Goal: Task Accomplishment & Management: Manage account settings

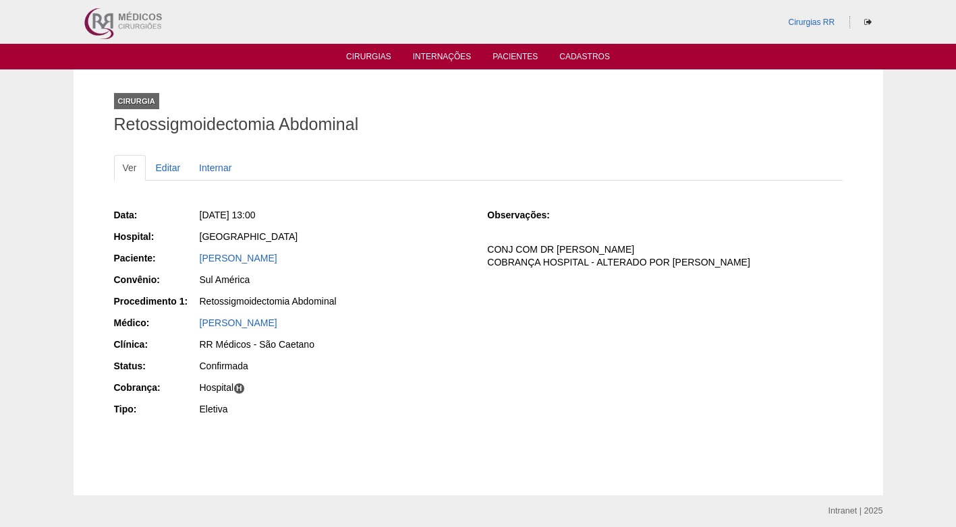
click at [386, 207] on div "Data: Sex, 17/10/2025 - 13:00 Hospital: Brasil Paciente: MARIA JOSE DA SILVA Co…" at bounding box center [291, 314] width 355 height 221
click at [436, 126] on h1 "Retossigmoidectomia Abdominal" at bounding box center [478, 124] width 728 height 17
drag, startPoint x: 401, startPoint y: 303, endPoint x: 395, endPoint y: 307, distance: 7.9
click at [397, 307] on div "Retossigmoidectomia Abdominal" at bounding box center [334, 301] width 269 height 13
click at [366, 55] on link "Cirurgias" at bounding box center [368, 57] width 45 height 11
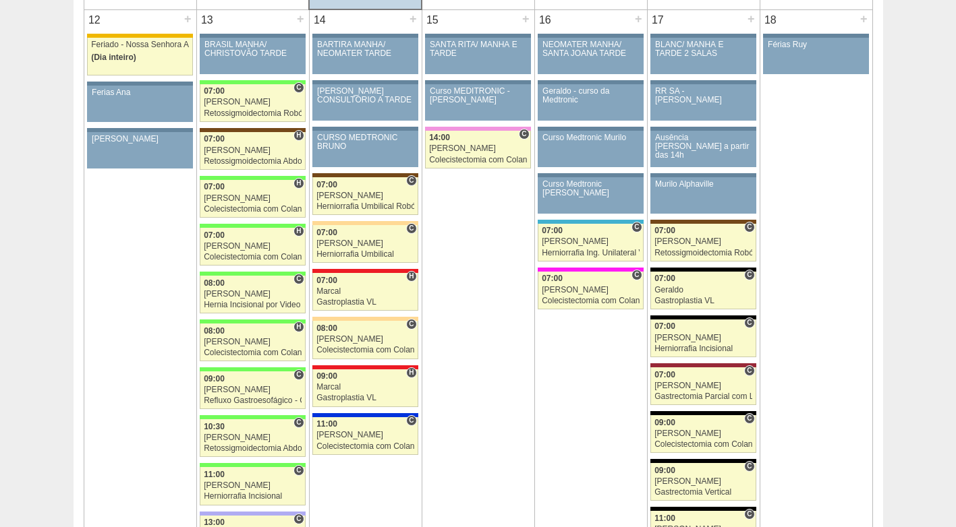
scroll to position [1551, 0]
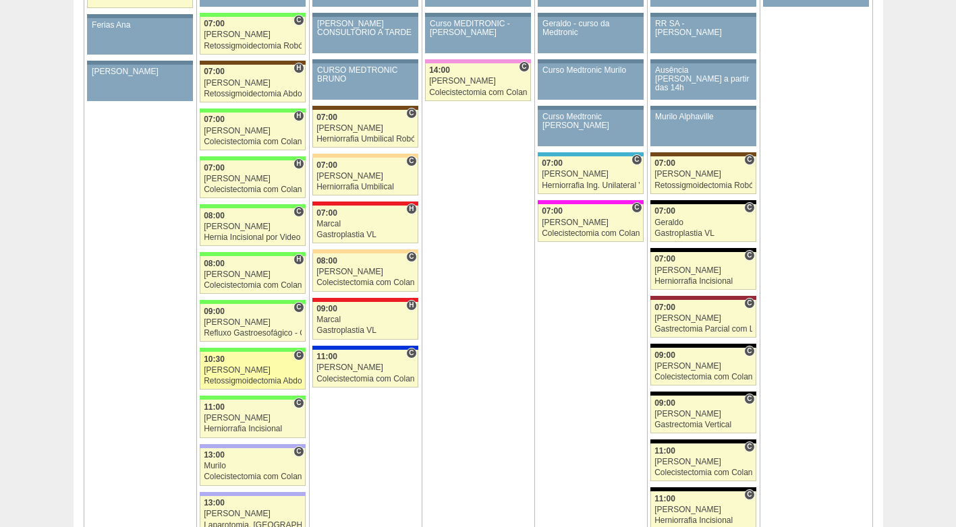
click at [254, 371] on div "[PERSON_NAME]" at bounding box center [253, 370] width 98 height 9
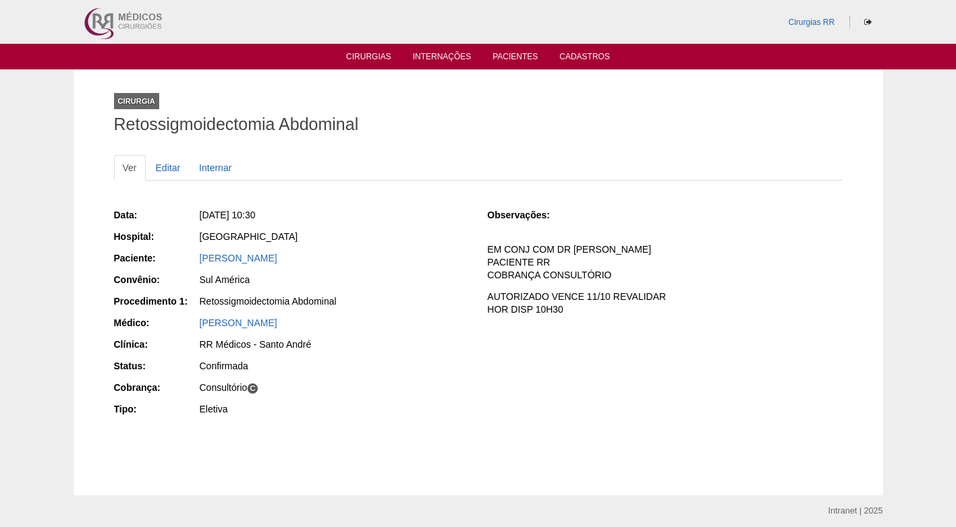
click at [373, 243] on div "[GEOGRAPHIC_DATA]" at bounding box center [333, 238] width 270 height 17
click at [277, 260] on link "MARCIA DOS SANTOS PRADO" at bounding box center [239, 258] width 78 height 11
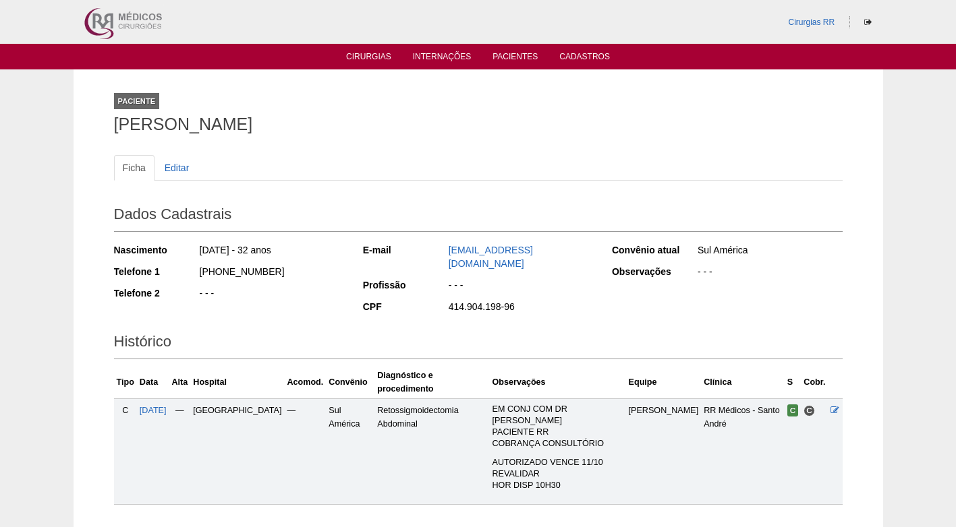
drag, startPoint x: 276, startPoint y: 272, endPoint x: 195, endPoint y: 273, distance: 81.6
click at [195, 273] on div "Telefone 1 [PHONE_NUMBER]" at bounding box center [229, 273] width 231 height 17
copy div "(11) 95805-0280"
click at [320, 276] on div "(11) 95805-0280" at bounding box center [271, 273] width 146 height 17
drag, startPoint x: 330, startPoint y: 181, endPoint x: 204, endPoint y: 303, distance: 175.5
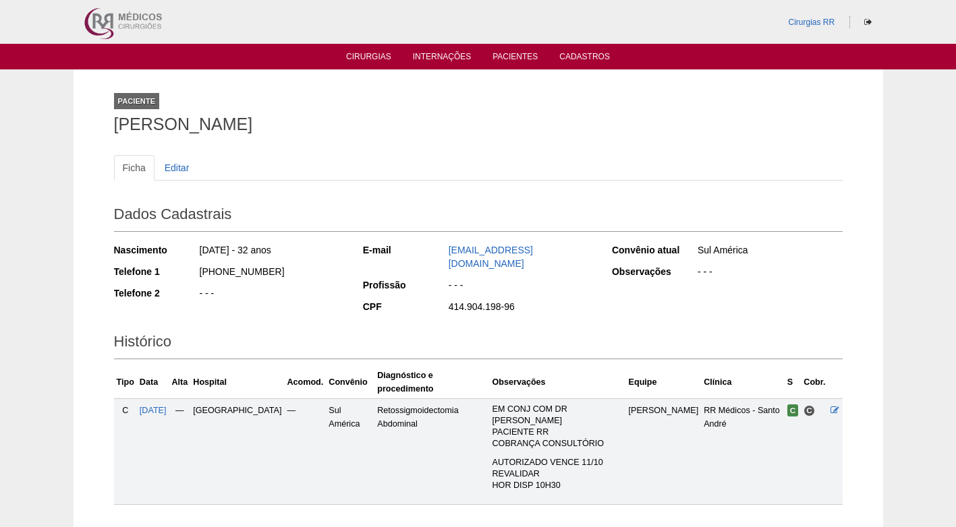
click at [313, 199] on div "Ficha Editar Dados Cadastrais Nascimento 11/03/1993 - 32 anos Telefone 1 (11) 9…" at bounding box center [478, 323] width 728 height 363
drag, startPoint x: 271, startPoint y: 270, endPoint x: 190, endPoint y: 268, distance: 81.6
click at [190, 268] on div "Telefone 1 (11) 95805-0280" at bounding box center [229, 273] width 231 height 17
copy div "(11) 95805-0280"
click at [258, 144] on div "Ficha Editar Dados Cadastrais Nascimento 11/03/1993 - 32 anos Telefone 1 (11) 9…" at bounding box center [478, 323] width 728 height 363
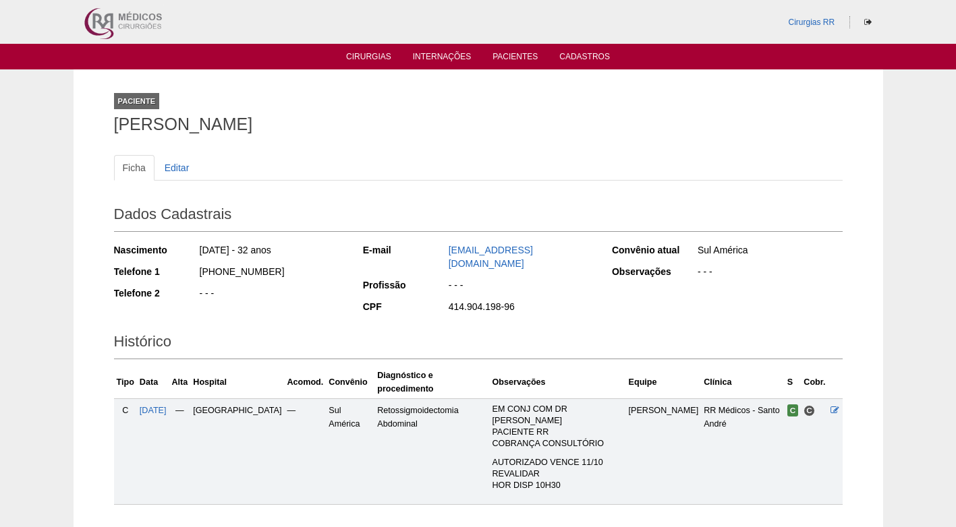
drag, startPoint x: 110, startPoint y: 125, endPoint x: 381, endPoint y: 125, distance: 271.1
click at [381, 125] on div "Paciente MARCIA DOS SANTOS PRADO Ficha Editar Dados Cadastrais Nascimento 11/03…" at bounding box center [478, 303] width 749 height 469
click at [322, 196] on div "Dados Cadastrais Nascimento 11/03/1993 - 32 anos Telefone 1 (11) 95805-0280 Tel…" at bounding box center [478, 257] width 728 height 127
drag, startPoint x: 363, startPoint y: 129, endPoint x: 96, endPoint y: 131, distance: 266.4
click at [96, 131] on div "Paciente MARCIA DOS SANTOS PRADO Ficha Editar Dados Cadastrais Nascimento 11/03…" at bounding box center [478, 303] width 809 height 469
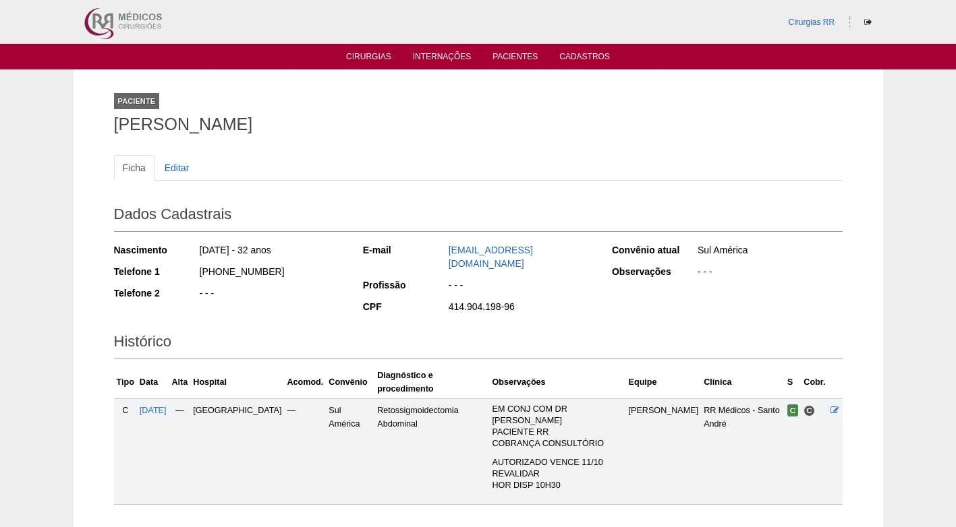
copy h1 "[PERSON_NAME]"
click at [449, 153] on div "Ficha Editar Dados Cadastrais Nascimento 11/03/1993 - 32 anos Telefone 1 (11) 9…" at bounding box center [478, 323] width 728 height 363
drag, startPoint x: 438, startPoint y: 156, endPoint x: 347, endPoint y: 163, distance: 91.3
click at [432, 157] on ul "Ficha Editar" at bounding box center [478, 168] width 728 height 26
click at [832, 406] on icon at bounding box center [834, 410] width 9 height 9
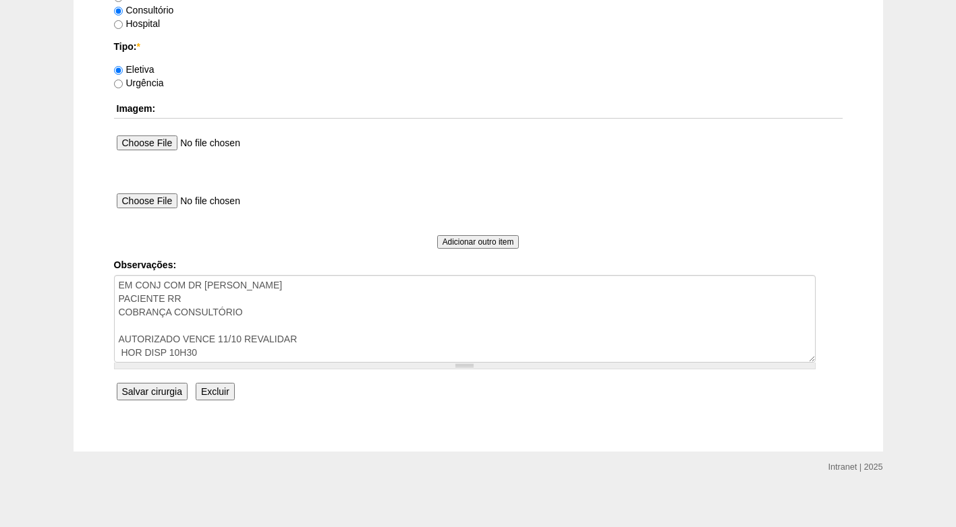
scroll to position [1224, 0]
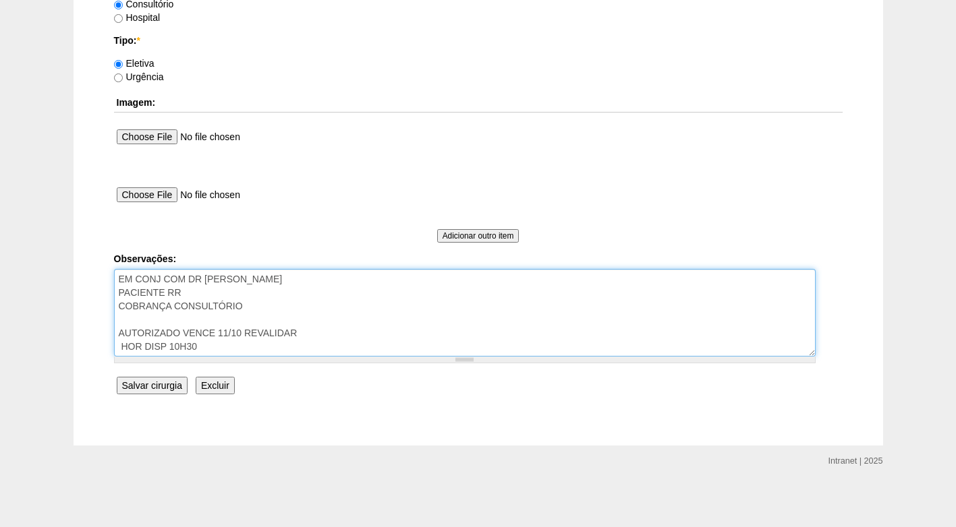
click at [340, 328] on textarea "EM CONJ COM DR [PERSON_NAME] PACIENTE RR COBRANÇA CONSULTÓRIO AUTORIZADO VENCE …" at bounding box center [464, 313] width 701 height 88
click at [324, 339] on textarea "EM CONJ COM DR [PERSON_NAME] PACIENTE RR COBRANÇA CONSULTÓRIO AUTORIZADO VENCE …" at bounding box center [464, 313] width 701 height 88
click at [282, 350] on textarea "EM CONJ COM DR DAVI PACIENTE RR COBRANÇA CONSULTÓRIO AUTORIZADO VENCE 11/10 REV…" at bounding box center [464, 313] width 701 height 88
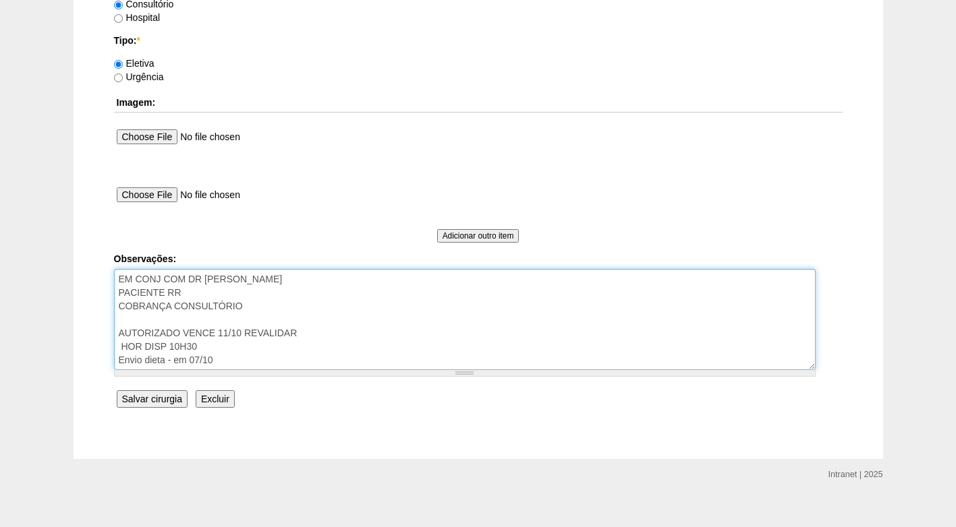
type textarea "EM CONJ COM DR DAVI PACIENTE RR COBRANÇA CONSULTÓRIO AUTORIZADO VENCE 11/10 REV…"
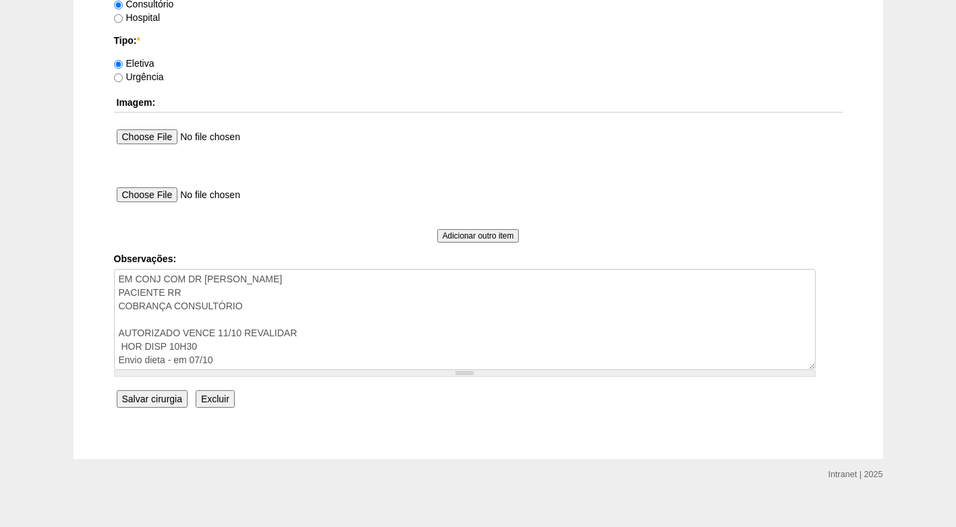
click at [163, 392] on input "Salvar cirurgia" at bounding box center [152, 399] width 71 height 18
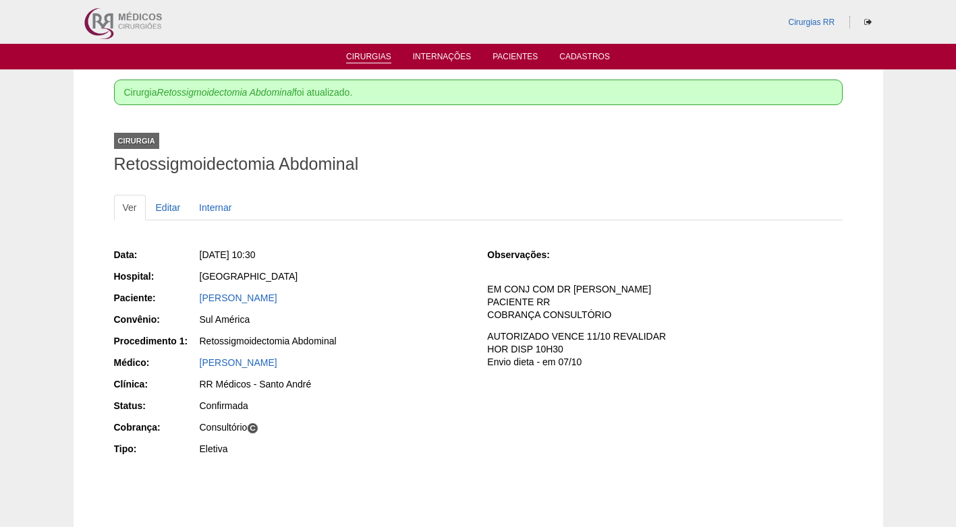
click at [372, 55] on link "Cirurgias" at bounding box center [368, 57] width 45 height 11
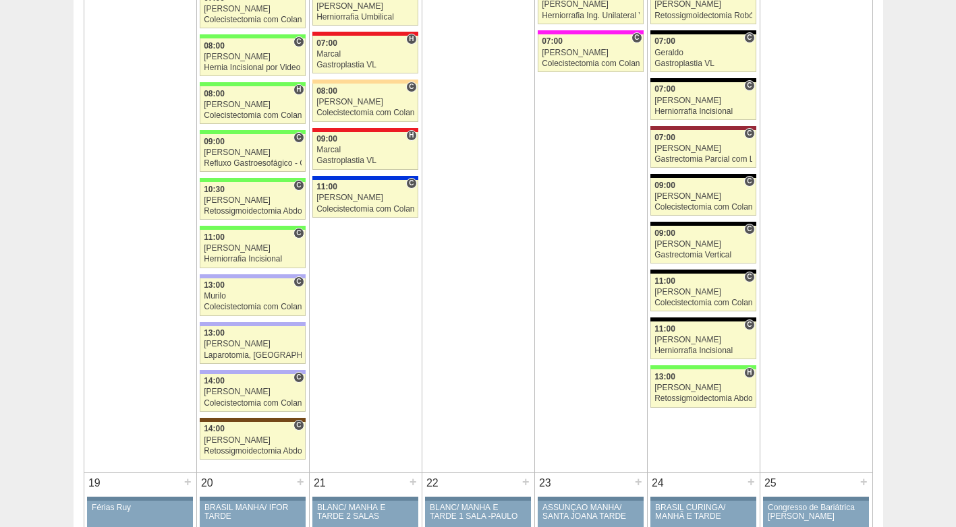
scroll to position [1753, 0]
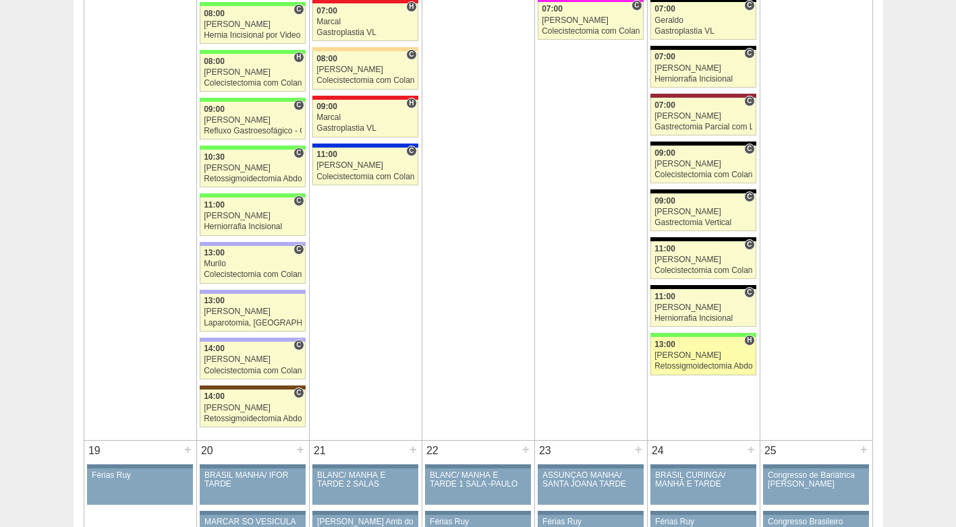
click at [699, 374] on link "88817 Cirurgias RR H 13:00 Bruno Retossigmoidectomia Abdominal Hospital Brasil …" at bounding box center [702, 356] width 105 height 38
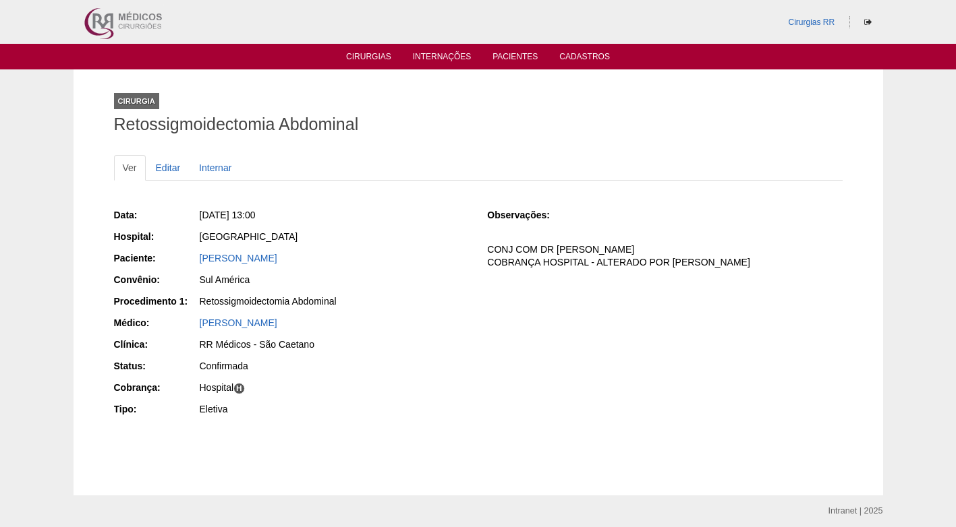
drag, startPoint x: 334, startPoint y: 258, endPoint x: 181, endPoint y: 256, distance: 152.4
click at [181, 256] on div "Paciente: [PERSON_NAME]" at bounding box center [291, 260] width 355 height 17
copy div "Paciente: [PERSON_NAME]"
click at [416, 275] on div "Sul América" at bounding box center [334, 279] width 269 height 13
click at [248, 260] on link "MARIA JOSE DA SILVA" at bounding box center [239, 258] width 78 height 11
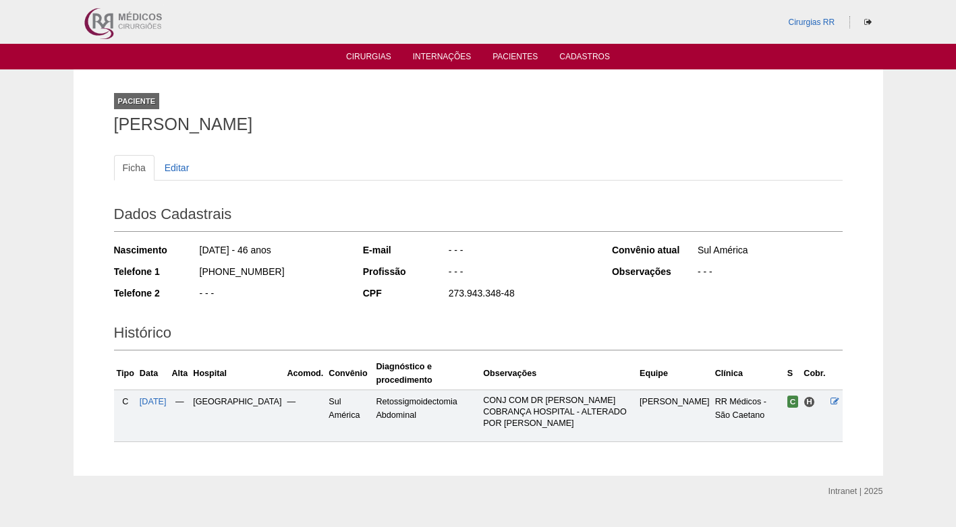
click at [258, 138] on div "Paciente MARIA JOSE DA SILVA" at bounding box center [478, 111] width 728 height 62
click at [343, 124] on h1 "MARIA JOSE DA SILVA" at bounding box center [478, 124] width 728 height 17
click at [490, 140] on div "Paciente MARIA JOSE DA SILVA" at bounding box center [478, 111] width 728 height 62
drag, startPoint x: 275, startPoint y: 272, endPoint x: 175, endPoint y: 272, distance: 99.8
click at [175, 272] on div "Telefone 1 (11) 98993-3392" at bounding box center [229, 273] width 231 height 17
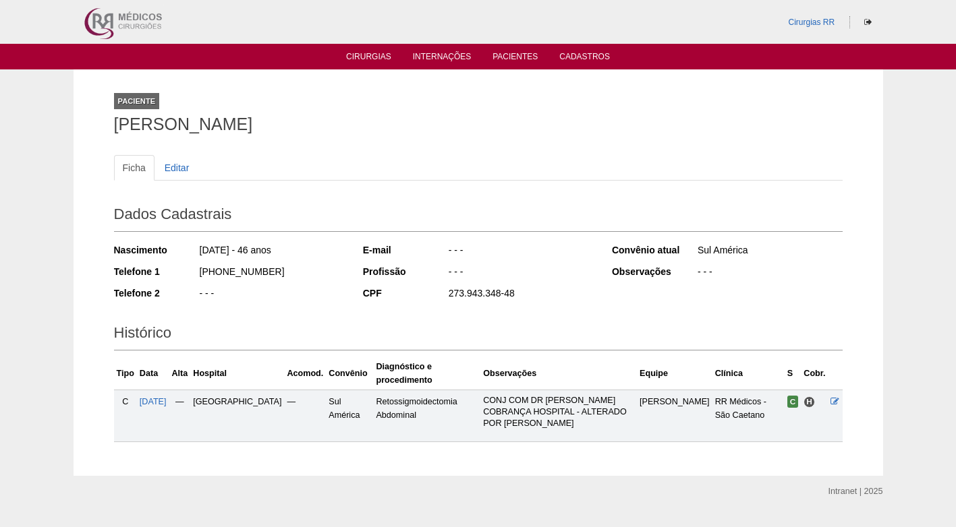
copy div "(11) 98993-3392"
click at [362, 177] on ul "Ficha Editar" at bounding box center [478, 168] width 728 height 26
click at [452, 191] on div "Ficha Editar" at bounding box center [478, 174] width 728 height 39
drag, startPoint x: 261, startPoint y: 273, endPoint x: 187, endPoint y: 272, distance: 74.2
click at [187, 272] on div "Telefone 1 (11) 98993-3392" at bounding box center [229, 273] width 231 height 17
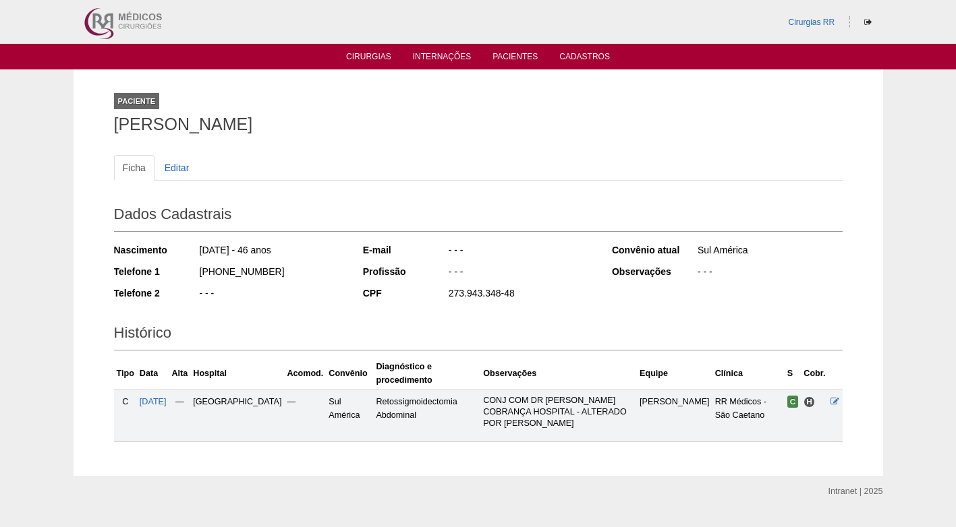
copy div "(11) 98993-3392"
click at [319, 163] on ul "Ficha Editar" at bounding box center [478, 168] width 728 height 26
drag, startPoint x: 281, startPoint y: 276, endPoint x: 200, endPoint y: 273, distance: 81.0
click at [200, 273] on div "(11) 98993-3392" at bounding box center [271, 273] width 146 height 17
copy div "(11) 98993-3392"
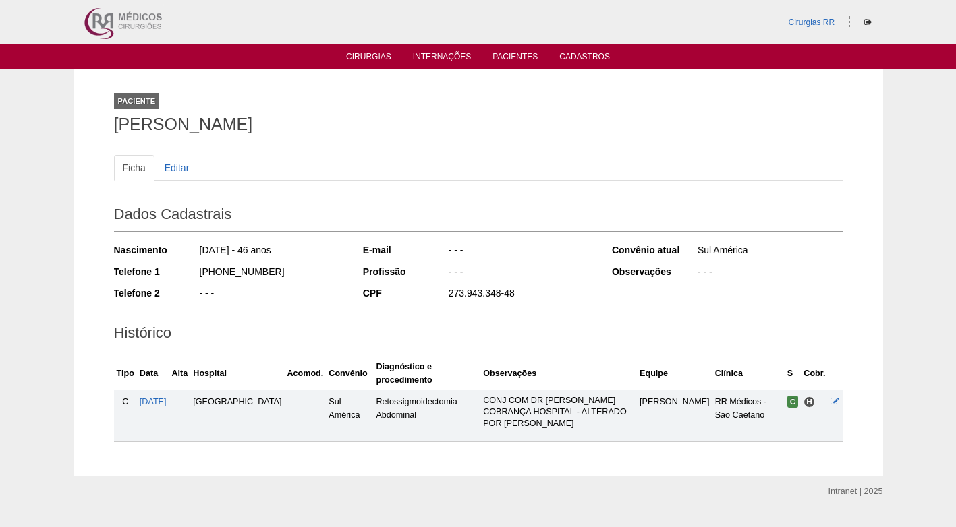
click at [544, 270] on div "- - -" at bounding box center [520, 273] width 146 height 17
click at [290, 152] on div "Ficha Editar Dados Cadastrais Nascimento 14/03/1979 - 46 anos Telefone 1 (11) 9…" at bounding box center [478, 292] width 728 height 301
click at [339, 144] on div "Ficha Editar Dados Cadastrais Nascimento 14/03/1979 - 46 anos Telefone 1 (11) 9…" at bounding box center [478, 292] width 728 height 301
click at [316, 127] on h1 "MARIA JOSE DA SILVA" at bounding box center [478, 124] width 728 height 17
click at [326, 185] on div "Ficha Editar" at bounding box center [478, 174] width 728 height 39
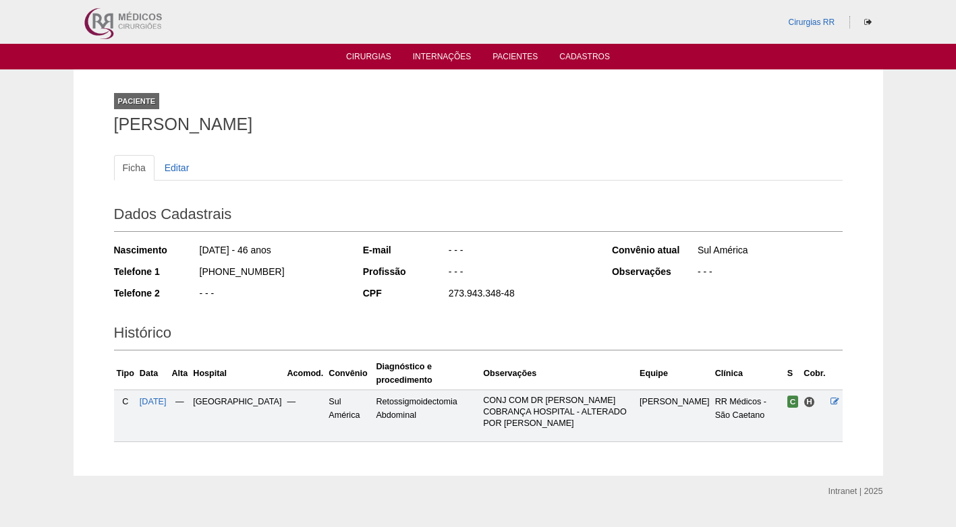
click at [315, 122] on h1 "MARIA JOSE DA SILVA" at bounding box center [478, 124] width 728 height 17
click at [307, 135] on div "Paciente MARIA JOSE DA SILVA" at bounding box center [478, 111] width 728 height 62
click at [376, 147] on div "Ficha Editar Dados Cadastrais Nascimento 14/03/1979 - 46 anos Telefone 1 (11) 9…" at bounding box center [478, 292] width 728 height 301
click at [393, 112] on div "Paciente MARIA JOSE DA SILVA" at bounding box center [478, 111] width 728 height 62
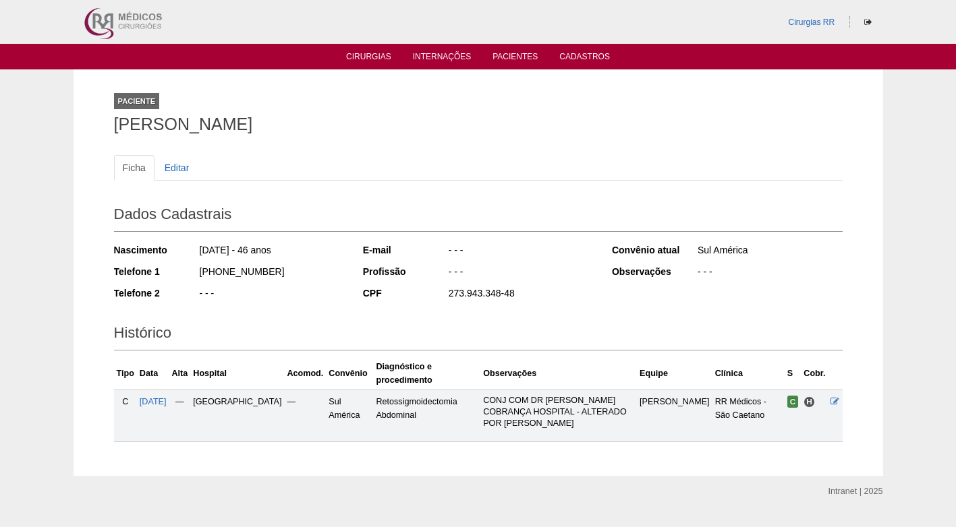
click at [276, 100] on div "Paciente MARIA JOSE DA SILVA" at bounding box center [478, 111] width 728 height 62
click at [547, 171] on ul "Ficha Editar" at bounding box center [478, 168] width 728 height 26
click at [610, 281] on div "Dados Cadastrais Nascimento 14/03/1979 - 46 anos Telefone 1 (11) 98993-3392 Tel…" at bounding box center [478, 253] width 728 height 119
click at [349, 292] on div "Dados Cadastrais Nascimento 14/03/1979 - 46 anos Telefone 1 (11) 98993-3392 Tel…" at bounding box center [478, 253] width 728 height 119
click at [368, 127] on h1 "MARIA JOSE DA SILVA" at bounding box center [478, 124] width 728 height 17
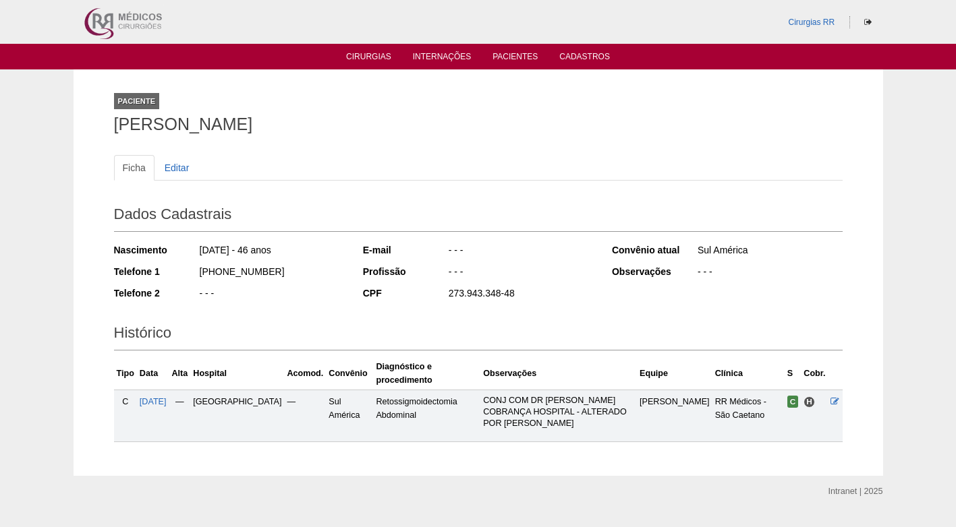
click at [521, 318] on div "Histórico Tipo Data Alta Hospital Acomod. Convênio Diagnóstico e procedimento O…" at bounding box center [478, 377] width 728 height 129
drag, startPoint x: 419, startPoint y: 169, endPoint x: 605, endPoint y: 247, distance: 201.9
click at [419, 170] on ul "Ficha Editar" at bounding box center [478, 168] width 728 height 26
click at [835, 397] on icon at bounding box center [834, 401] width 9 height 9
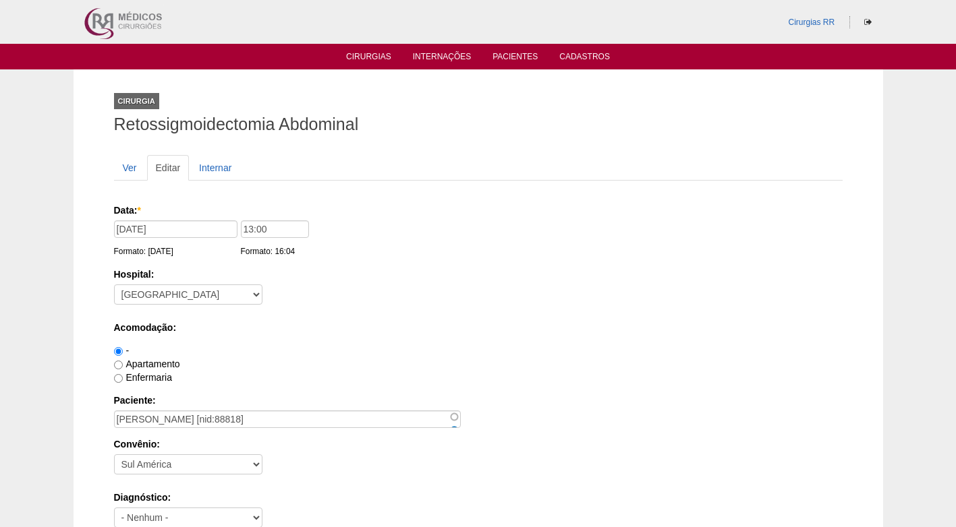
click at [347, 292] on div "Hospital: - Nenhum - 9 de Julho Albert Einstein Alvorada América Assunção Barti…" at bounding box center [478, 290] width 728 height 44
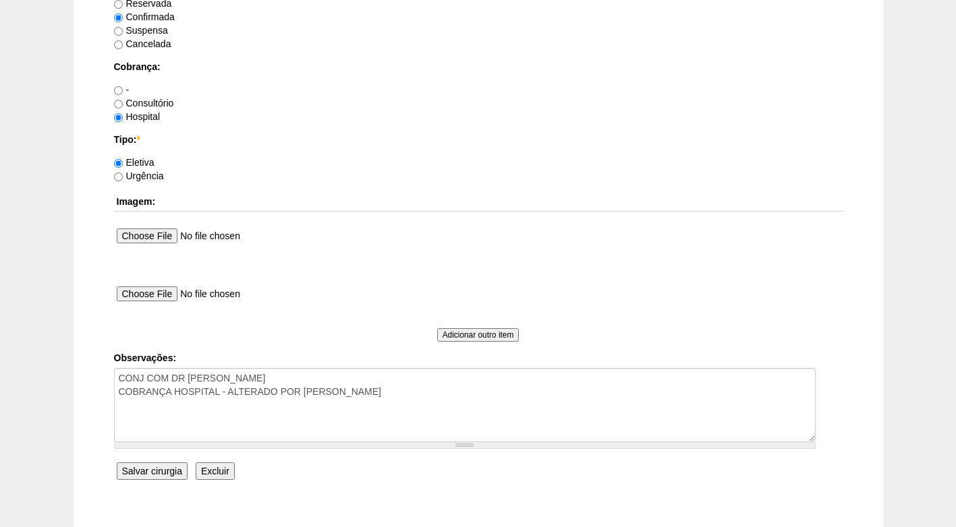
scroll to position [1146, 0]
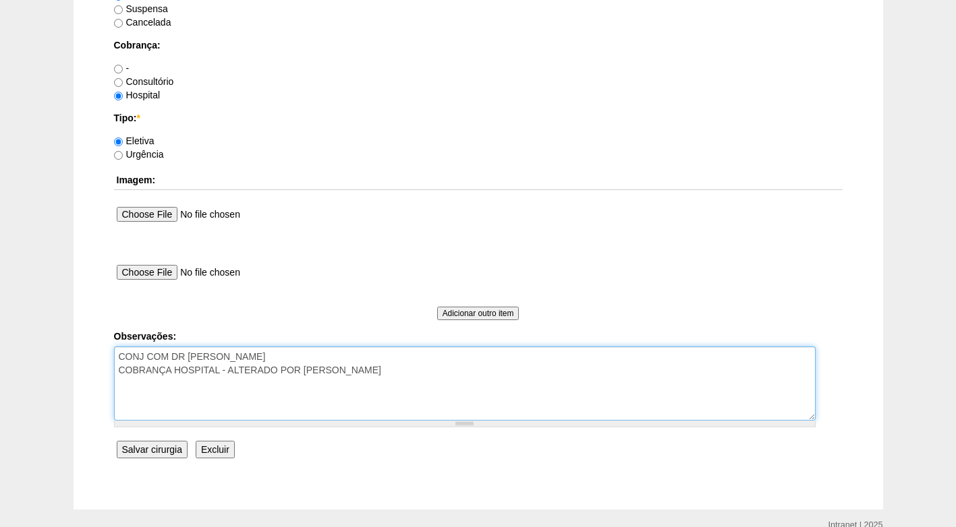
click at [340, 369] on textarea "CONJ COM DR LUCAS COBRANÇA HOSPITAL - ALTERADO POR FABY" at bounding box center [464, 384] width 701 height 74
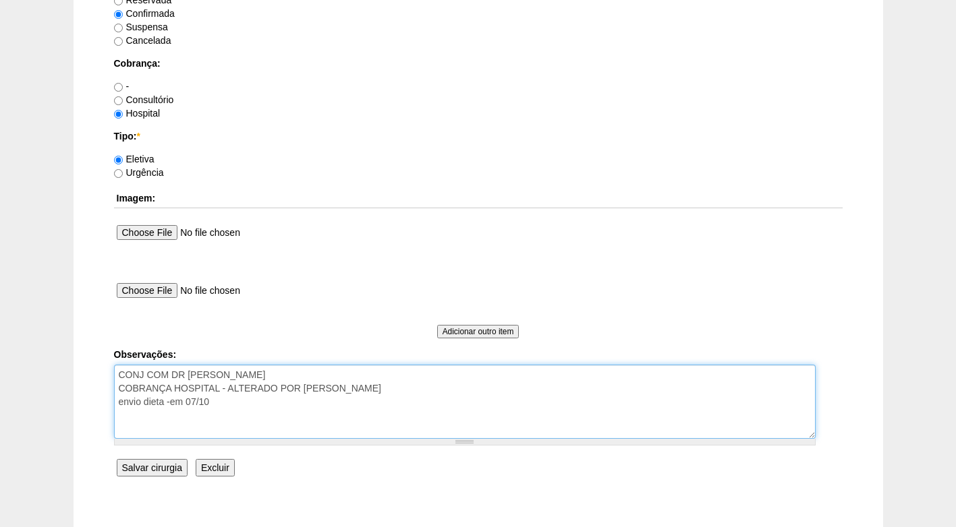
scroll to position [1211, 0]
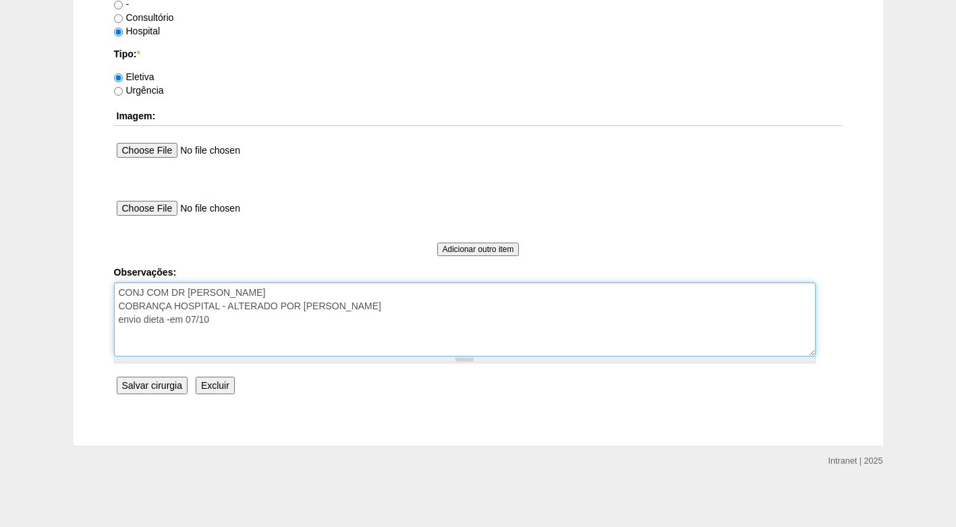
type textarea "CONJ COM DR LUCAS COBRANÇA HOSPITAL - ALTERADO POR FABY envio dieta -em 07/10"
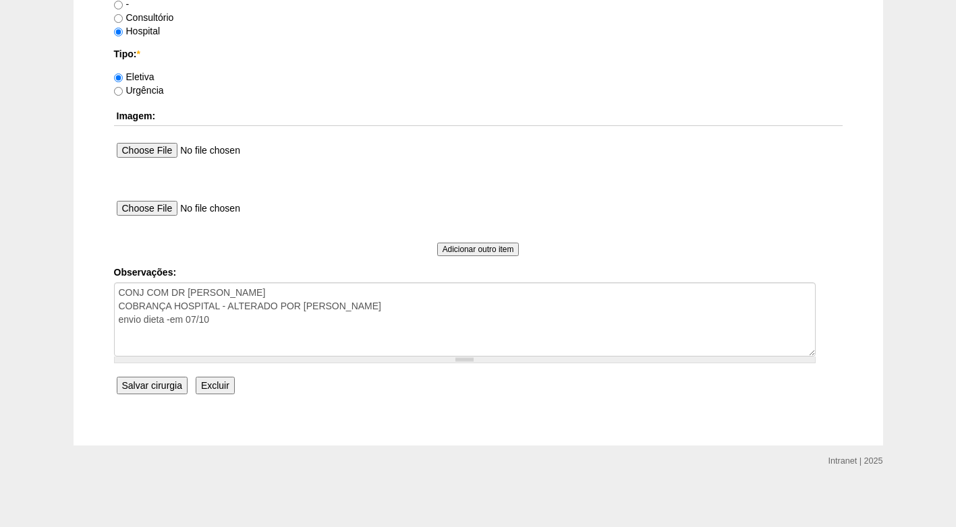
click at [173, 382] on input "Salvar cirurgia" at bounding box center [152, 386] width 71 height 18
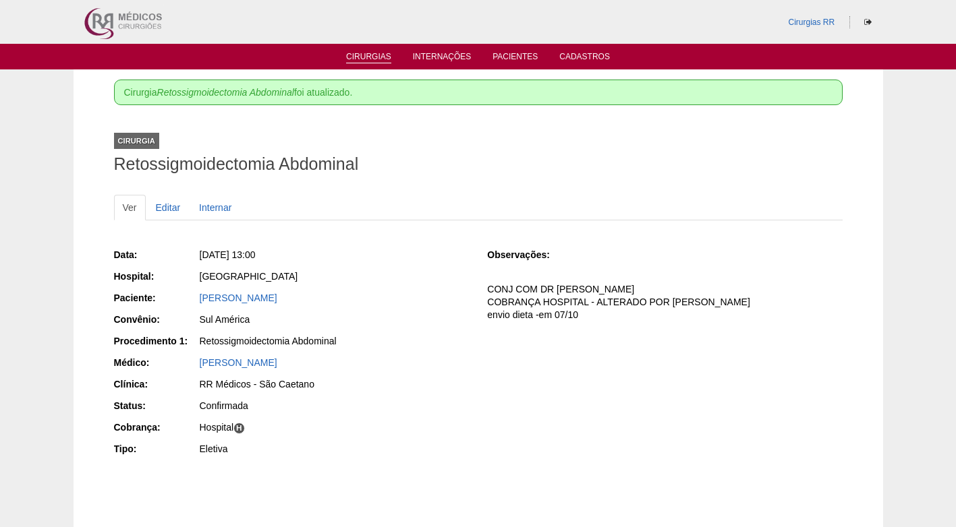
click at [371, 61] on link "Cirurgias" at bounding box center [368, 57] width 45 height 11
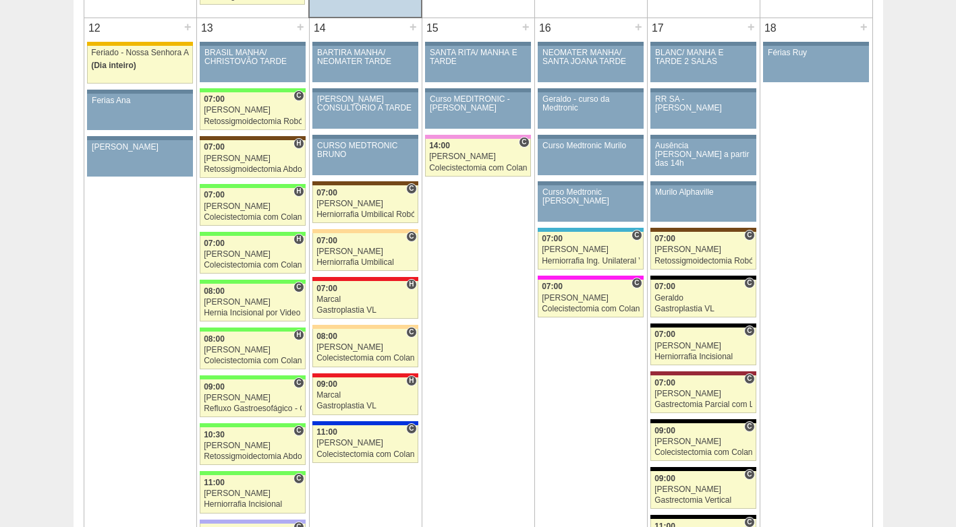
scroll to position [1484, 0]
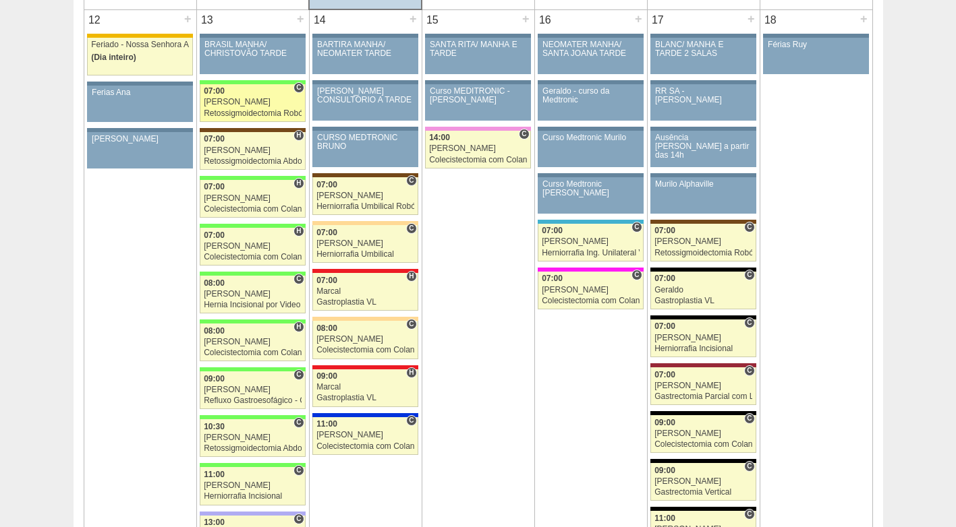
click at [251, 103] on div "[PERSON_NAME]" at bounding box center [253, 102] width 98 height 9
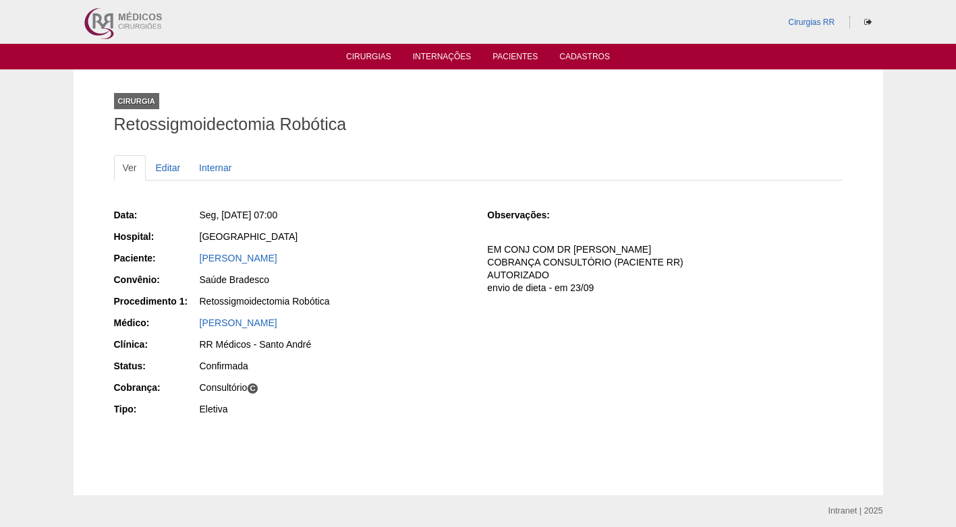
click at [401, 296] on div "Retossigmoidectomia Robótica" at bounding box center [334, 301] width 269 height 13
click at [395, 297] on div "Retossigmoidectomia Robótica" at bounding box center [334, 301] width 269 height 13
click at [334, 318] on div "[PERSON_NAME]" at bounding box center [334, 322] width 269 height 13
click at [392, 305] on div "Retossigmoidectomia Robótica" at bounding box center [334, 301] width 269 height 13
click at [400, 262] on div "ISABELLA DE CARVALHO VALLIN" at bounding box center [334, 258] width 269 height 13
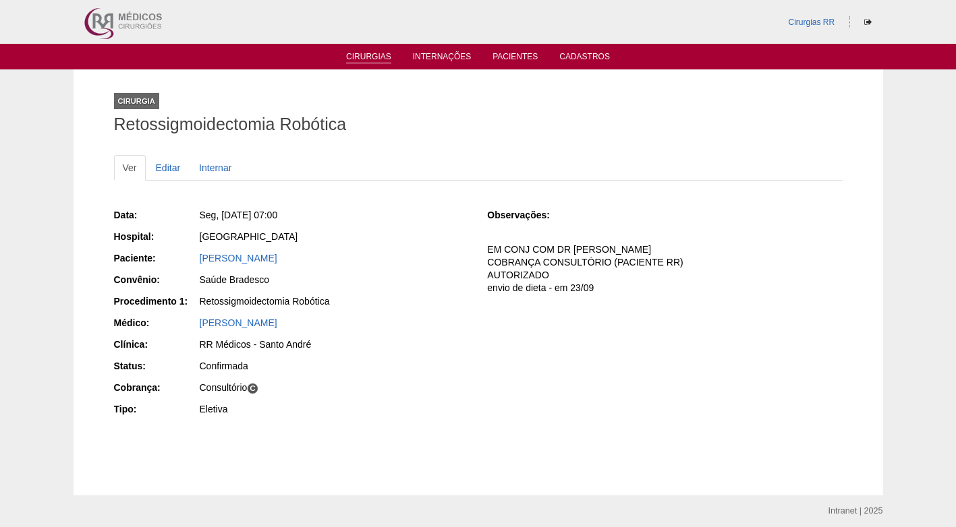
click at [368, 55] on link "Cirurgias" at bounding box center [368, 57] width 45 height 11
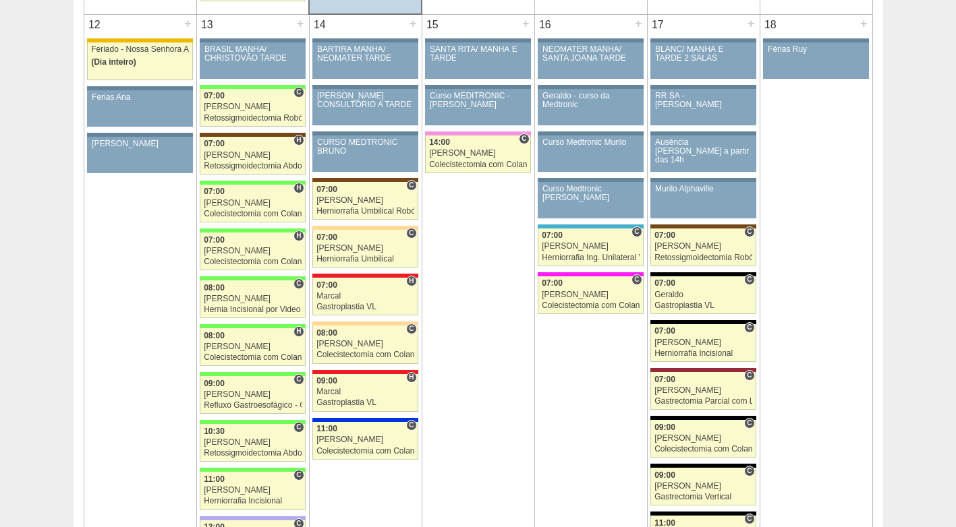
scroll to position [1484, 0]
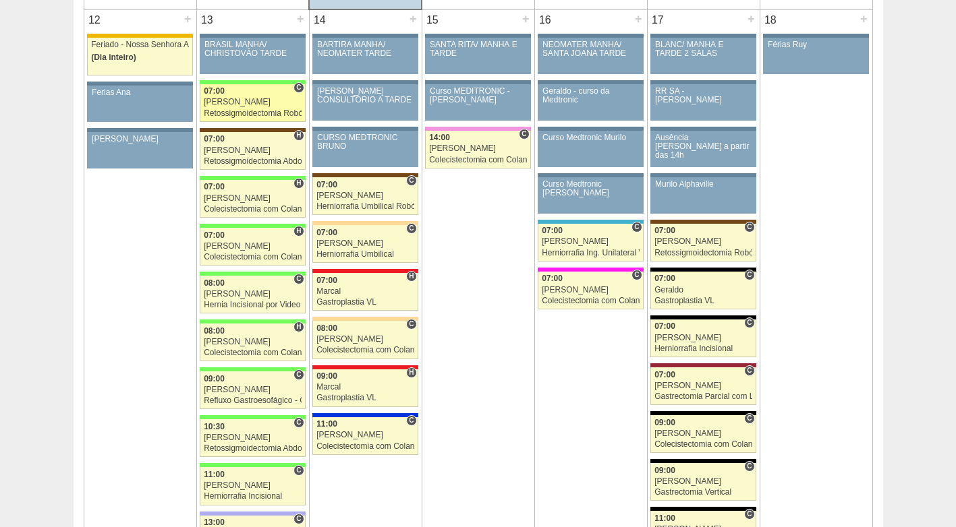
click at [236, 95] on div "07:00" at bounding box center [253, 91] width 98 height 9
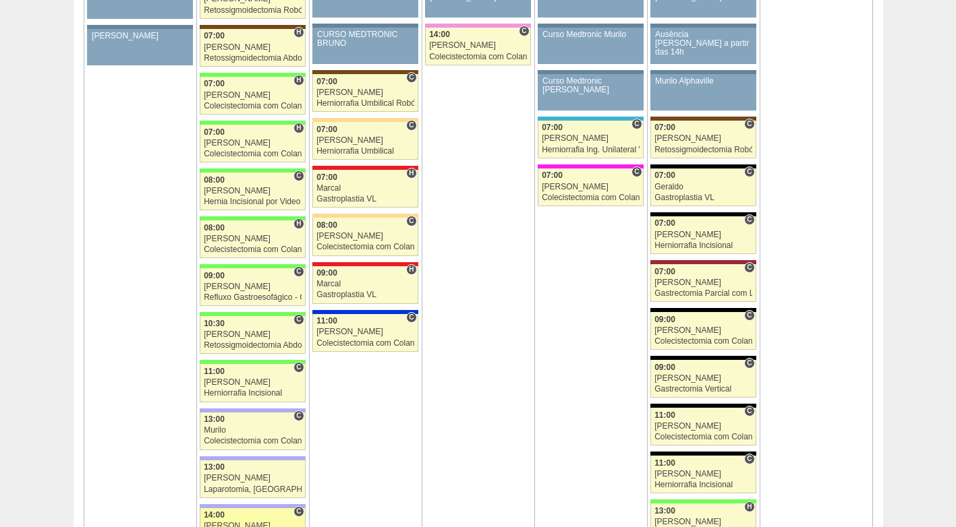
scroll to position [1551, 0]
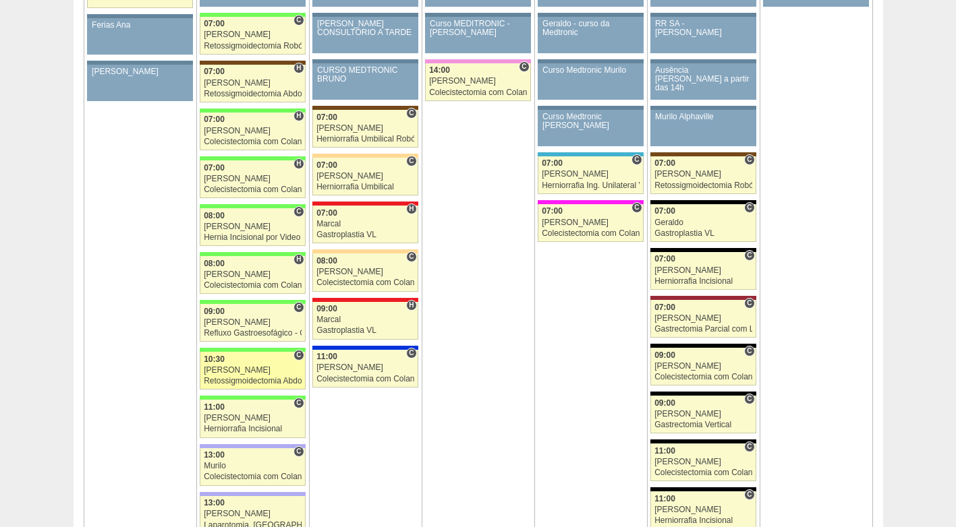
click at [259, 384] on div "Retossigmoidectomia Abdominal" at bounding box center [253, 381] width 98 height 9
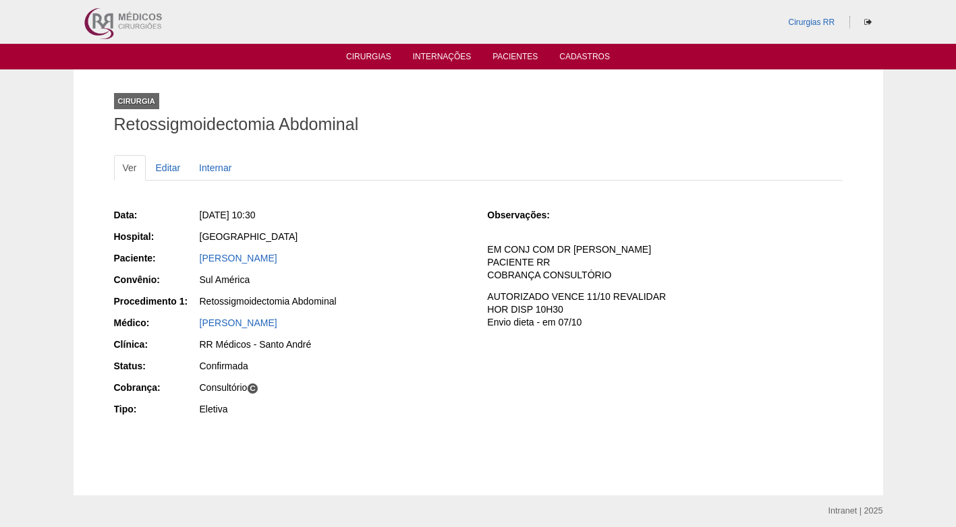
click at [334, 338] on div "RR Médicos - Santo André" at bounding box center [334, 344] width 269 height 13
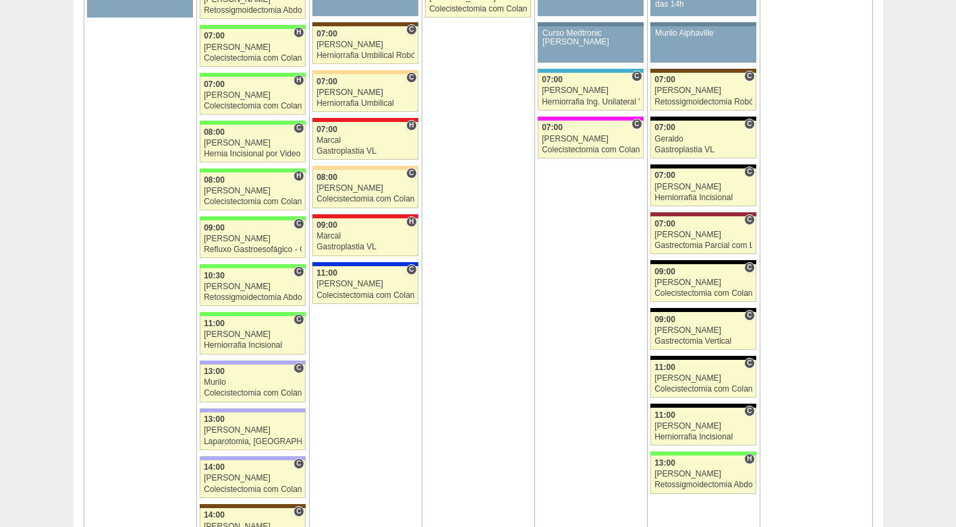
scroll to position [1686, 0]
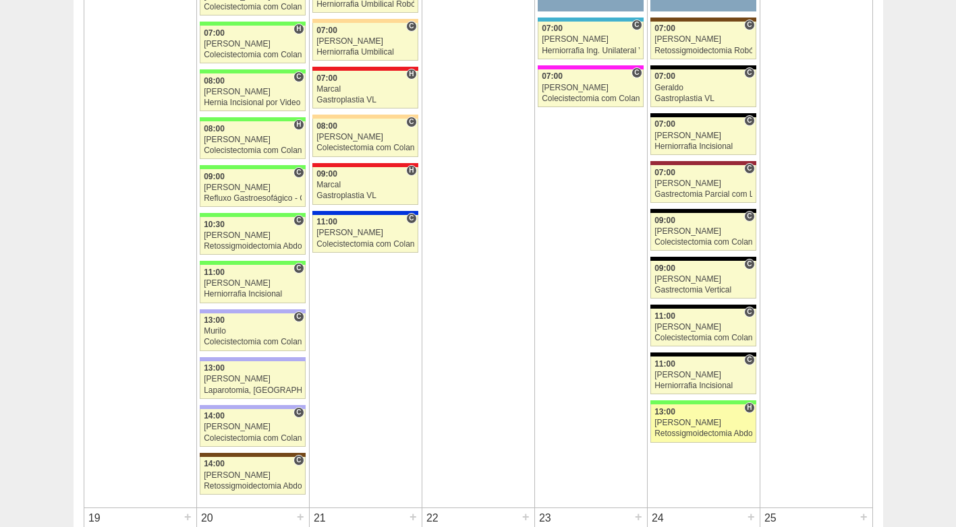
click at [706, 426] on div "[PERSON_NAME]" at bounding box center [703, 423] width 98 height 9
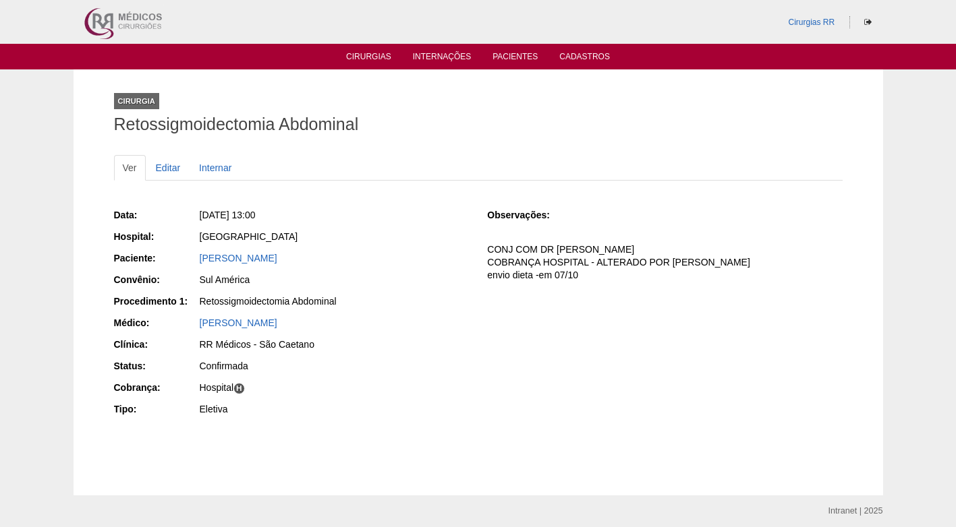
click at [463, 293] on div "Data: Sex, 17/10/2025 - 13:00 Hospital: Brasil Paciente: MARIA JOSE DA SILVA Co…" at bounding box center [291, 314] width 355 height 221
click at [453, 238] on div "[GEOGRAPHIC_DATA]" at bounding box center [334, 236] width 269 height 13
click at [453, 237] on div "[GEOGRAPHIC_DATA]" at bounding box center [334, 236] width 269 height 13
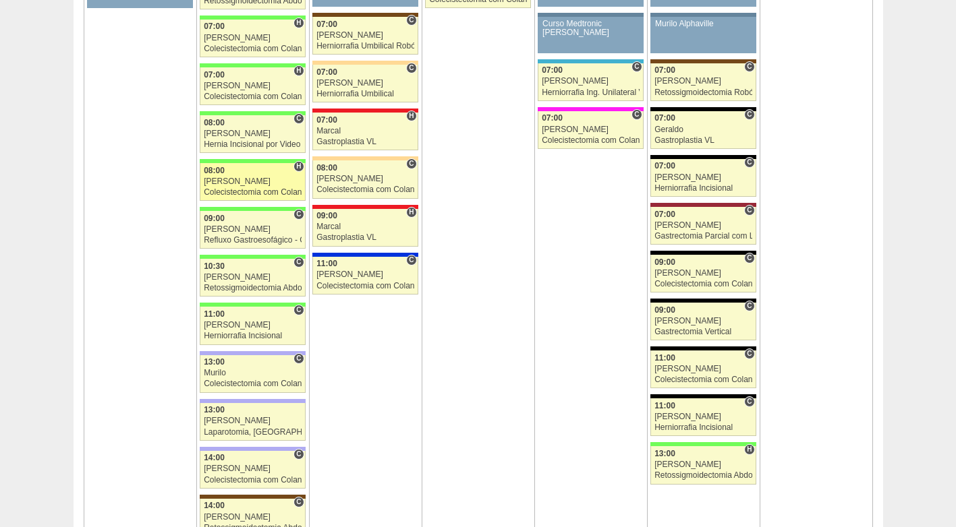
scroll to position [1686, 0]
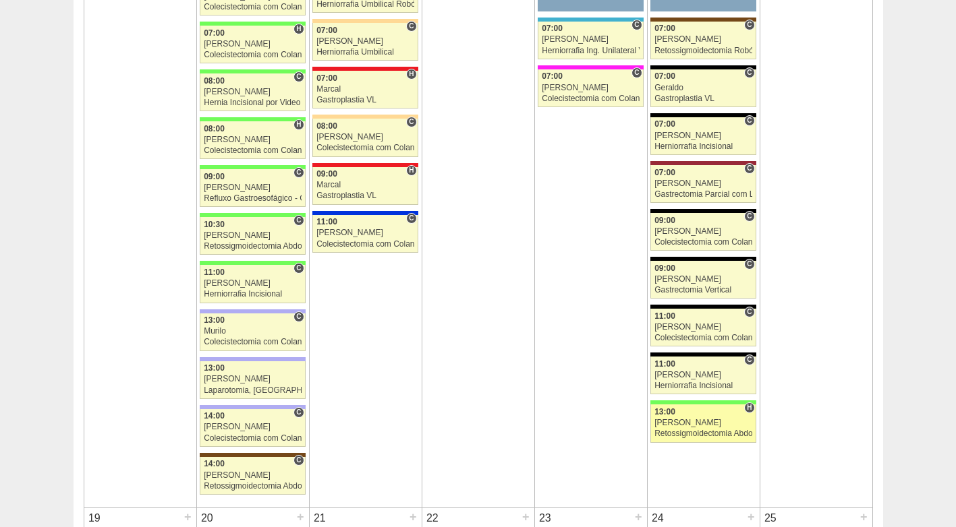
click at [668, 421] on div "[PERSON_NAME]" at bounding box center [703, 423] width 98 height 9
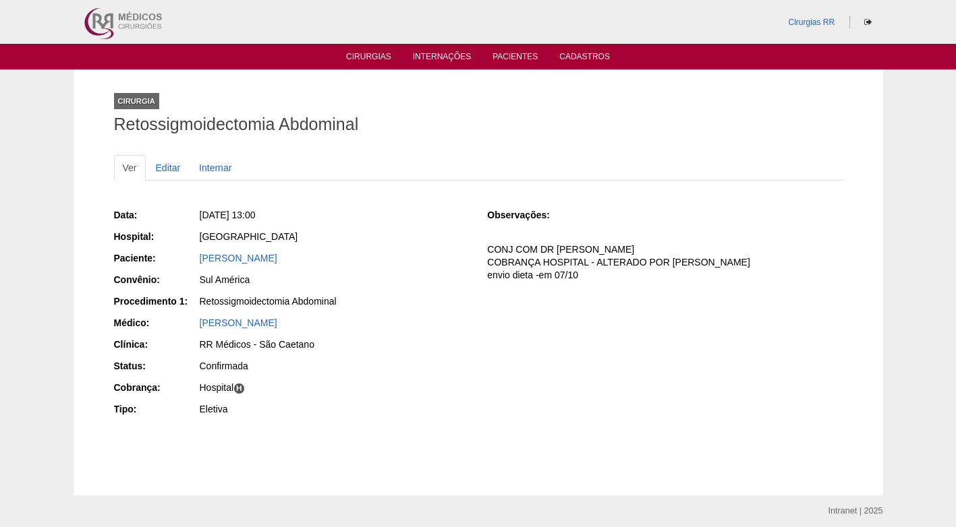
drag, startPoint x: 303, startPoint y: 256, endPoint x: 174, endPoint y: 260, distance: 128.9
click at [174, 260] on div "Paciente: MARIA JOSE DA SILVA" at bounding box center [291, 260] width 355 height 17
copy div "Paciente: MARIA JOSE DA SILVA"
click at [464, 312] on div "Data: Sex, 17/10/2025 - 13:00 Hospital: Brasil Paciente: MARIA JOSE DA SILVA Co…" at bounding box center [291, 314] width 355 height 221
click at [442, 257] on div "MARIA JOSE DA SILVA" at bounding box center [334, 258] width 269 height 13
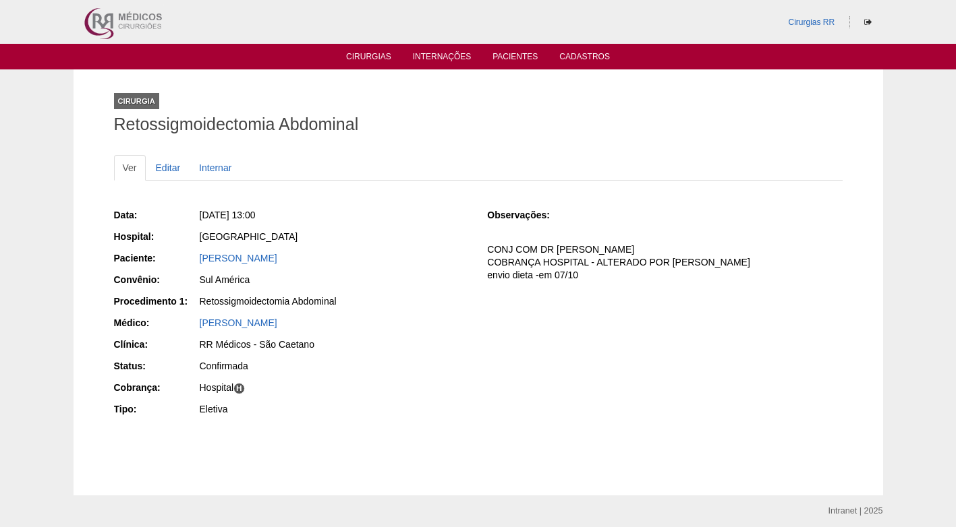
click at [455, 252] on div "MARIA JOSE DA SILVA" at bounding box center [334, 258] width 269 height 13
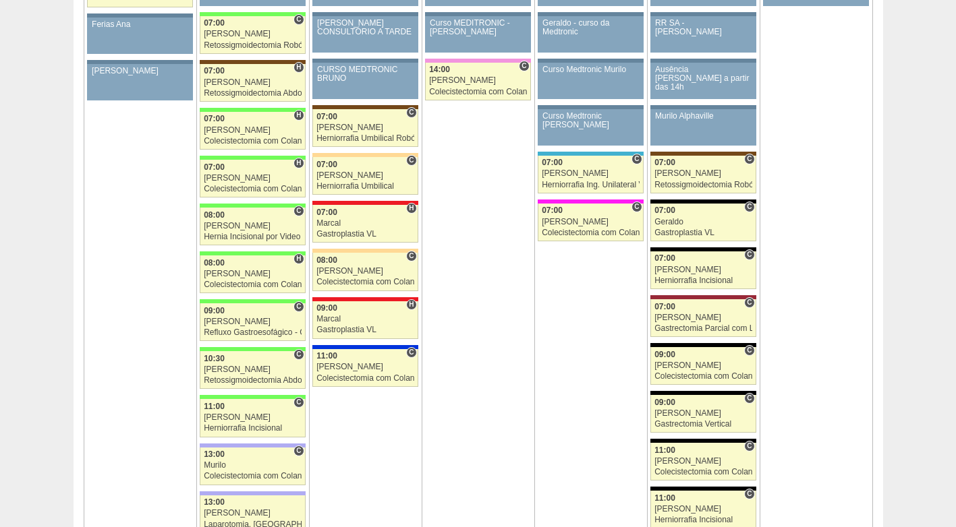
scroll to position [1551, 0]
click at [362, 317] on div "Marcal" at bounding box center [365, 320] width 98 height 9
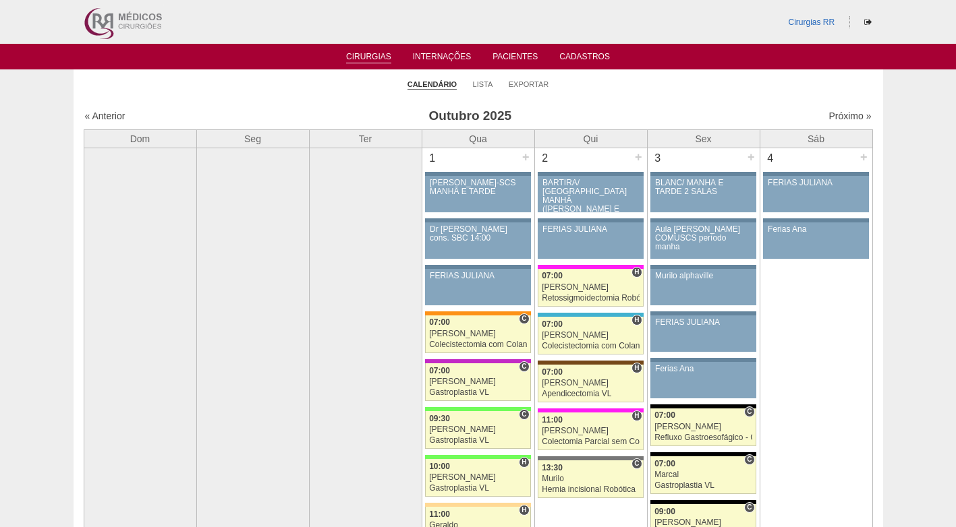
scroll to position [1551, 0]
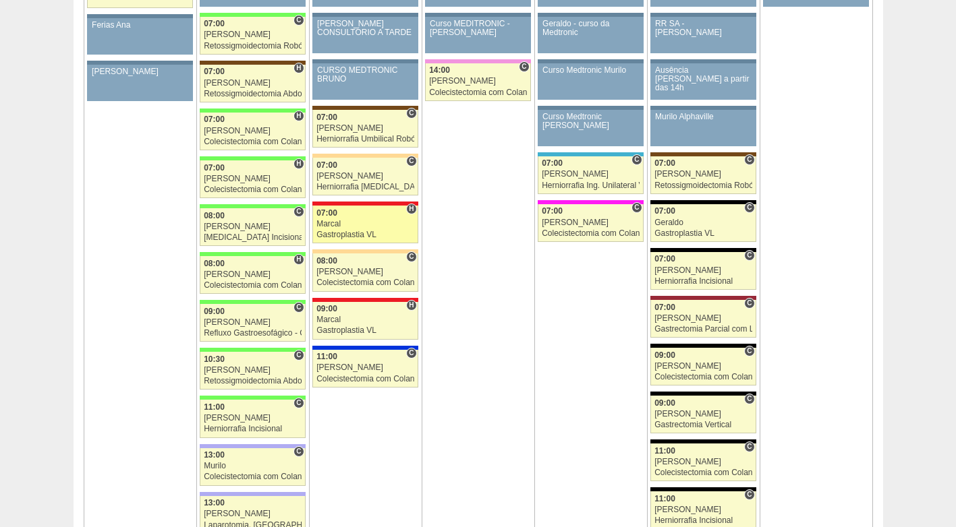
click at [366, 229] on div "Marcal" at bounding box center [365, 224] width 98 height 9
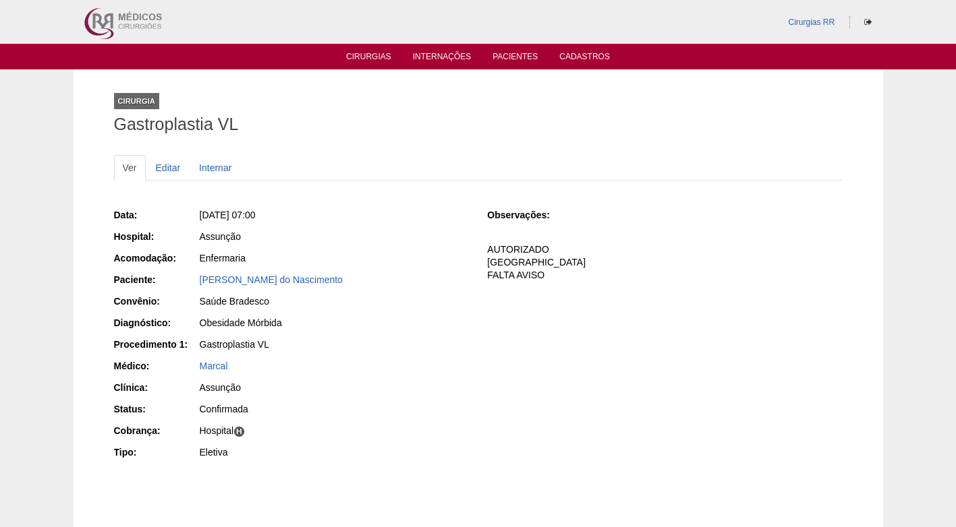
click at [400, 189] on div "Ver Editar Internar" at bounding box center [478, 174] width 728 height 39
click at [411, 221] on div "Ter, 14/10/2025 - 07:00" at bounding box center [334, 214] width 269 height 13
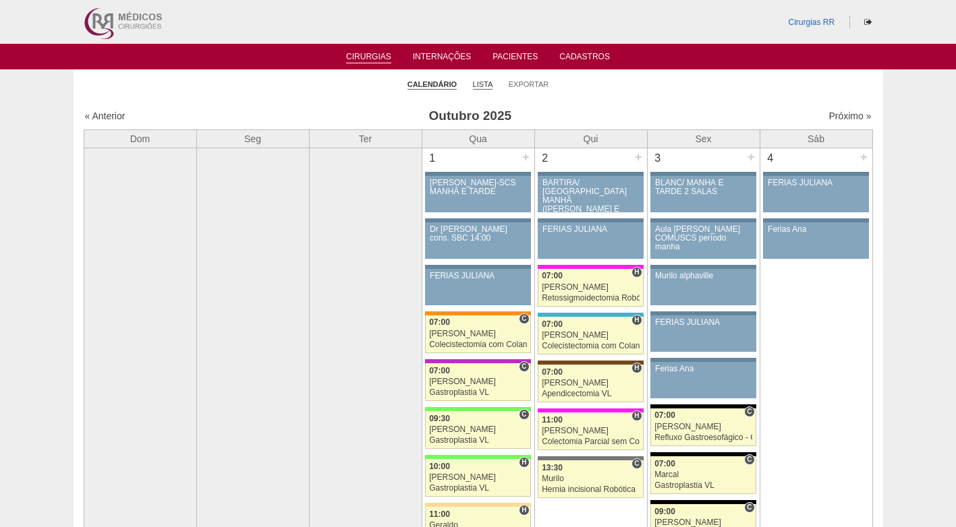
click at [491, 85] on link "Lista" at bounding box center [483, 85] width 20 height 10
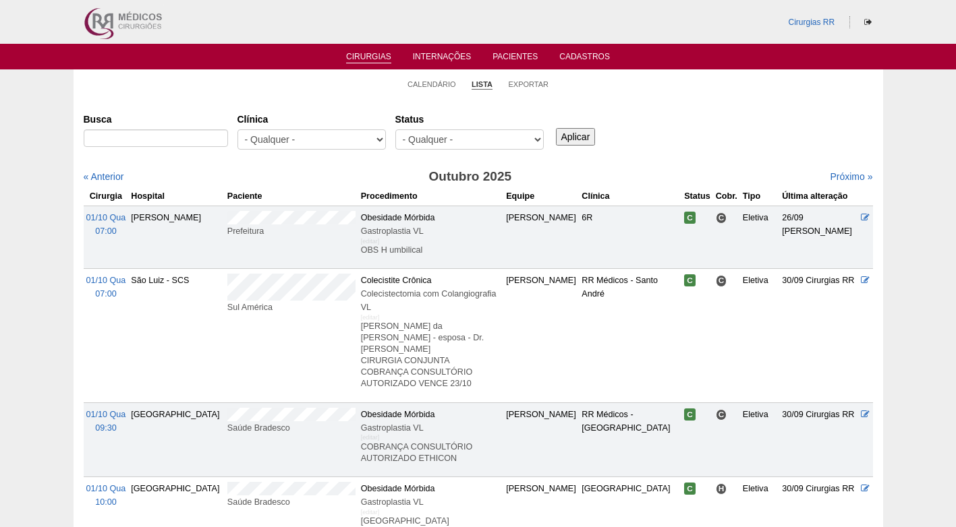
select select "resr"
click at [395, 129] on select "- Qualquer - Reservada Confirmada Suspensa Cancelada" at bounding box center [469, 139] width 148 height 20
click at [571, 140] on input "Aplicar" at bounding box center [576, 137] width 40 height 18
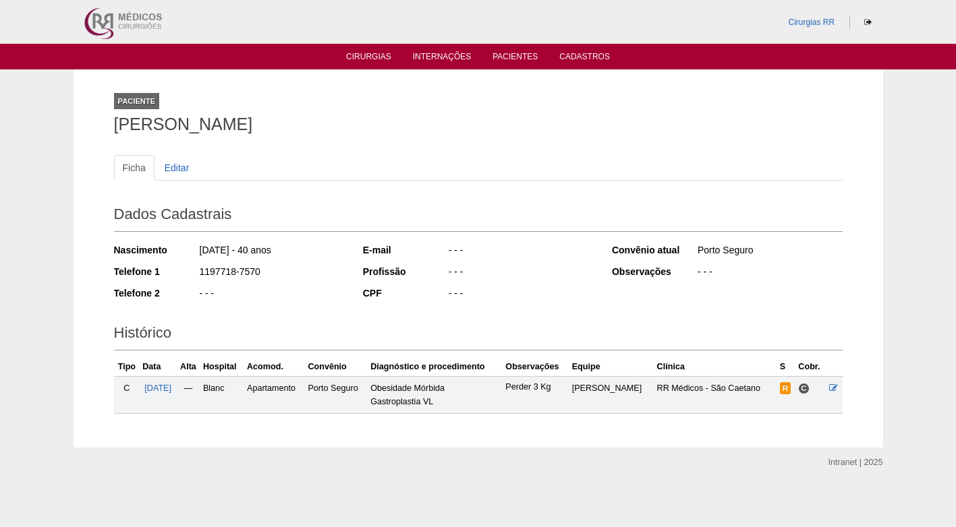
drag, startPoint x: 290, startPoint y: 126, endPoint x: 105, endPoint y: 125, distance: 184.8
click at [105, 125] on div "Paciente [PERSON_NAME] de Brito Ficha Editar Dados Cadastrais Nascimento [DATE]…" at bounding box center [478, 258] width 749 height 378
copy h1 "[PERSON_NAME]"
click at [469, 132] on h1 "Makelle dos Santos de Brito" at bounding box center [478, 124] width 728 height 17
click at [484, 116] on h1 "Makelle dos Santos de Brito" at bounding box center [478, 124] width 728 height 17
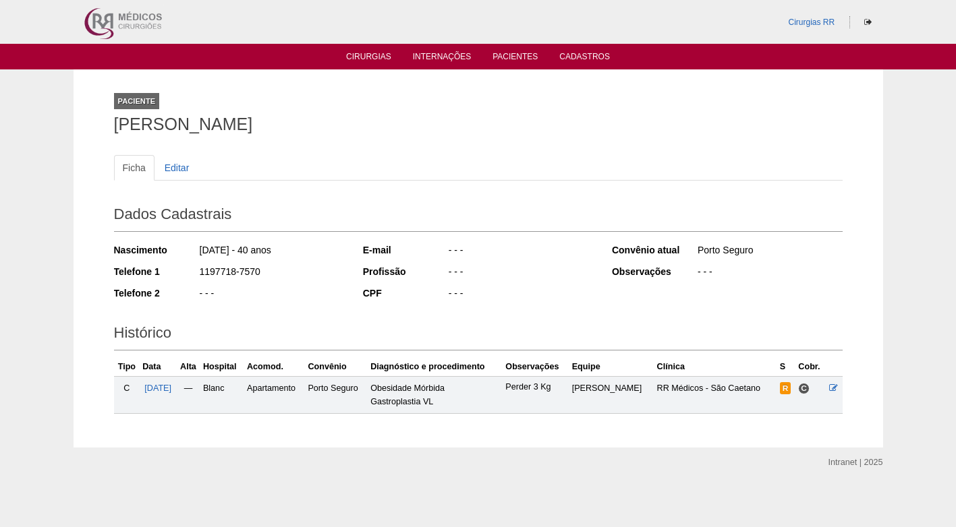
click at [529, 295] on div "- - -" at bounding box center [520, 295] width 146 height 17
click at [527, 293] on div "- - -" at bounding box center [520, 295] width 146 height 17
drag, startPoint x: 340, startPoint y: 130, endPoint x: 111, endPoint y: 127, distance: 228.6
click at [111, 127] on div "Paciente Makelle dos Santos de Brito Ficha Editar Dados Cadastrais Nascimento 3…" at bounding box center [478, 258] width 749 height 378
copy h1 "[PERSON_NAME]"
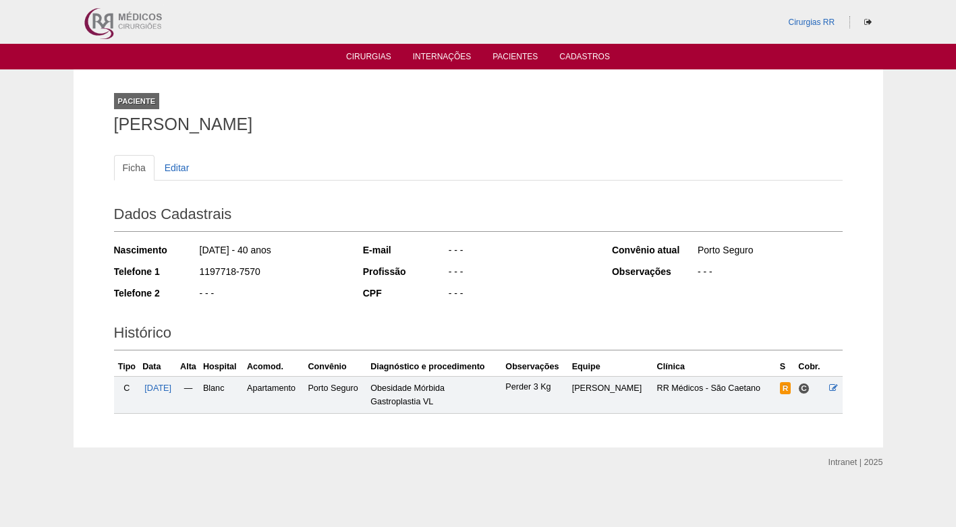
click at [415, 138] on div "Paciente Makelle dos Santos de Brito" at bounding box center [478, 111] width 728 height 62
click at [833, 388] on icon at bounding box center [833, 388] width 9 height 9
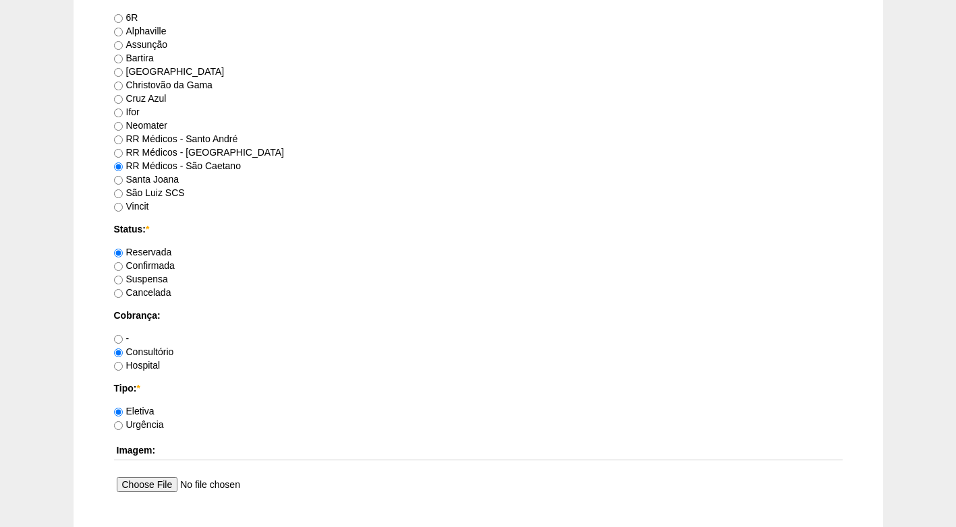
scroll to position [877, 0]
click at [168, 266] on label "Confirmada" at bounding box center [144, 265] width 61 height 11
click at [123, 266] on input "Confirmada" at bounding box center [118, 266] width 9 height 9
radio input "true"
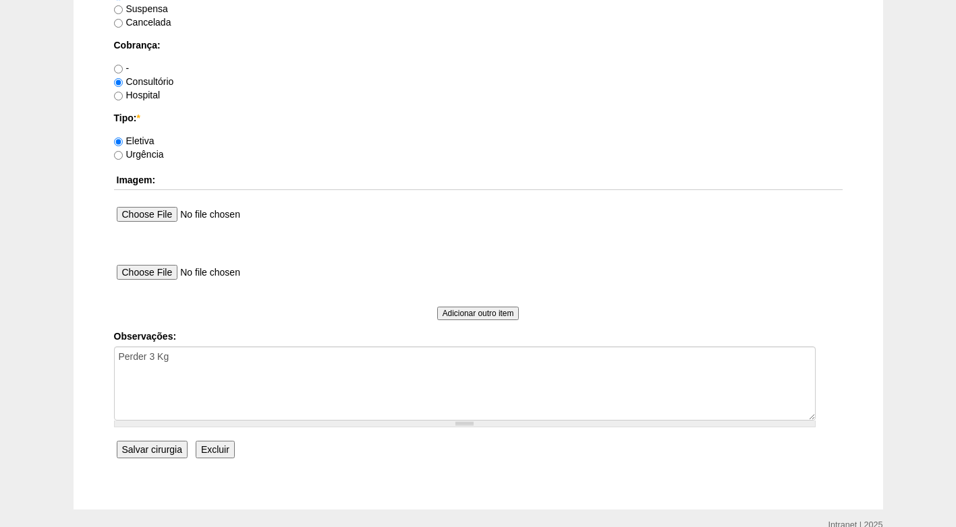
scroll to position [1211, 0]
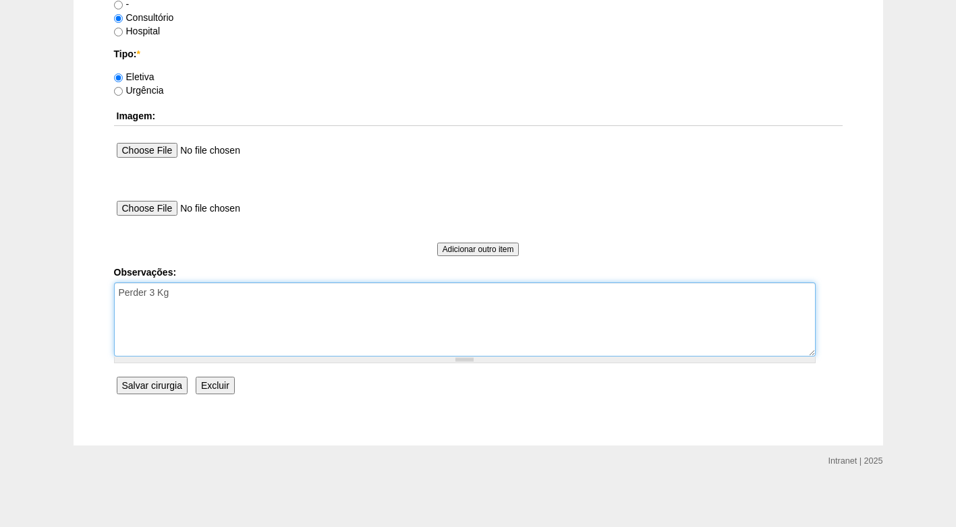
click at [210, 297] on textarea "Perder 3 Kg" at bounding box center [464, 320] width 701 height 74
type textarea "Perder 3 Kg FATURADO CONSULTÓRIO"
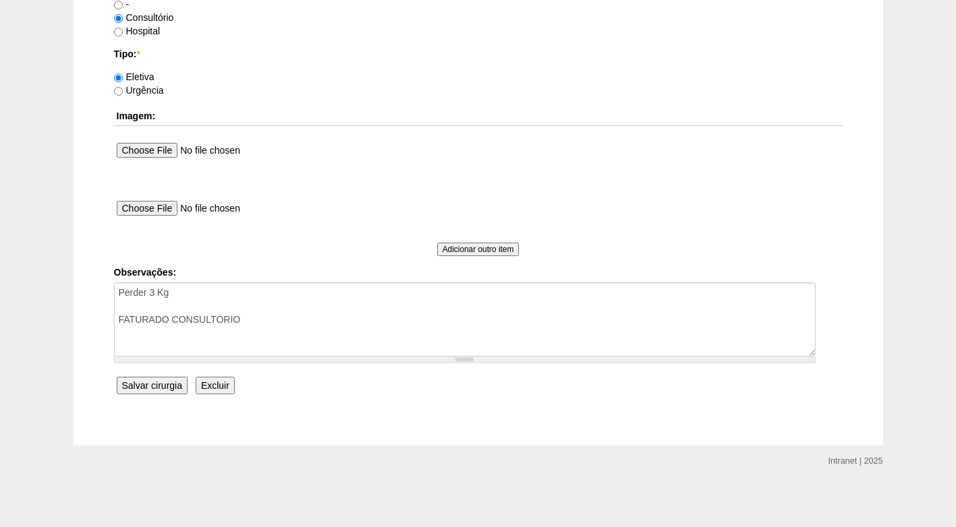
drag, startPoint x: 149, startPoint y: 388, endPoint x: 92, endPoint y: 390, distance: 56.7
click at [148, 388] on input "Salvar cirurgia" at bounding box center [152, 386] width 71 height 18
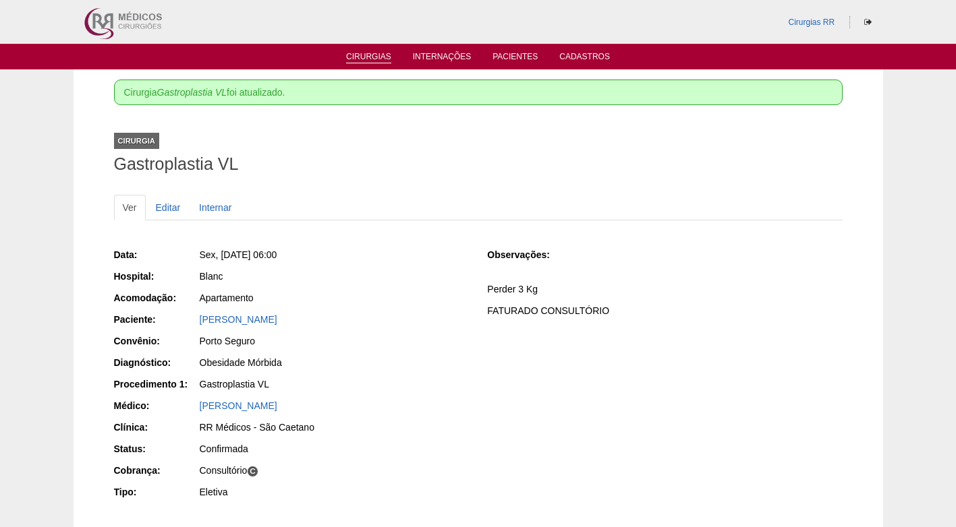
click at [379, 56] on link "Cirurgias" at bounding box center [368, 57] width 45 height 11
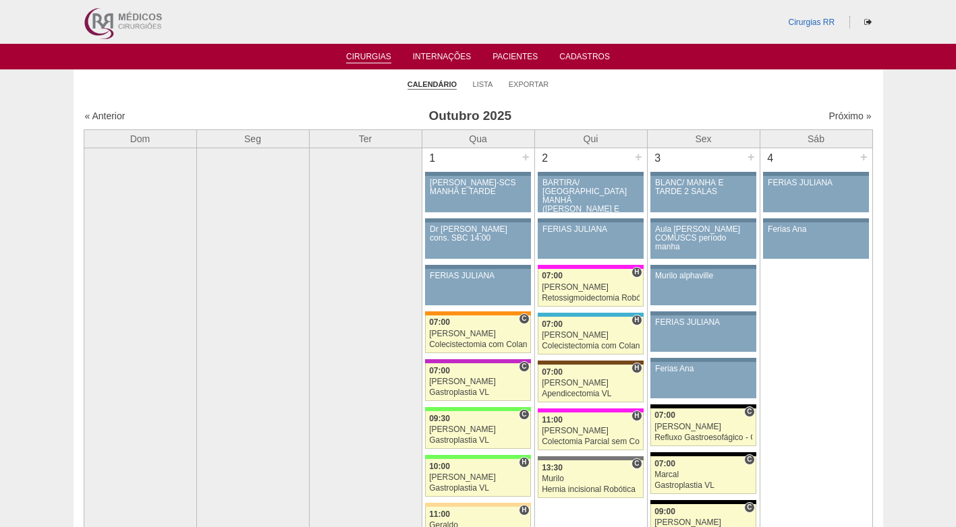
click at [479, 74] on ul "Calendário Lista Exportar" at bounding box center [478, 83] width 809 height 28
click at [482, 84] on link "Lista" at bounding box center [483, 85] width 20 height 10
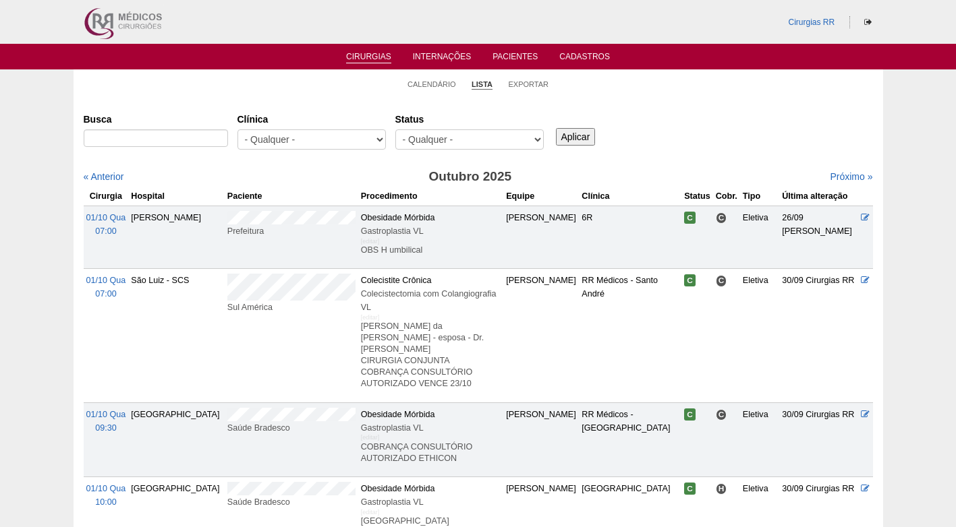
select select "resr"
click at [395, 129] on select "- Qualquer - Reservada Confirmada Suspensa Cancelada" at bounding box center [469, 139] width 148 height 20
click at [579, 144] on input "Aplicar" at bounding box center [576, 137] width 40 height 18
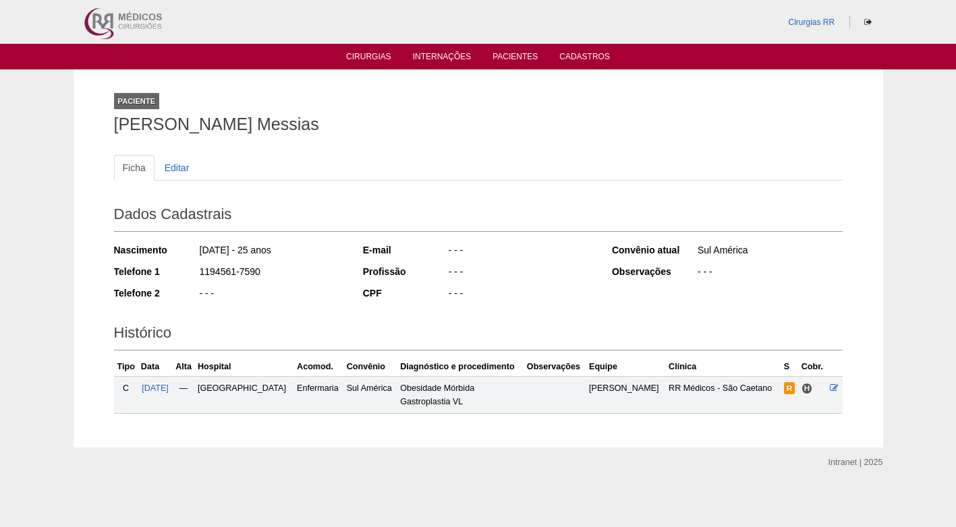
click at [107, 122] on div "Paciente [PERSON_NAME] Messias Ficha Editar Dados Cadastrais Nascimento [DATE] …" at bounding box center [478, 258] width 749 height 378
click at [435, 111] on div "Paciente Isabela Marquese Messias" at bounding box center [478, 111] width 728 height 62
click at [421, 127] on h1 "Isabela Marquese Messias" at bounding box center [478, 124] width 728 height 17
click at [444, 150] on div "Ficha Editar Dados Cadastrais Nascimento 09/06/2000 - 25 anos Telefone 1 119456…" at bounding box center [478, 278] width 728 height 272
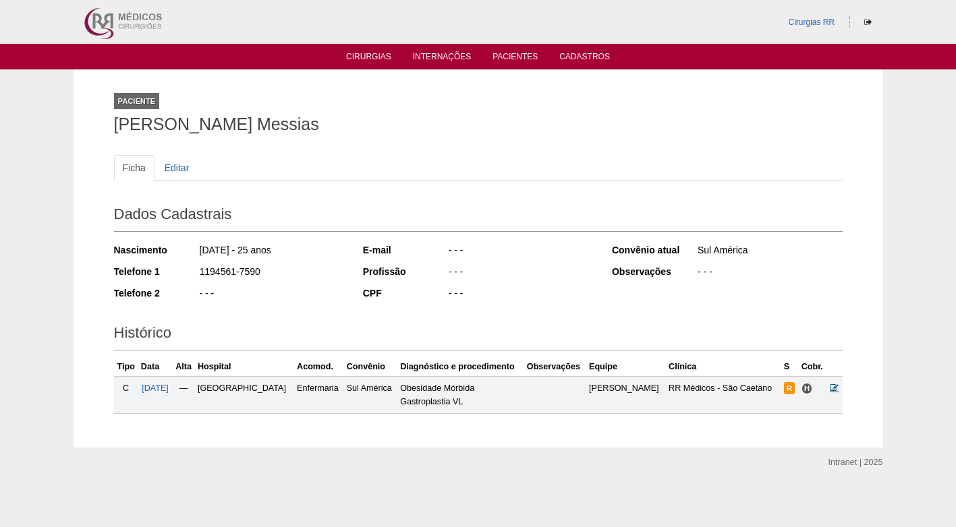
click at [836, 390] on icon at bounding box center [833, 388] width 9 height 9
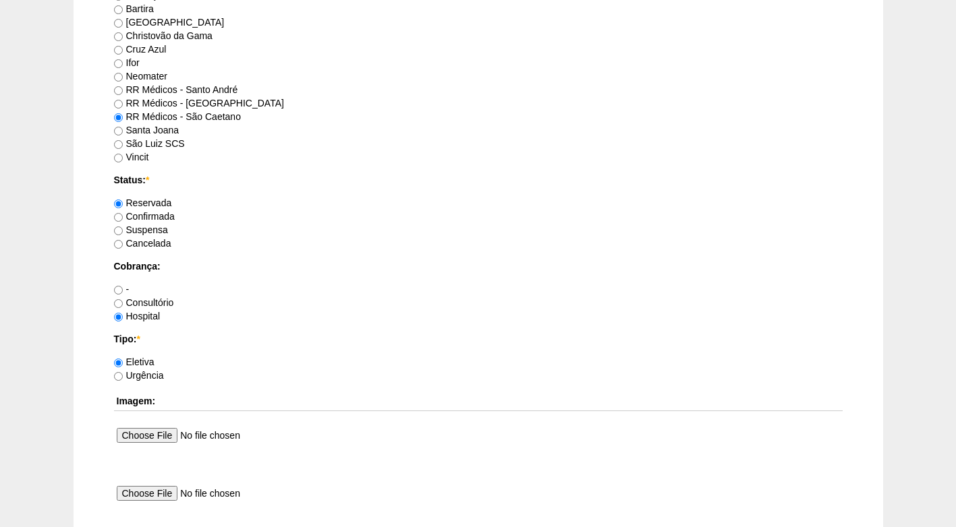
scroll to position [944, 0]
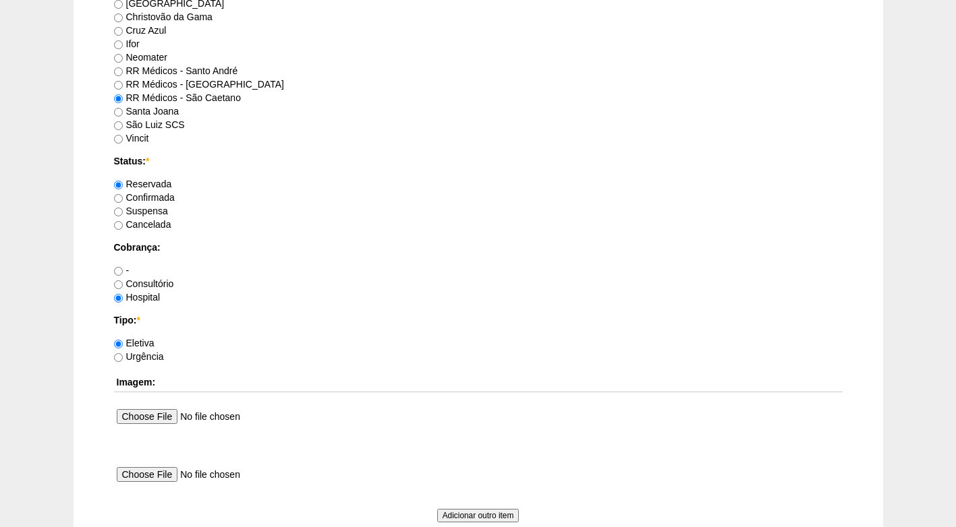
click at [138, 192] on div "Confirmada" at bounding box center [478, 197] width 728 height 13
click at [146, 197] on label "Confirmada" at bounding box center [144, 197] width 61 height 11
click at [123, 197] on input "Confirmada" at bounding box center [118, 198] width 9 height 9
radio input "true"
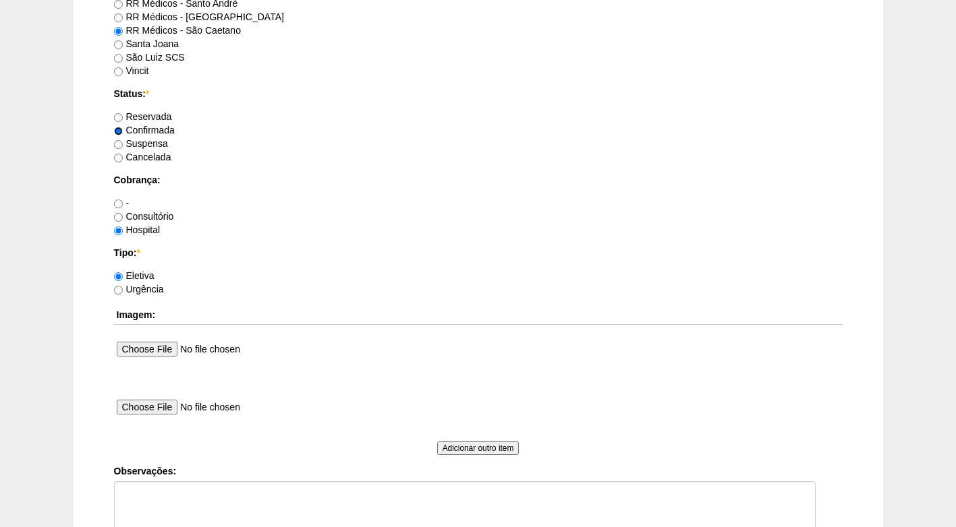
scroll to position [1211, 0]
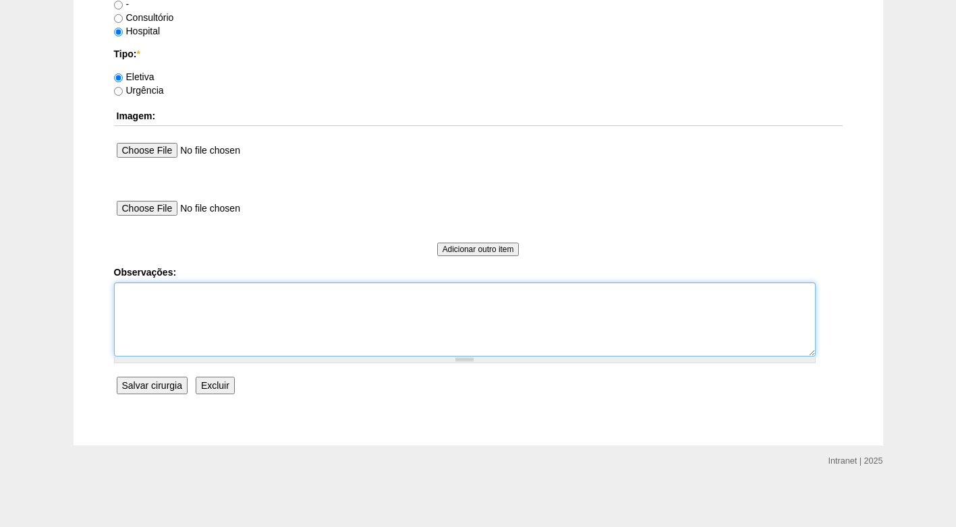
click at [218, 296] on textarea "Observações:" at bounding box center [464, 320] width 701 height 74
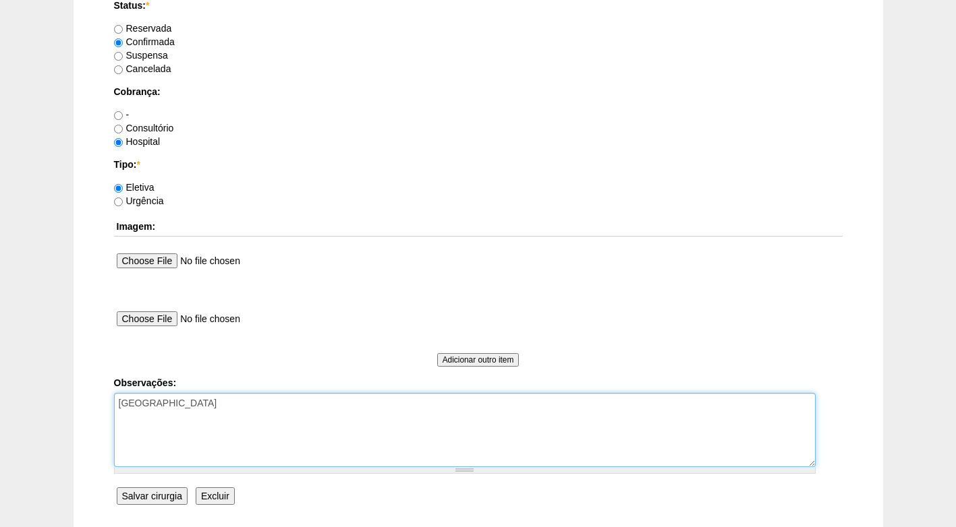
scroll to position [1143, 0]
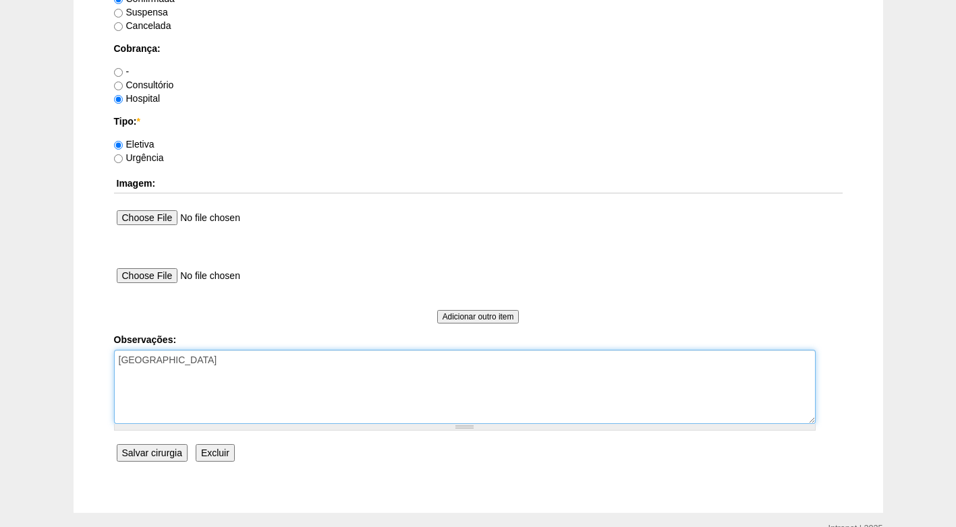
type textarea "[GEOGRAPHIC_DATA]"
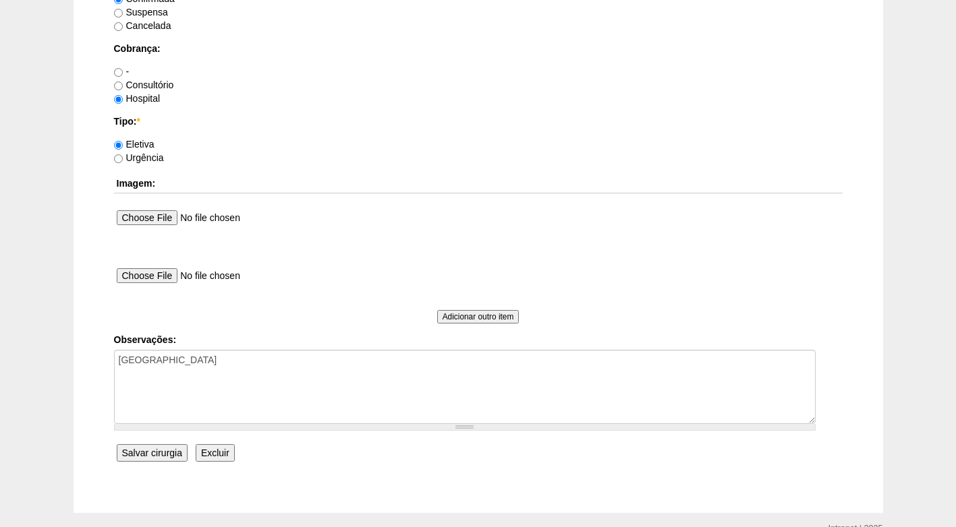
click at [175, 456] on input "Salvar cirurgia" at bounding box center [152, 453] width 71 height 18
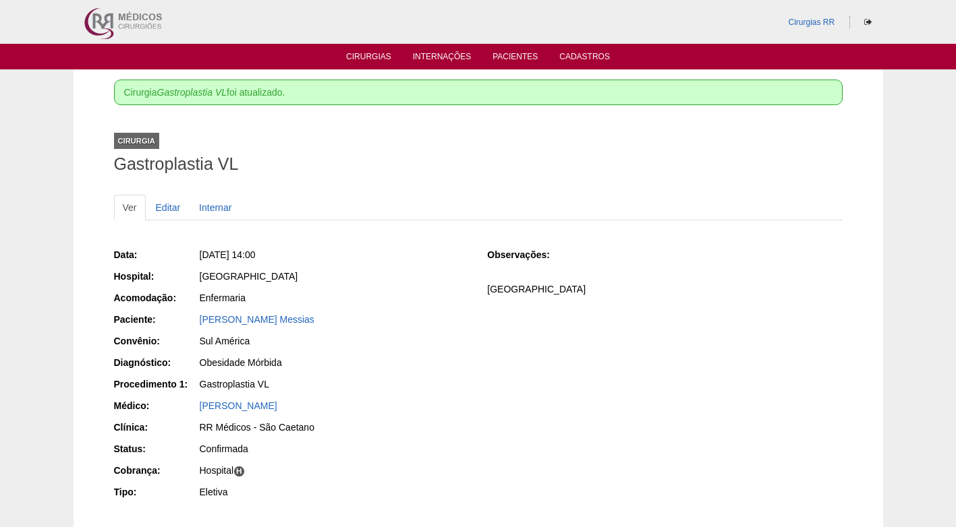
click at [403, 283] on div "[GEOGRAPHIC_DATA]" at bounding box center [333, 278] width 270 height 17
click at [167, 212] on link "Editar" at bounding box center [168, 208] width 42 height 26
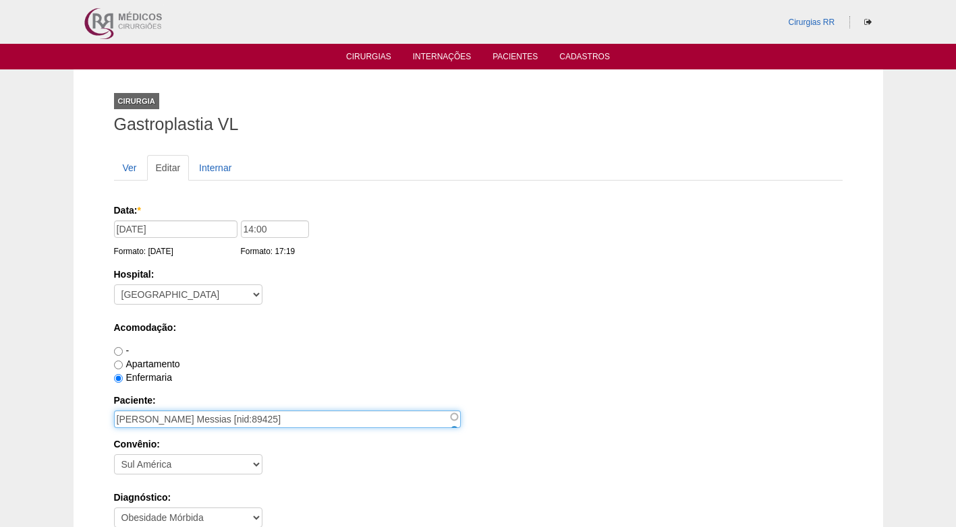
drag, startPoint x: 306, startPoint y: 419, endPoint x: 100, endPoint y: 416, distance: 206.4
click at [152, 423] on input "Isabela Marquese Messias [nid:89425]" at bounding box center [287, 420] width 347 height 18
click at [142, 420] on input "Isabela Marquese Messias [nid:89425]" at bounding box center [287, 420] width 347 height 18
click at [188, 417] on input "Isabella Marquese Messias [nid:89425]" at bounding box center [287, 420] width 347 height 18
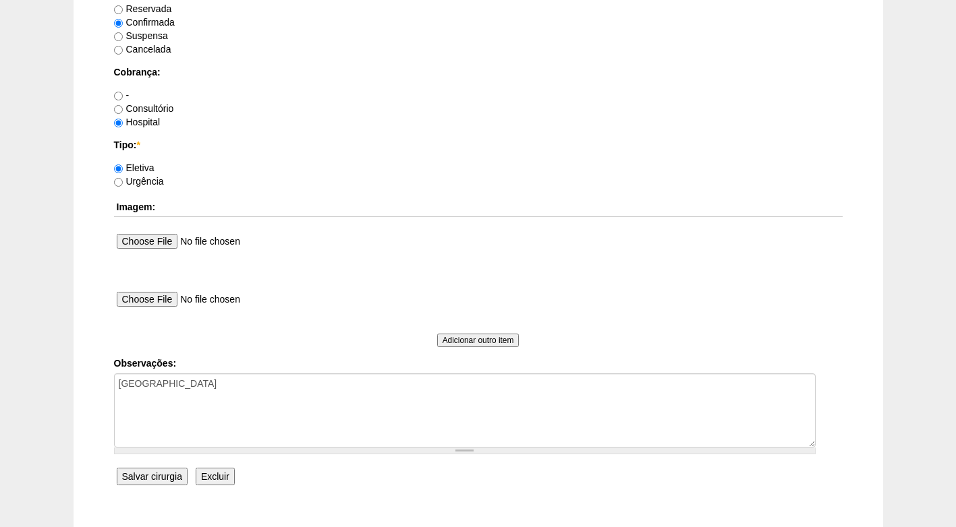
scroll to position [1146, 0]
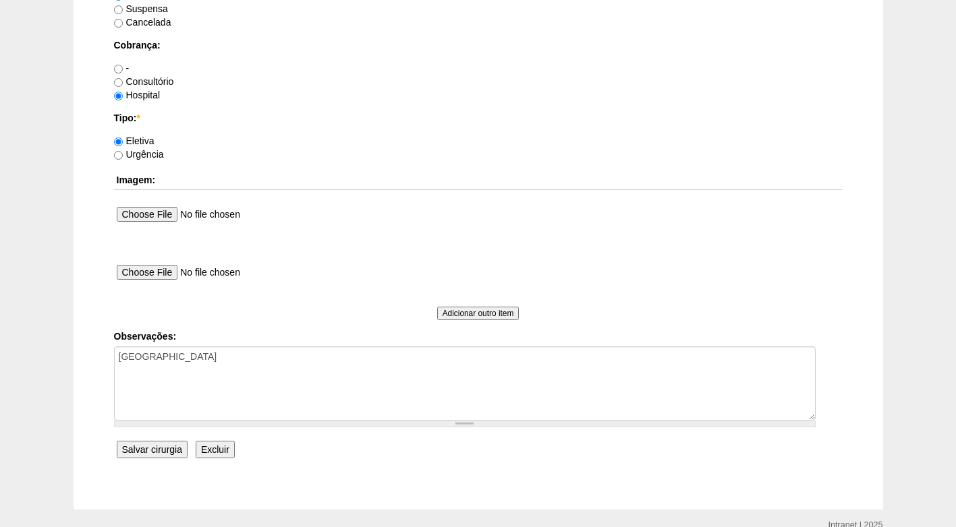
type input "[PERSON_NAME] Messias [nid:89425]"
click at [158, 450] on input "Salvar cirurgia" at bounding box center [152, 450] width 71 height 18
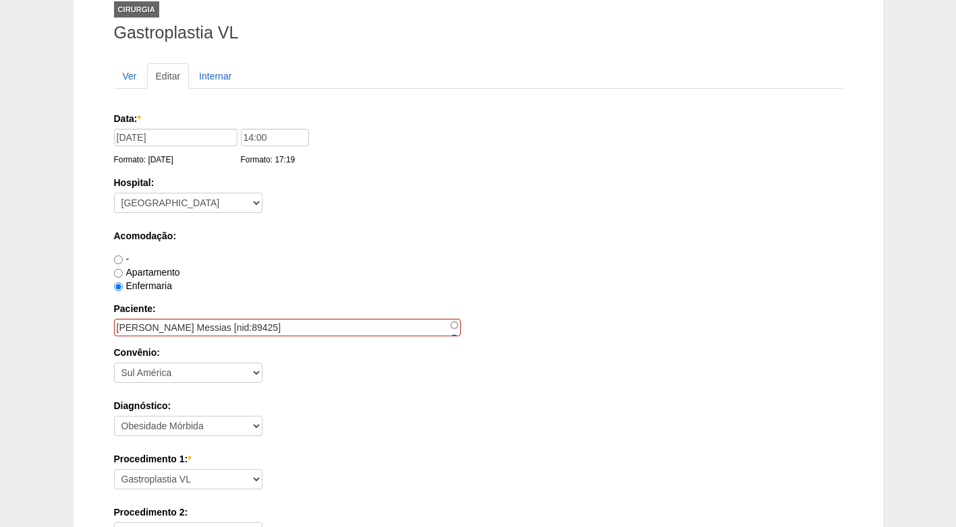
scroll to position [135, 0]
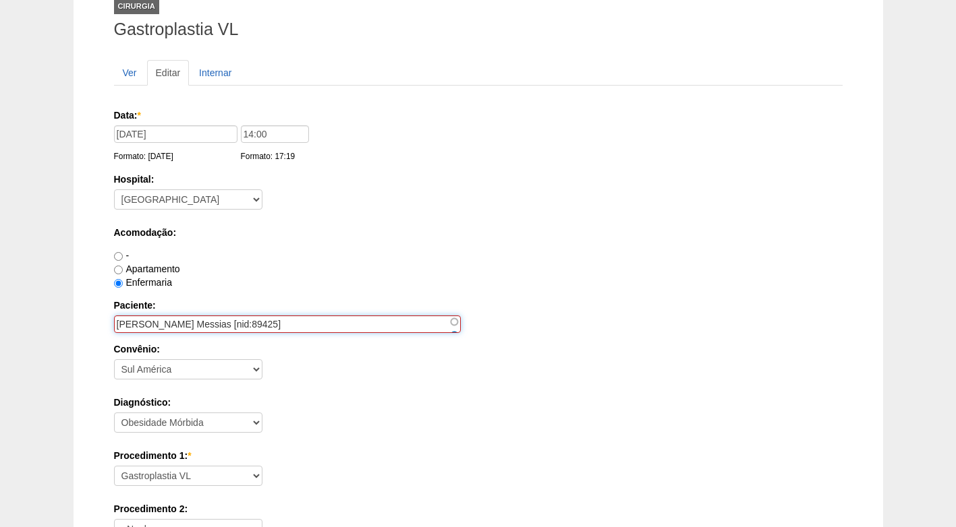
drag, startPoint x: 287, startPoint y: 322, endPoint x: 231, endPoint y: 326, distance: 56.1
click at [231, 326] on input "Isabella Marqueze Messias [nid:89425]" at bounding box center [287, 325] width 347 height 18
type input "Isabella Marqueze Messias"
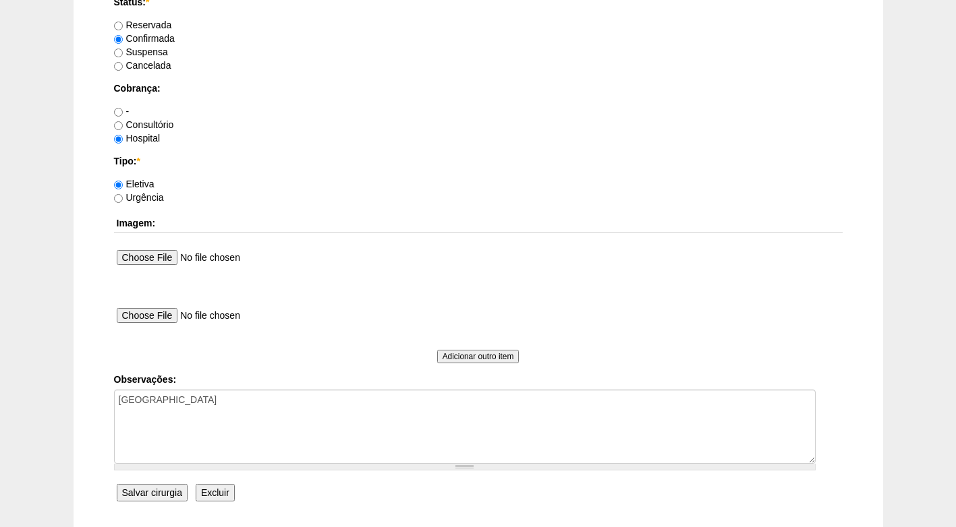
scroll to position [1146, 0]
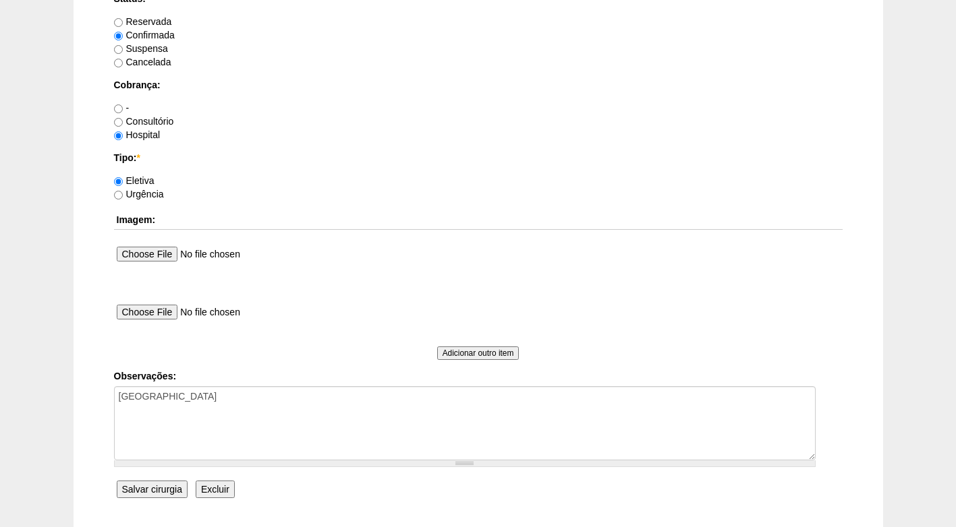
click at [154, 488] on input "Salvar cirurgia" at bounding box center [152, 490] width 71 height 18
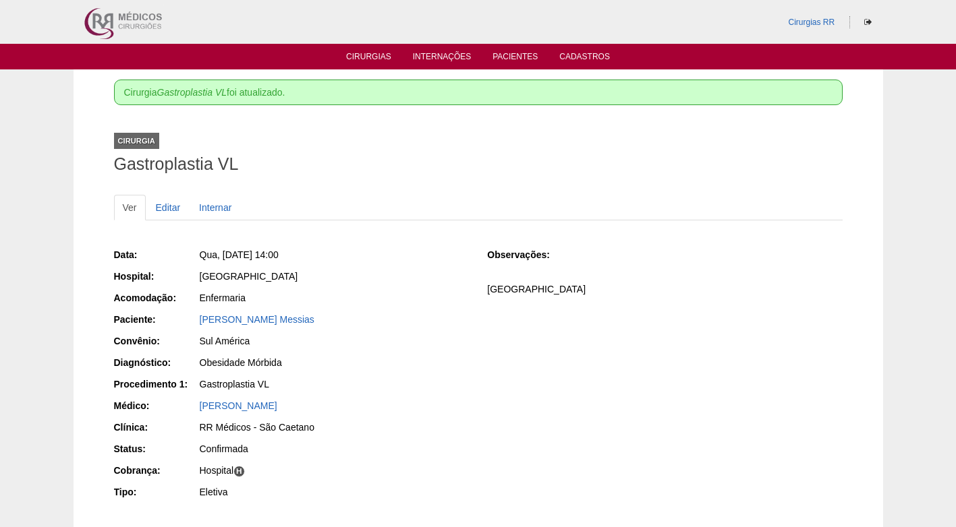
click at [427, 270] on div "[GEOGRAPHIC_DATA]" at bounding box center [334, 276] width 269 height 13
click at [381, 159] on h1 "Gastroplastia VL" at bounding box center [478, 164] width 728 height 17
click at [359, 51] on li "Cirurgias" at bounding box center [369, 56] width 64 height 11
click at [363, 58] on link "Cirurgias" at bounding box center [368, 57] width 45 height 11
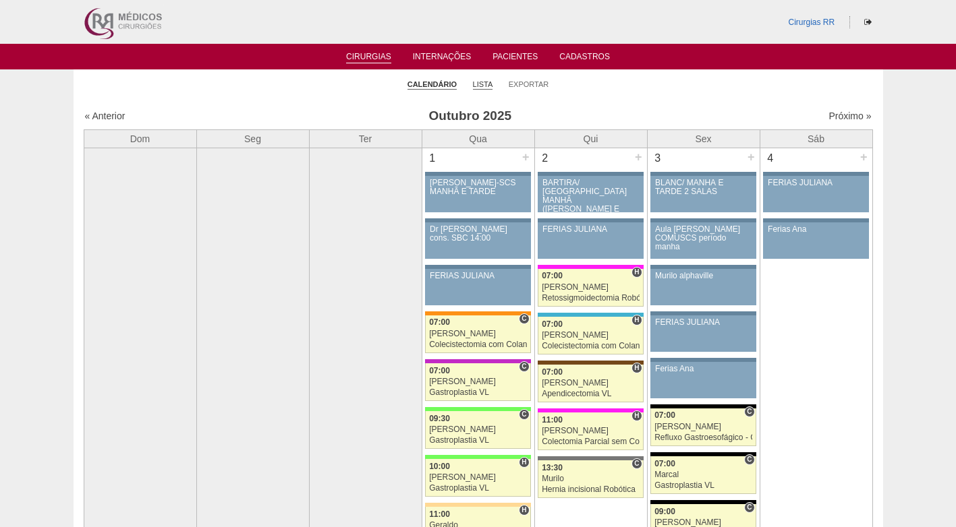
click at [481, 86] on link "Lista" at bounding box center [483, 85] width 20 height 10
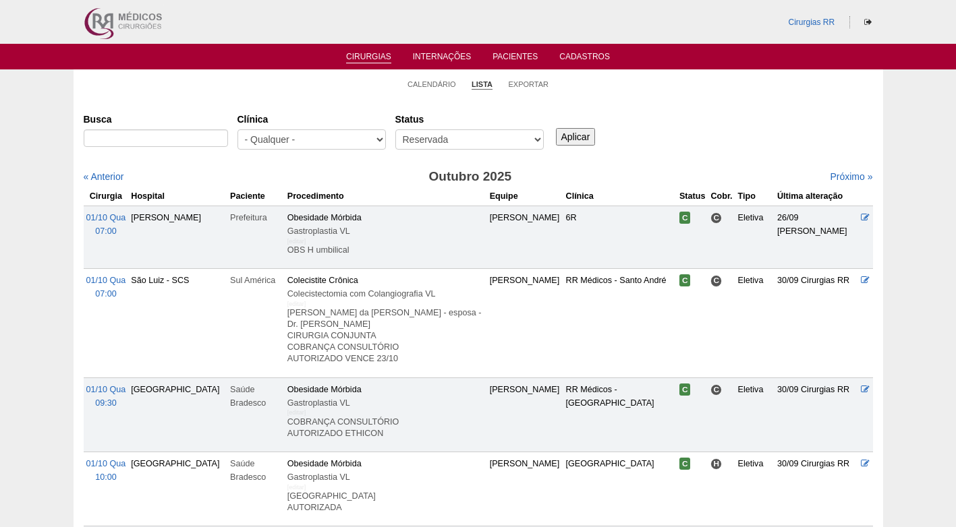
select select "resr"
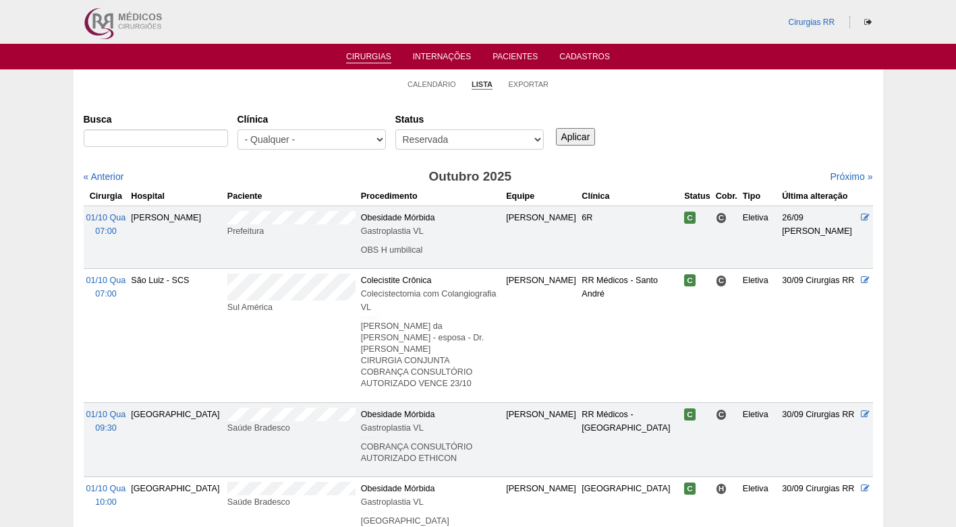
click at [589, 136] on input "Aplicar" at bounding box center [576, 137] width 40 height 18
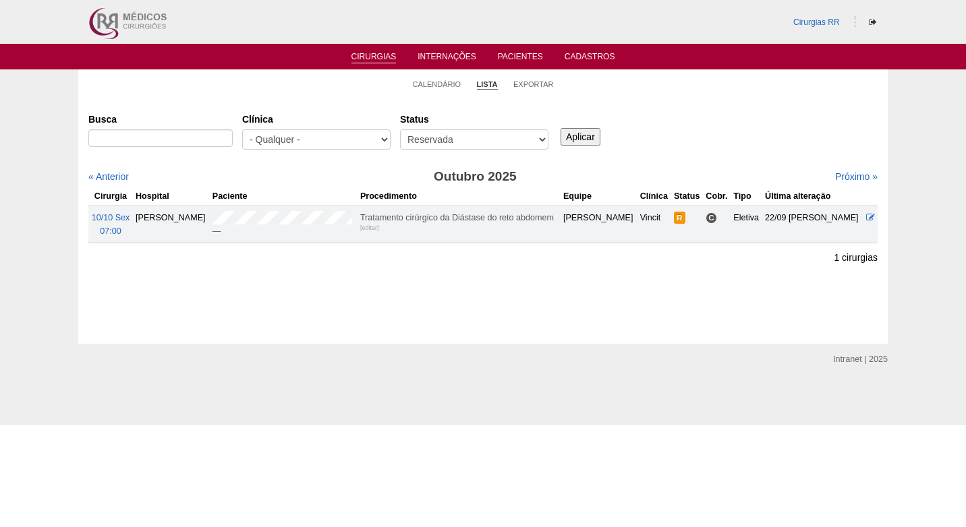
click at [691, 127] on div "Busca [GEOGRAPHIC_DATA] - Qualquer - 6R Alphaville Assunção Bartira Brasil Chri…" at bounding box center [482, 132] width 789 height 49
click at [837, 176] on link "Próximo »" at bounding box center [856, 176] width 42 height 11
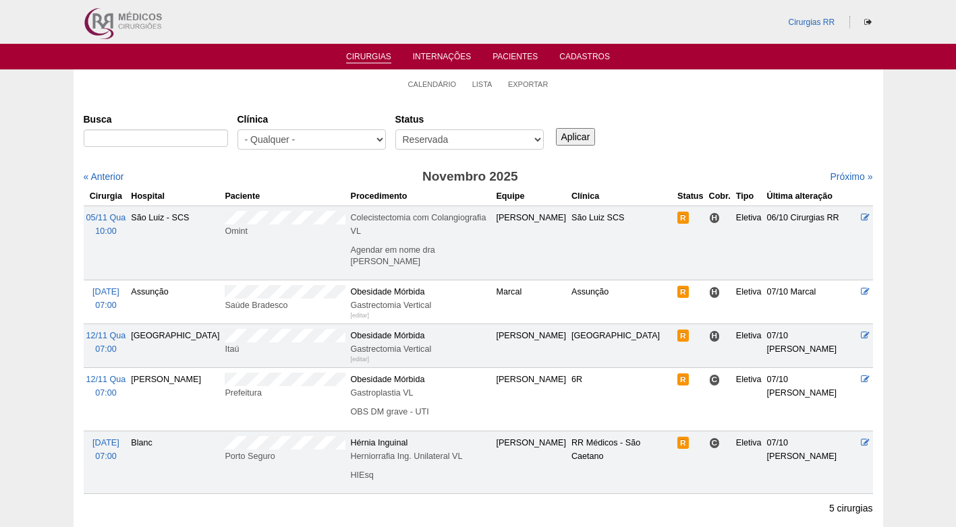
click at [740, 121] on div "Busca [GEOGRAPHIC_DATA] - Qualquer - 6R Alphaville Assunção Bartira Brasil Chri…" at bounding box center [478, 132] width 789 height 49
click at [739, 121] on div "Busca [GEOGRAPHIC_DATA] - Qualquer - 6R Alphaville Assunção Bartira Brasil Chri…" at bounding box center [478, 132] width 789 height 49
click at [700, 148] on div "Busca Clínica - Qualquer - 6R Alphaville Assunção Bartira Brasil Christovão da …" at bounding box center [478, 132] width 789 height 49
click at [689, 146] on div "Busca Clínica - Qualquer - 6R Alphaville Assunção Bartira Brasil Christovão da …" at bounding box center [478, 132] width 789 height 49
click at [682, 147] on div "Busca Clínica - Qualquer - 6R Alphaville Assunção Bartira Brasil Christovão da …" at bounding box center [478, 132] width 789 height 49
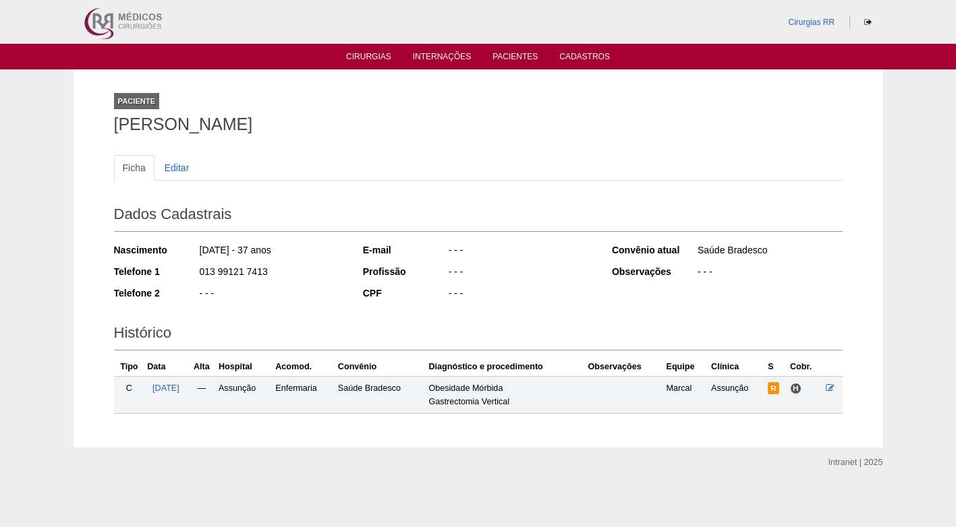
drag, startPoint x: 316, startPoint y: 123, endPoint x: 104, endPoint y: 122, distance: 212.4
click at [104, 122] on div "Paciente [PERSON_NAME] Ficha Editar Dados Cadastrais Nascimento [DATE] - 37 ano…" at bounding box center [478, 258] width 749 height 378
copy h1 "[PERSON_NAME]"
click at [475, 272] on div "- - -" at bounding box center [520, 273] width 146 height 17
click at [382, 216] on h2 "Dados Cadastrais" at bounding box center [478, 216] width 728 height 31
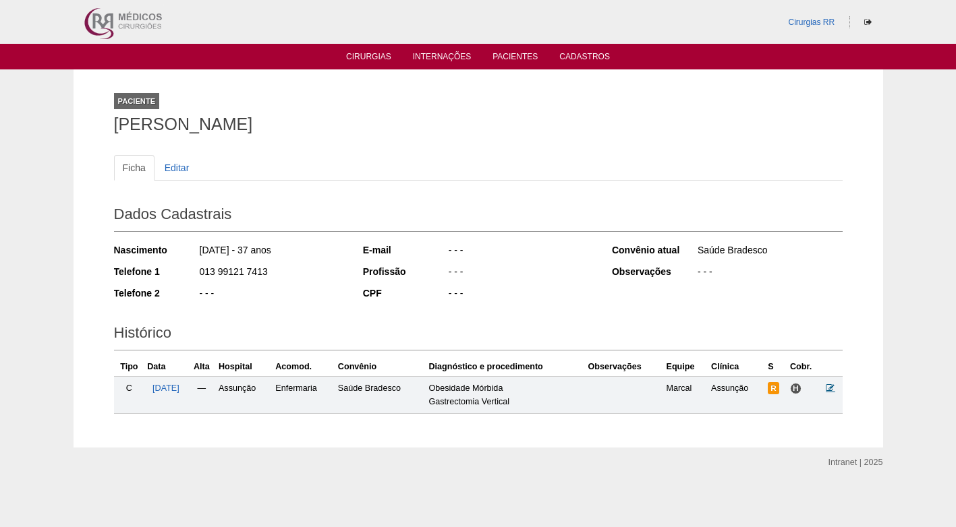
click at [834, 388] on icon at bounding box center [829, 388] width 9 height 9
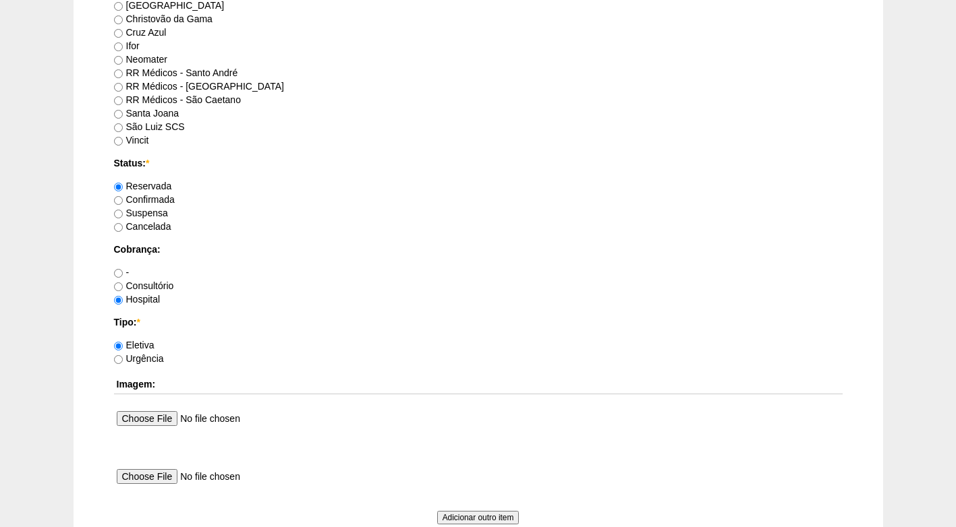
scroll to position [944, 0]
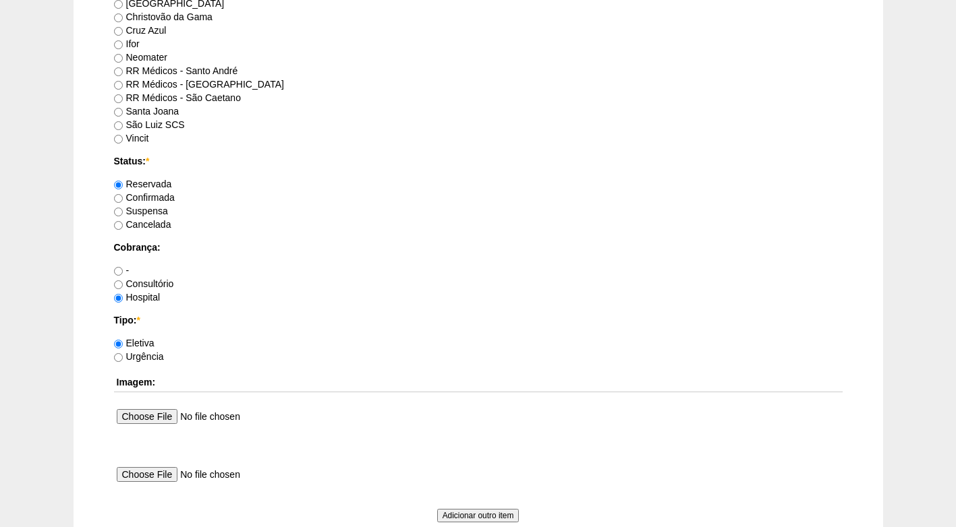
click at [156, 200] on label "Confirmada" at bounding box center [144, 197] width 61 height 11
click at [123, 200] on input "Confirmada" at bounding box center [118, 198] width 9 height 9
radio input "true"
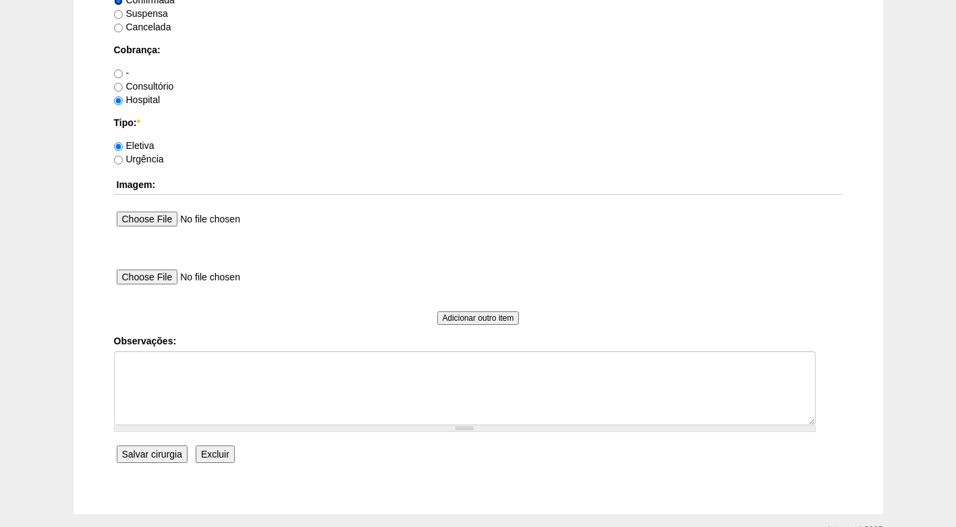
scroll to position [1146, 0]
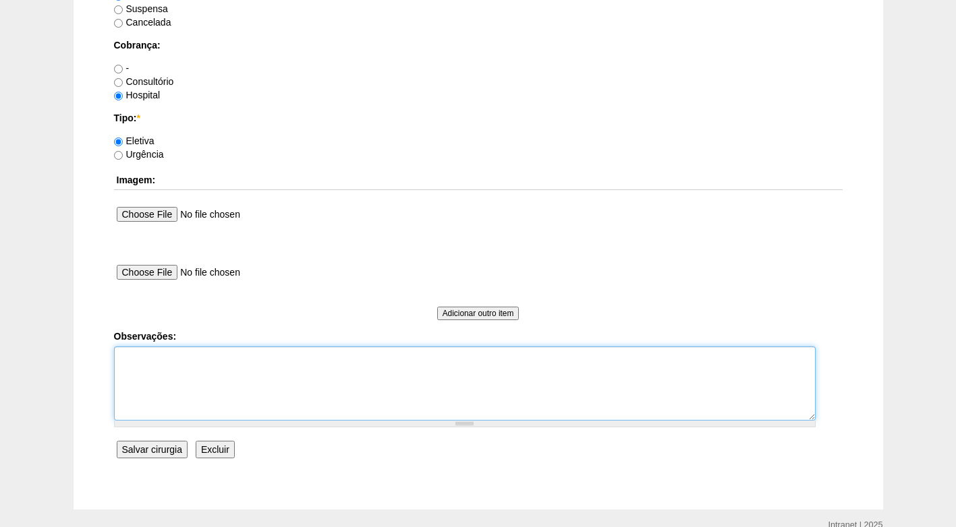
click at [200, 356] on textarea "Observações:" at bounding box center [464, 384] width 701 height 74
type textarea "f"
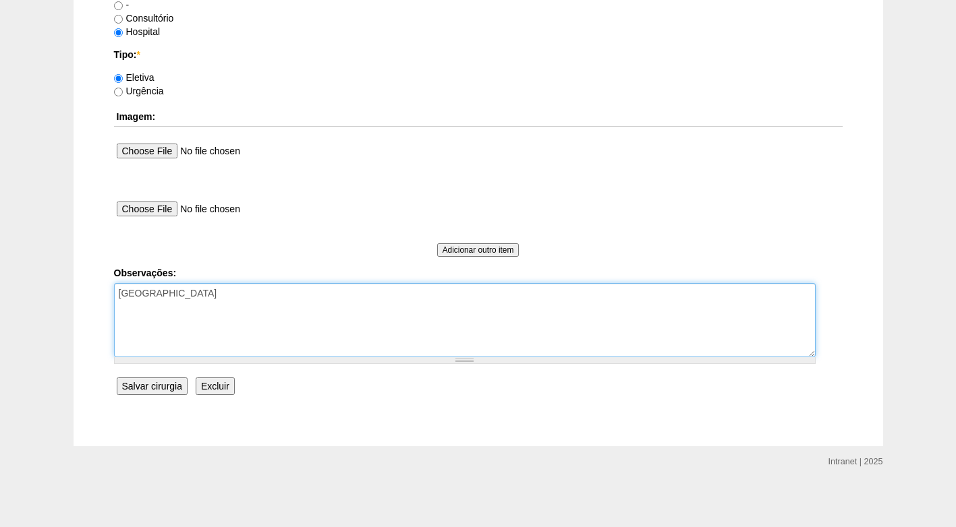
scroll to position [1211, 0]
type textarea "FATURADO HOSPITAL Peço para concierge Anna agendar data pelo whats - em 07/10"
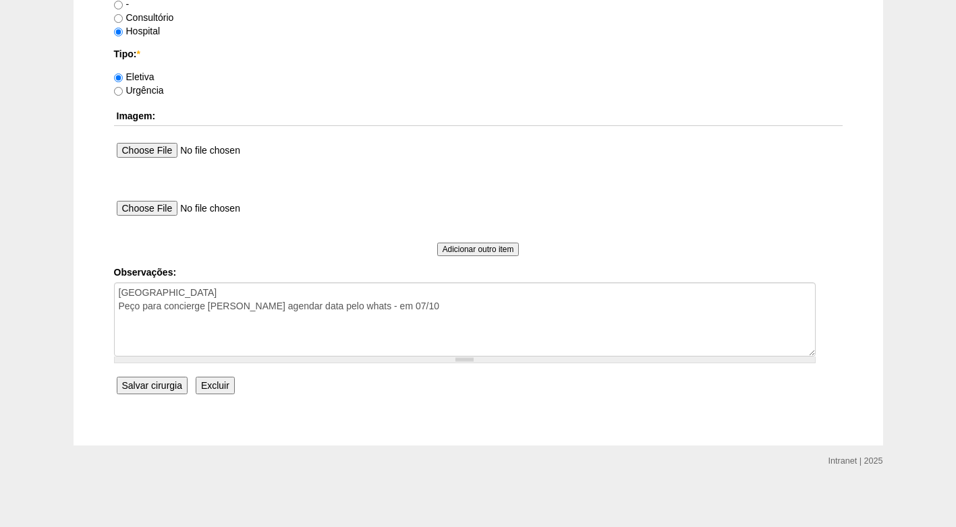
click at [141, 384] on input "Salvar cirurgia" at bounding box center [152, 386] width 71 height 18
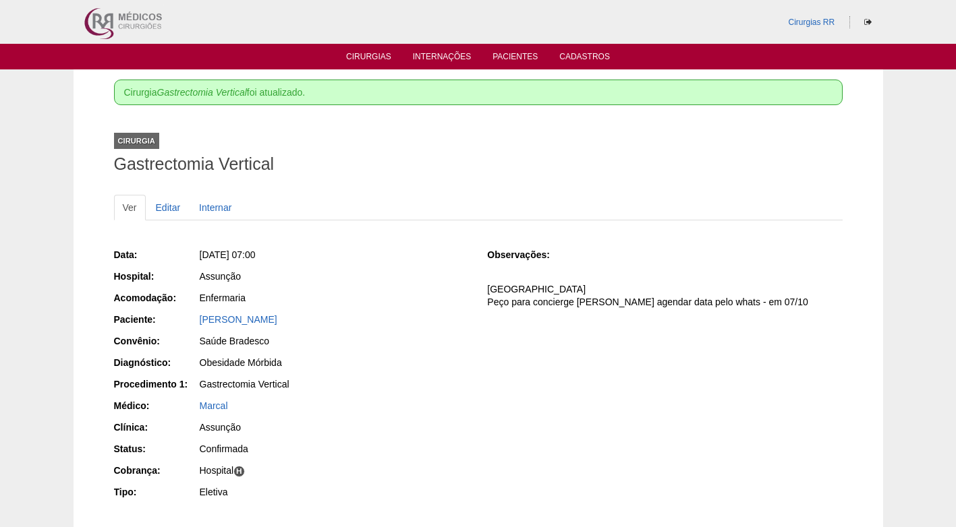
click at [433, 271] on div "Assunção" at bounding box center [334, 276] width 269 height 13
click at [361, 59] on link "Cirurgias" at bounding box center [368, 57] width 45 height 11
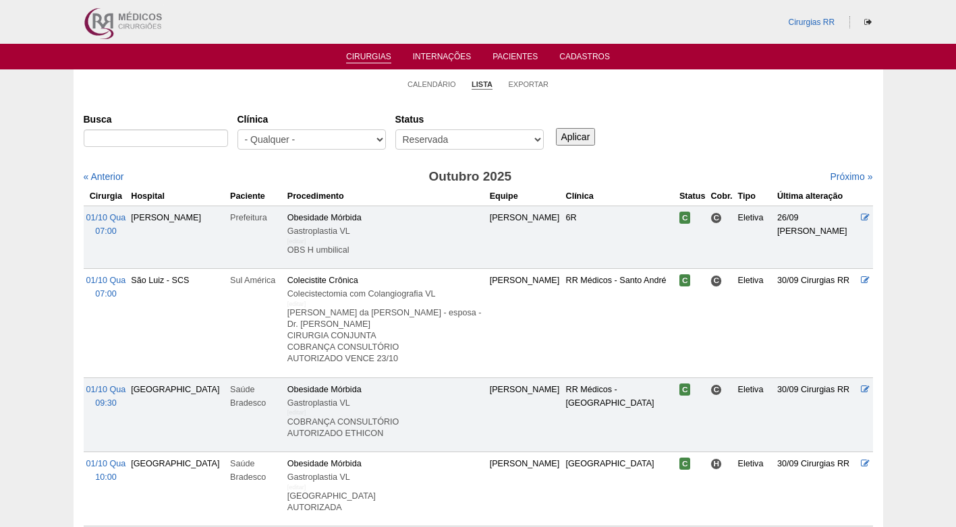
select select "resr"
click at [570, 136] on input "Aplicar" at bounding box center [576, 137] width 40 height 18
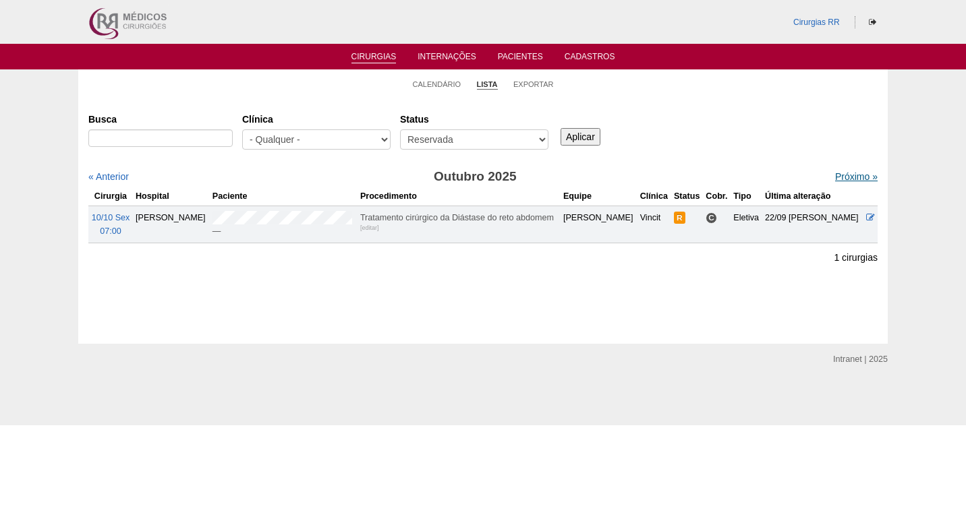
click at [844, 179] on link "Próximo »" at bounding box center [856, 176] width 42 height 11
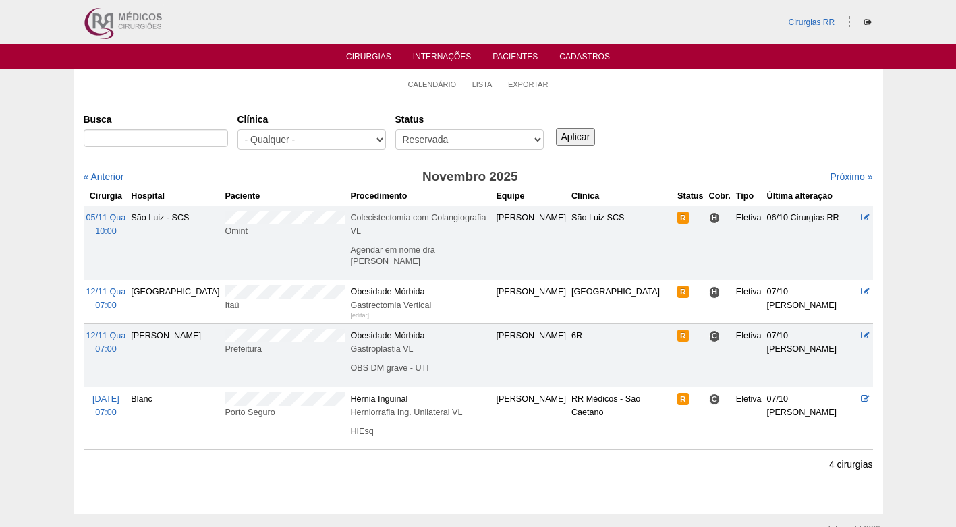
click at [643, 137] on div "Busca Clínica - Qualquer - 6R Alphaville Assunção Bartira Brasil Christovão da …" at bounding box center [478, 132] width 789 height 49
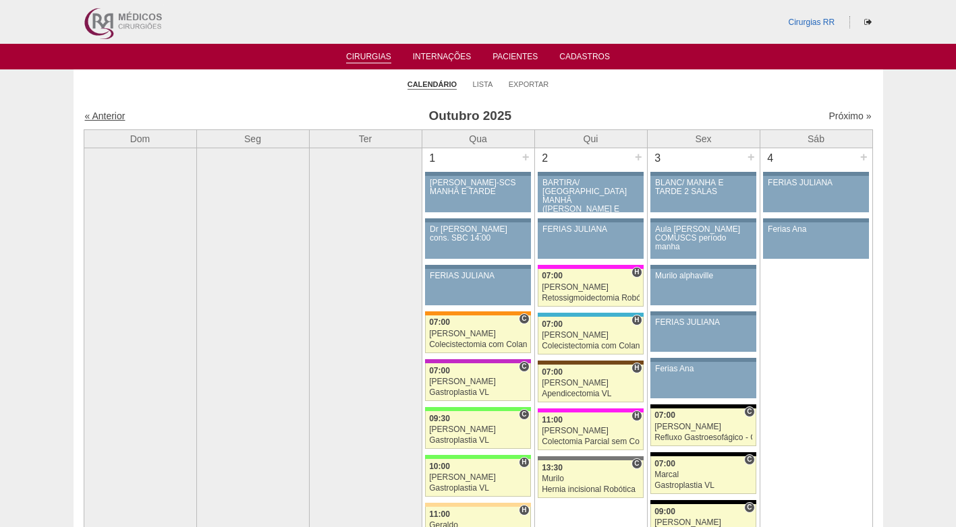
click at [101, 117] on link "« Anterior" at bounding box center [105, 116] width 40 height 11
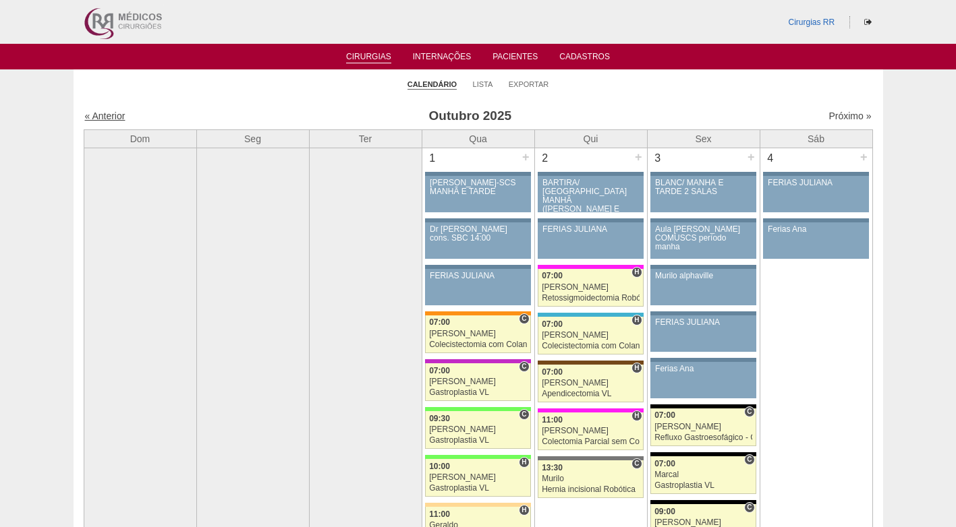
click at [101, 117] on link "« Anterior" at bounding box center [105, 116] width 40 height 11
click at [121, 117] on link "« Anterior" at bounding box center [105, 116] width 40 height 11
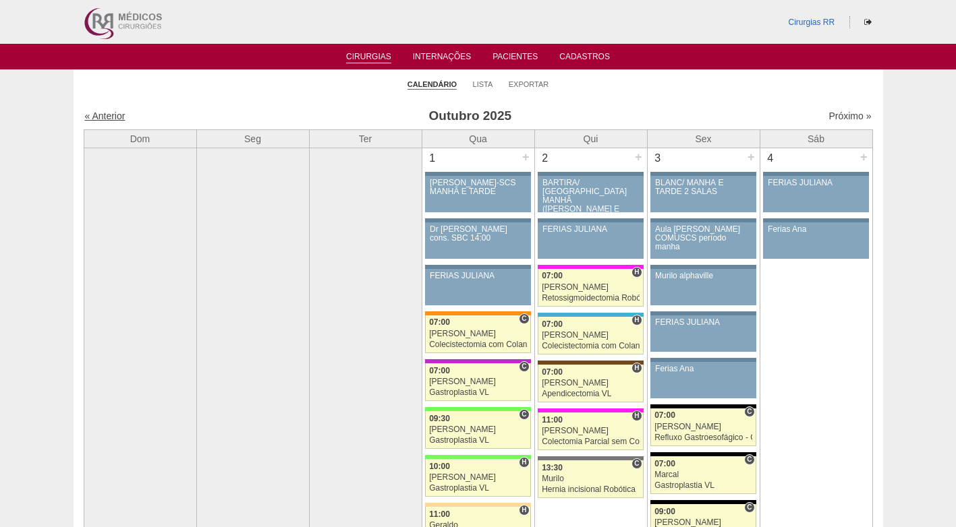
click at [121, 117] on link "« Anterior" at bounding box center [105, 116] width 40 height 11
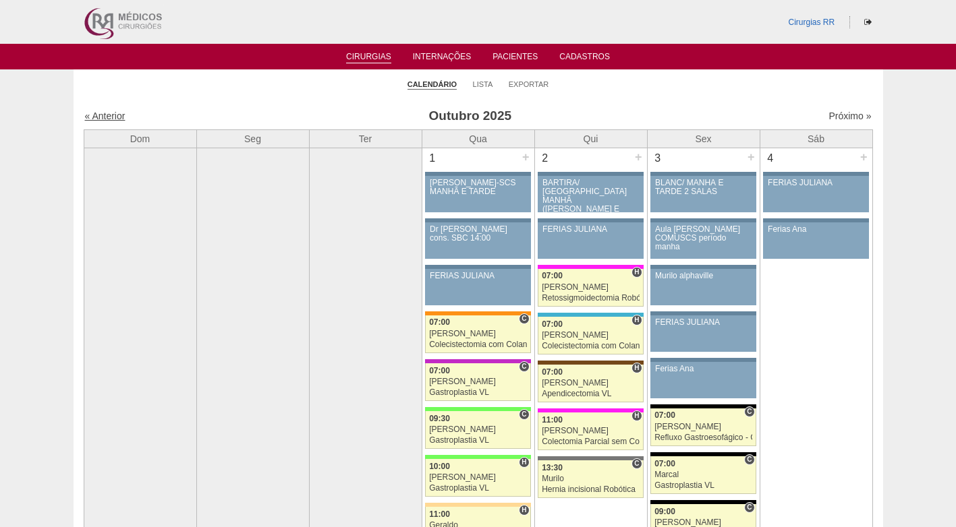
click at [121, 117] on link "« Anterior" at bounding box center [105, 116] width 40 height 11
drag, startPoint x: 121, startPoint y: 117, endPoint x: 146, endPoint y: 112, distance: 26.2
click at [120, 117] on link "« Anterior" at bounding box center [105, 116] width 40 height 11
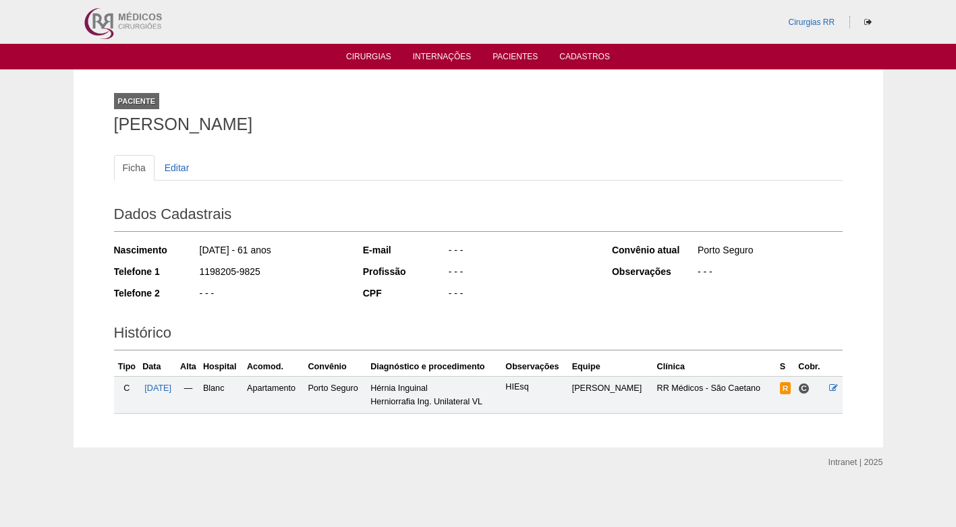
drag, startPoint x: 301, startPoint y: 125, endPoint x: 115, endPoint y: 130, distance: 186.2
click at [106, 132] on div "Paciente José Aparecido de Souza Ficha Editar Dados Cadastrais Nascimento 21/07…" at bounding box center [478, 258] width 749 height 378
copy h1 "José Aparecido de Souza"
click at [312, 147] on div "Ficha Editar Dados Cadastrais Nascimento 21/07/1964 - 61 anos Telefone 1 119820…" at bounding box center [478, 278] width 728 height 272
click at [444, 169] on ul "Ficha Editar" at bounding box center [478, 168] width 728 height 26
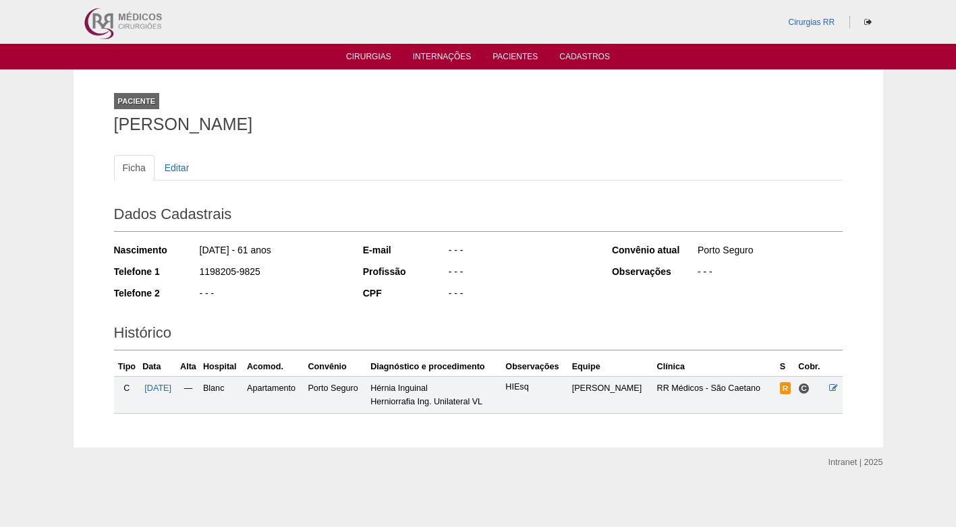
click at [437, 165] on ul "Ficha Editar" at bounding box center [478, 168] width 728 height 26
click at [426, 202] on h2 "Dados Cadastrais" at bounding box center [478, 216] width 728 height 31
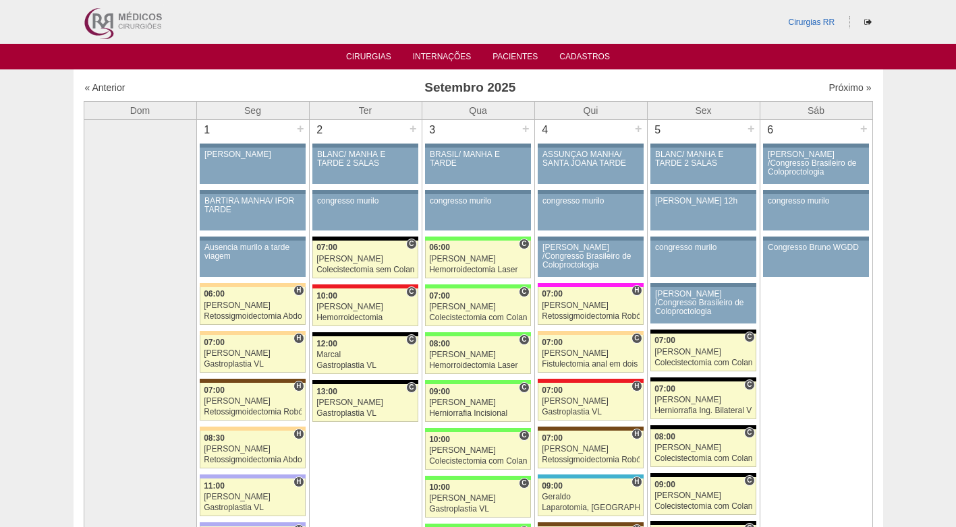
click at [121, 90] on link "« Anterior" at bounding box center [105, 87] width 40 height 11
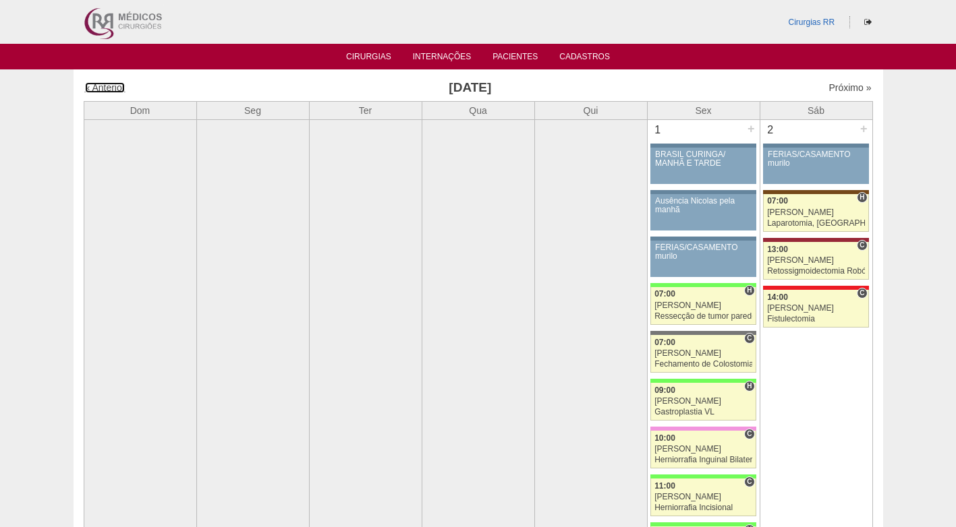
click at [111, 84] on link "« Anterior" at bounding box center [105, 87] width 40 height 11
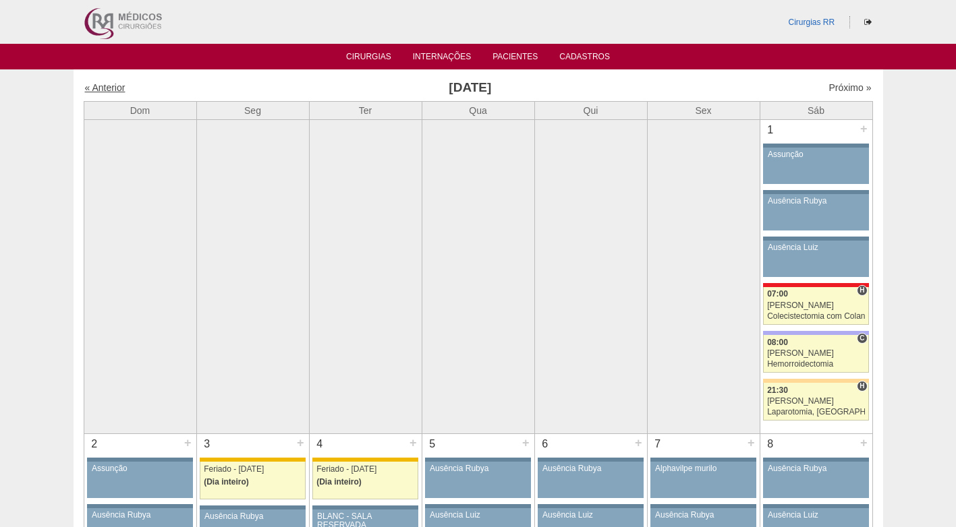
click at [99, 85] on link "« Anterior" at bounding box center [105, 87] width 40 height 11
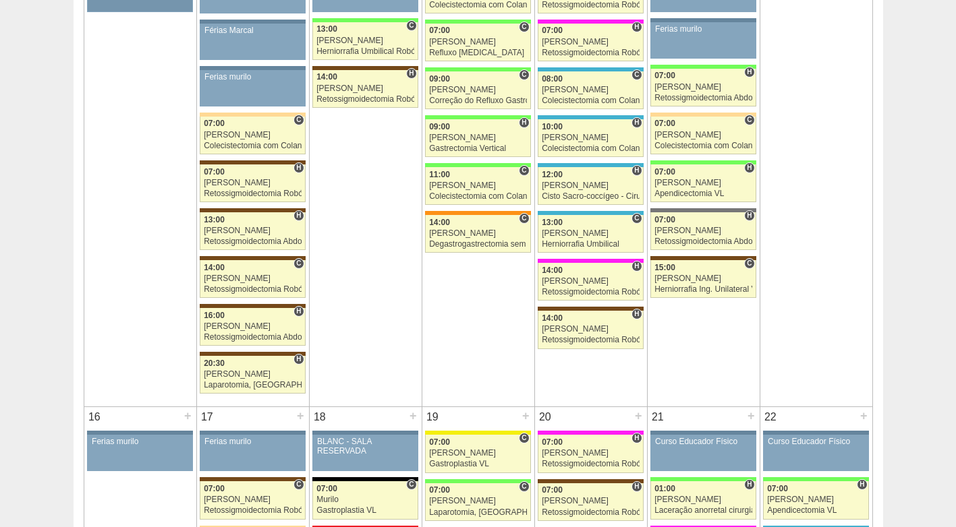
scroll to position [1079, 0]
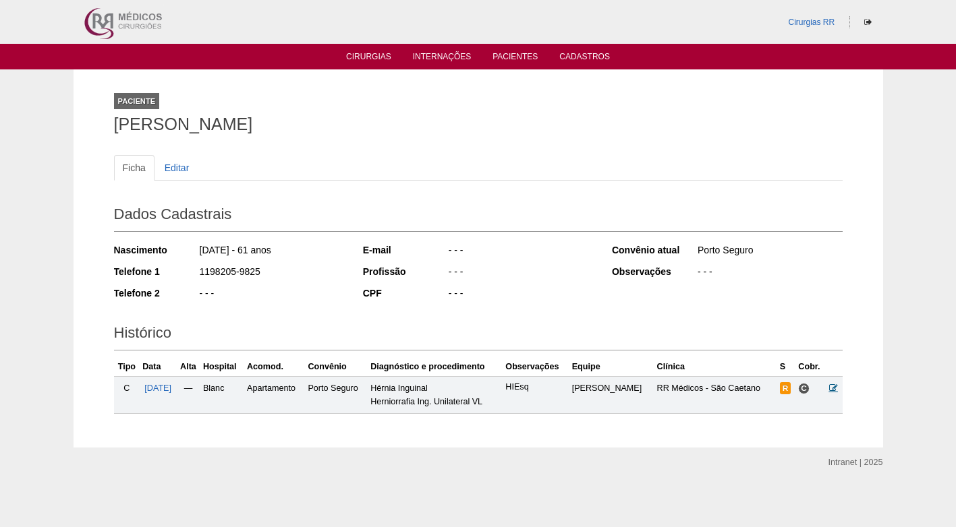
click at [836, 390] on icon at bounding box center [833, 388] width 9 height 9
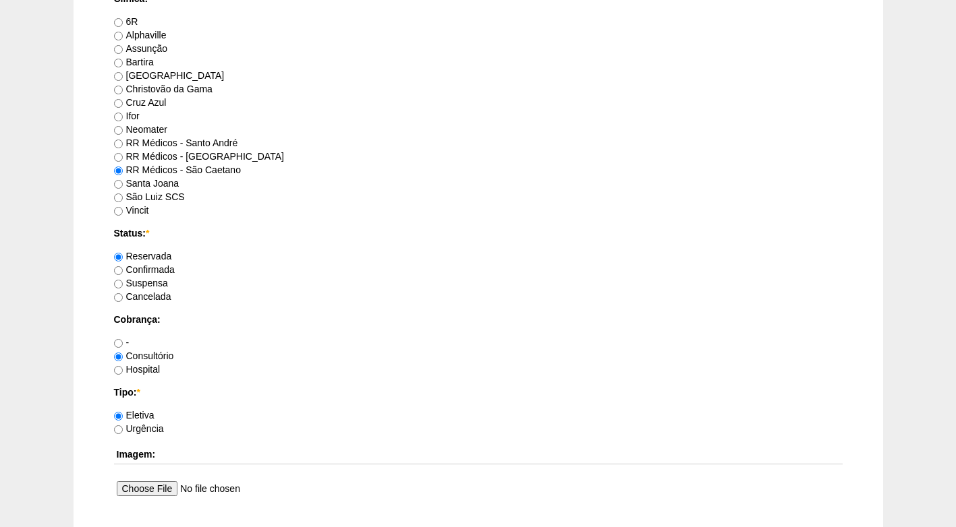
scroll to position [1012, 0]
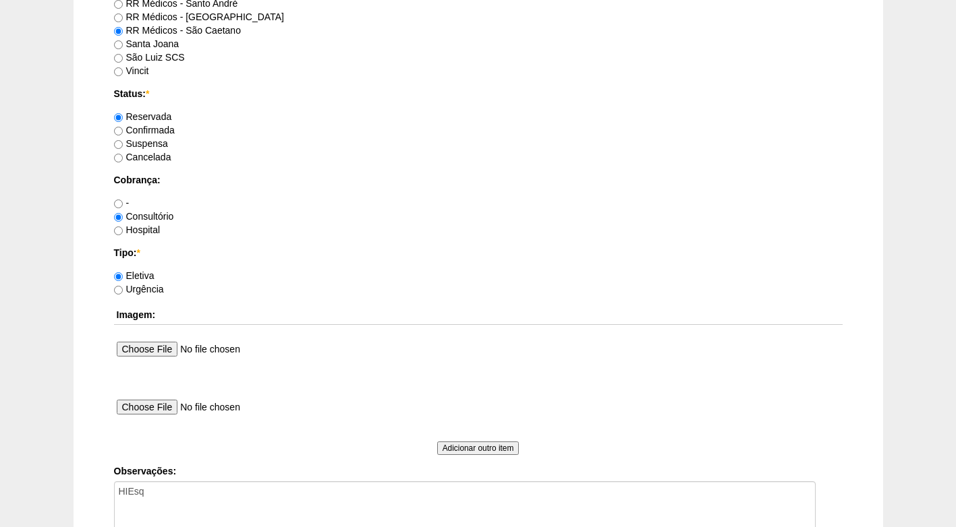
click at [160, 127] on label "Confirmada" at bounding box center [144, 130] width 61 height 11
click at [123, 127] on input "Confirmada" at bounding box center [118, 131] width 9 height 9
radio input "true"
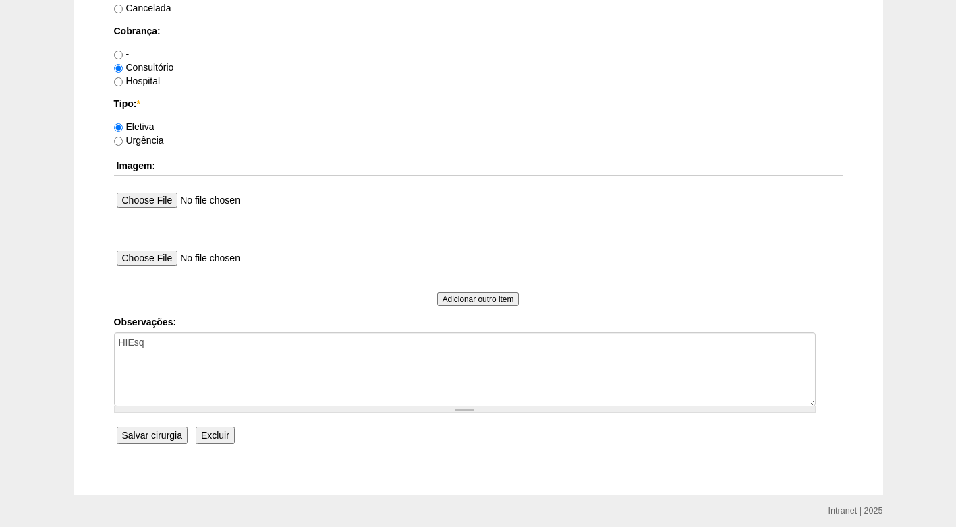
scroll to position [1211, 0]
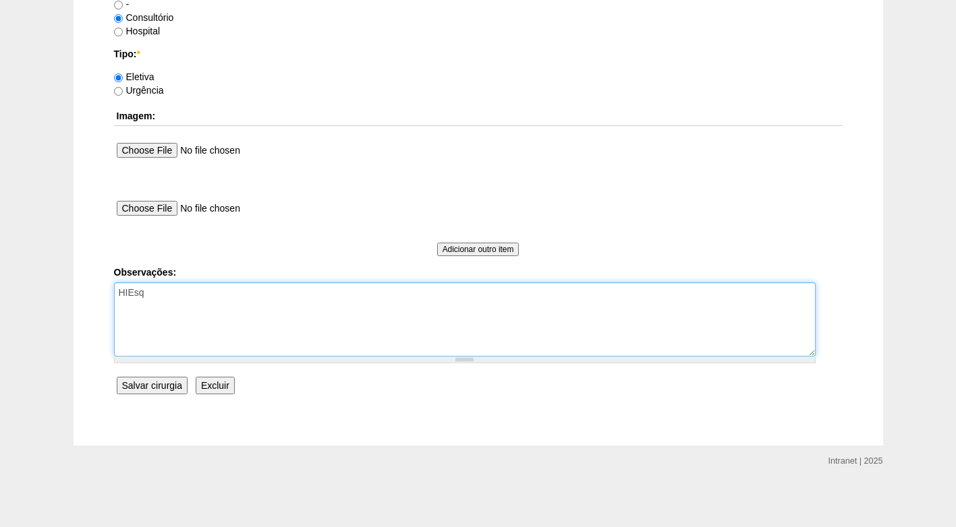
click at [186, 301] on textarea "HIEsq" at bounding box center [464, 320] width 701 height 74
click at [167, 315] on textarea "HIEsq" at bounding box center [464, 320] width 701 height 74
type textarea "HIEsq FATURADO CONSULTÓRIO"
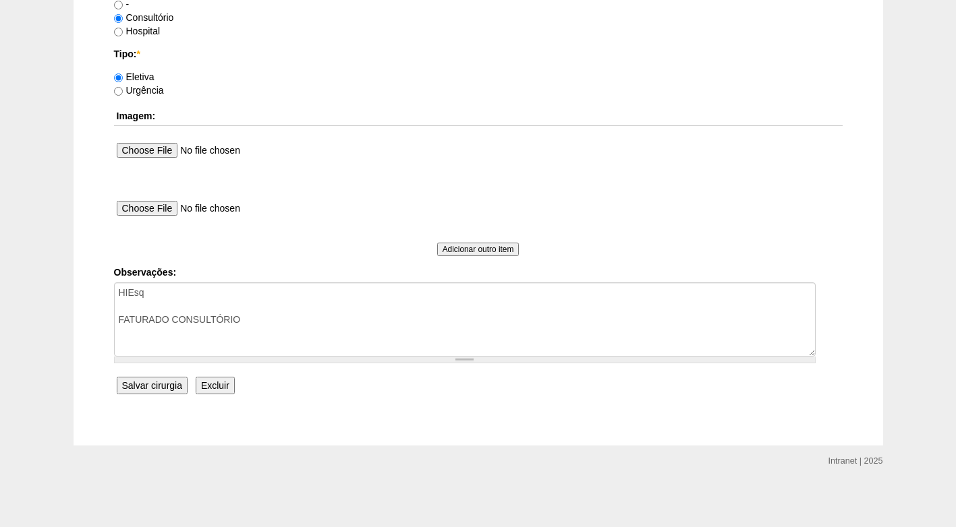
click at [161, 388] on input "Salvar cirurgia" at bounding box center [152, 386] width 71 height 18
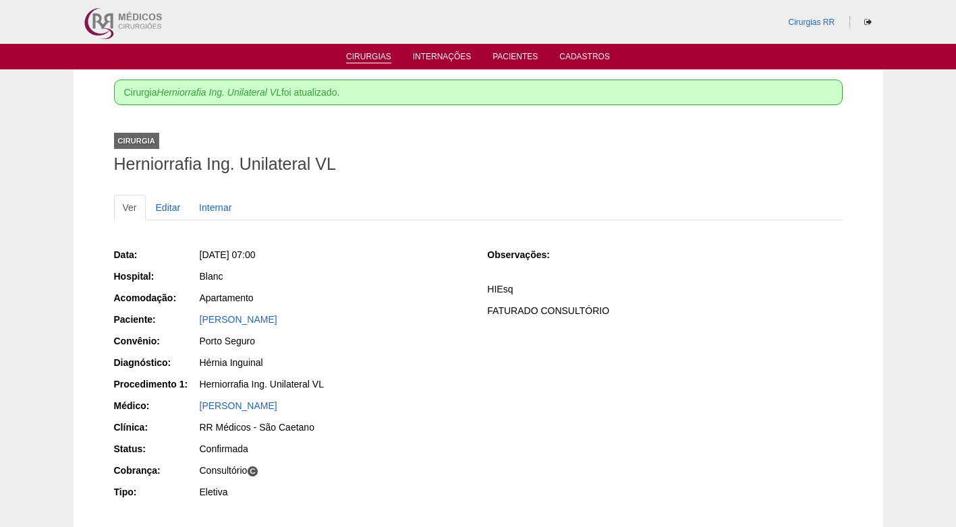
click at [355, 53] on link "Cirurgias" at bounding box center [368, 57] width 45 height 11
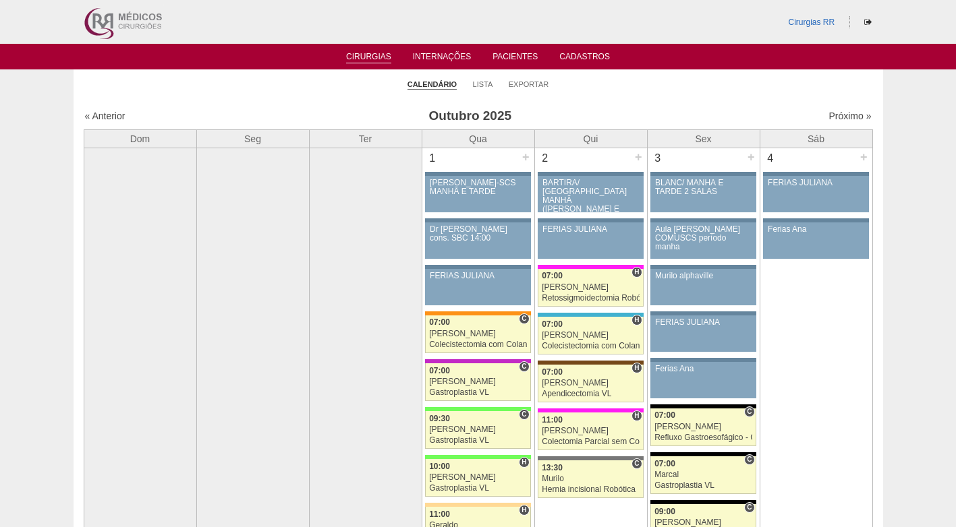
scroll to position [877, 0]
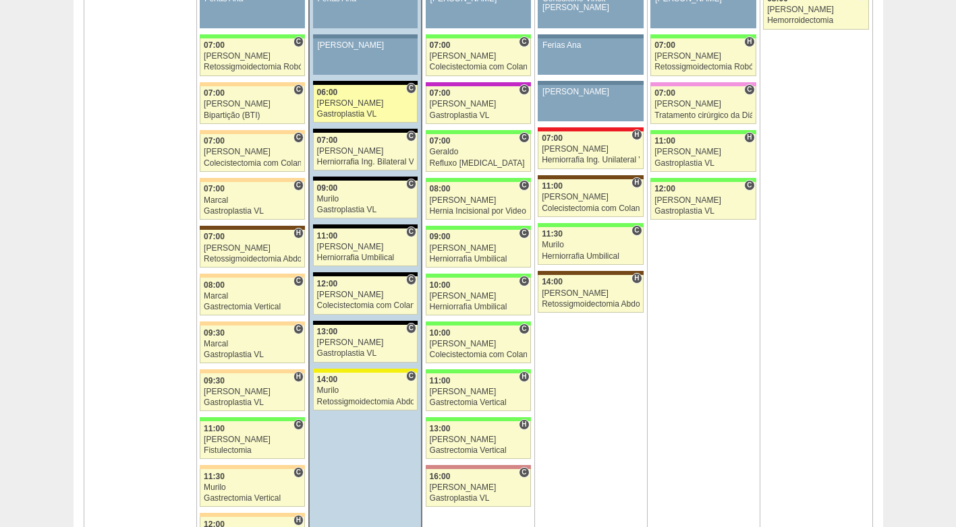
click at [336, 101] on div "[PERSON_NAME]" at bounding box center [365, 103] width 97 height 9
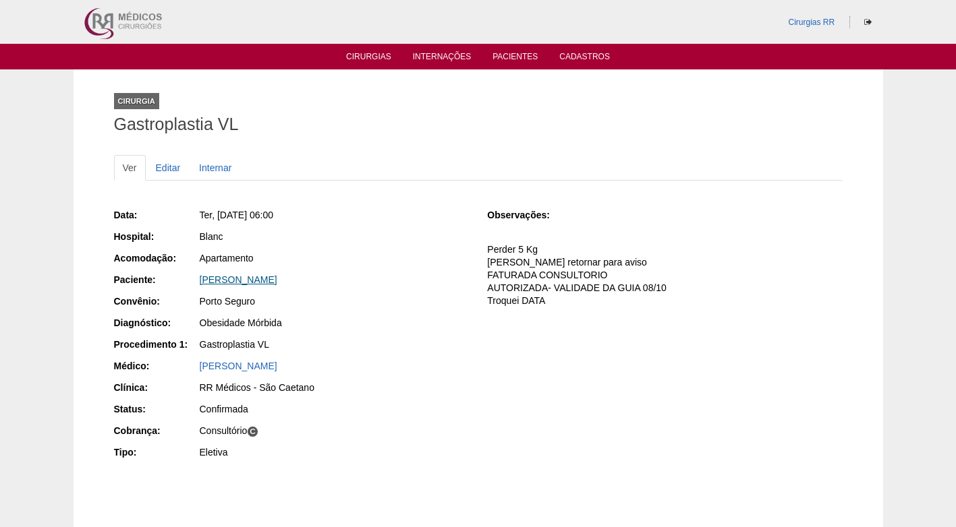
click at [233, 284] on link "[PERSON_NAME]" at bounding box center [239, 279] width 78 height 11
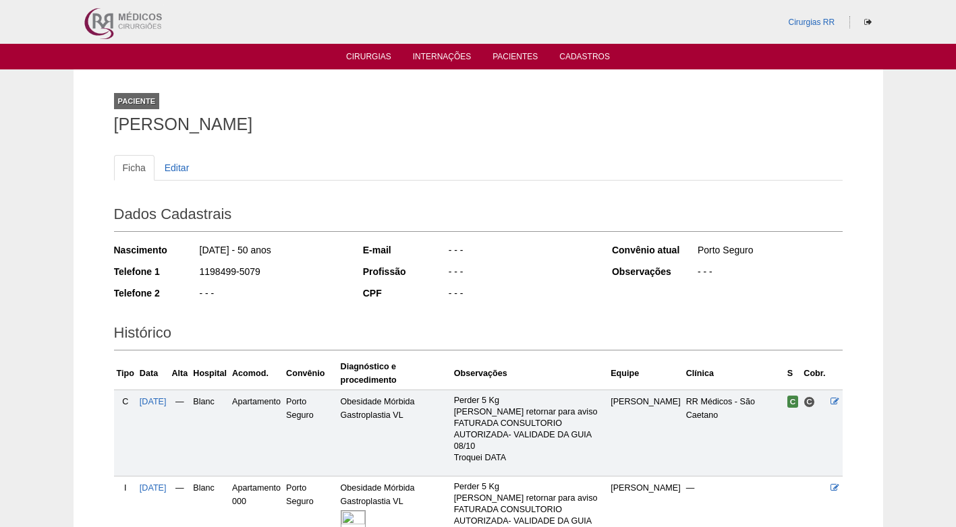
click at [182, 280] on div "Telefone 1 1198499-5079" at bounding box center [229, 273] width 231 height 17
click at [327, 289] on div "- - -" at bounding box center [271, 295] width 146 height 17
click at [342, 229] on h2 "Dados Cadastrais" at bounding box center [478, 216] width 728 height 31
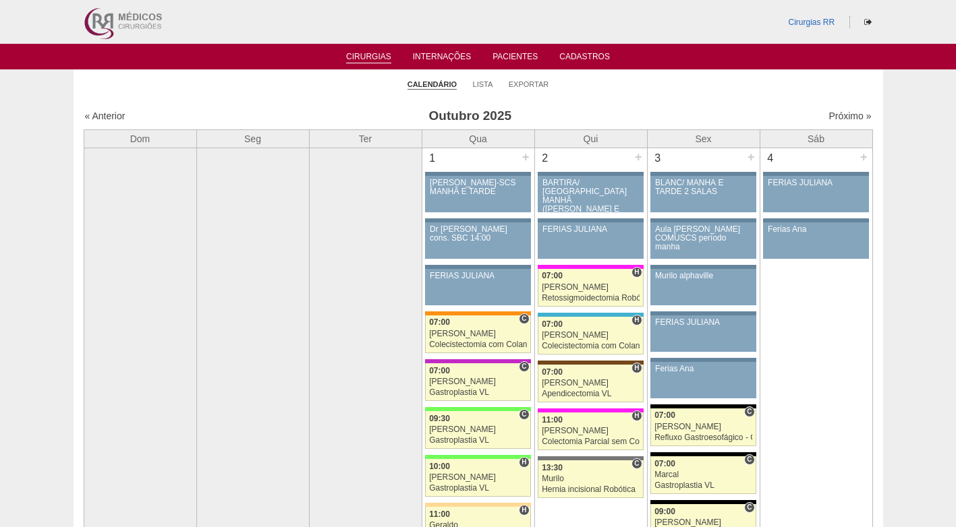
scroll to position [877, 0]
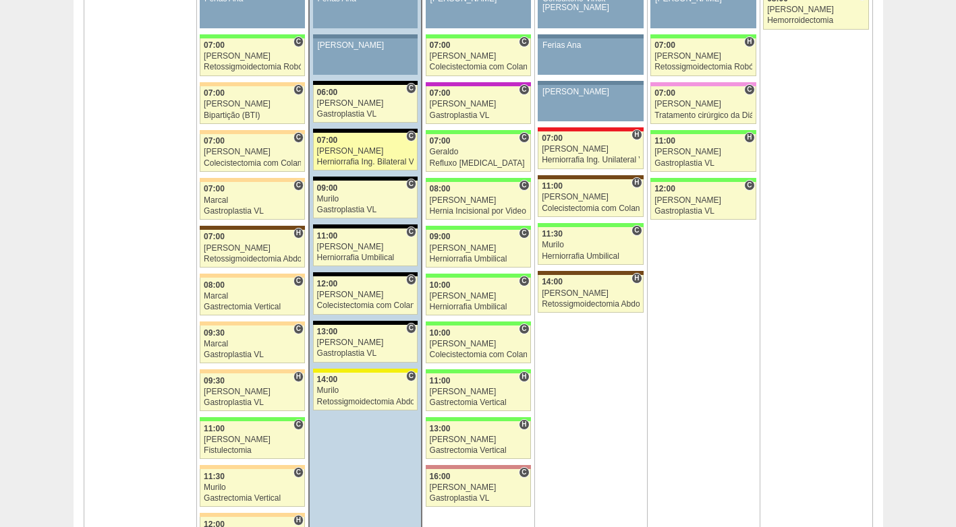
click at [361, 143] on div "07:00" at bounding box center [365, 140] width 97 height 9
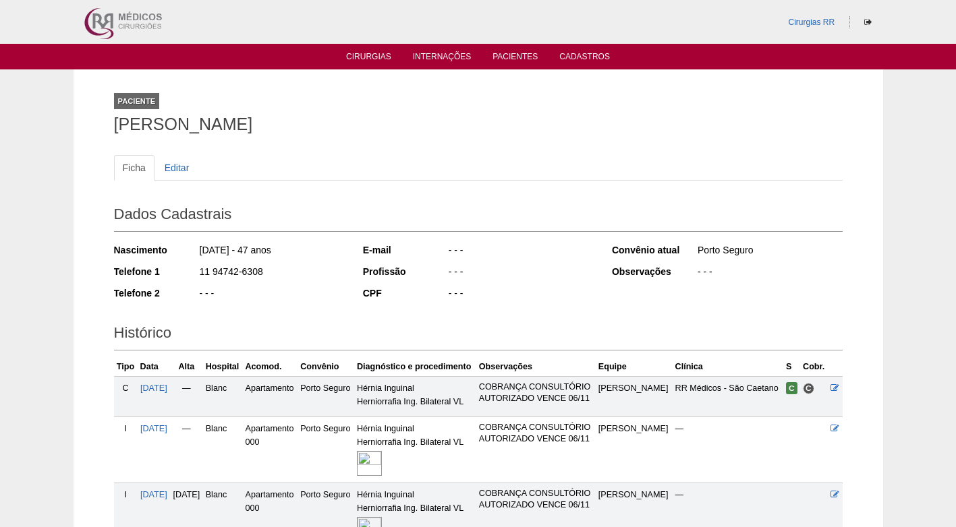
click at [226, 100] on div "Paciente [PERSON_NAME]" at bounding box center [478, 111] width 728 height 62
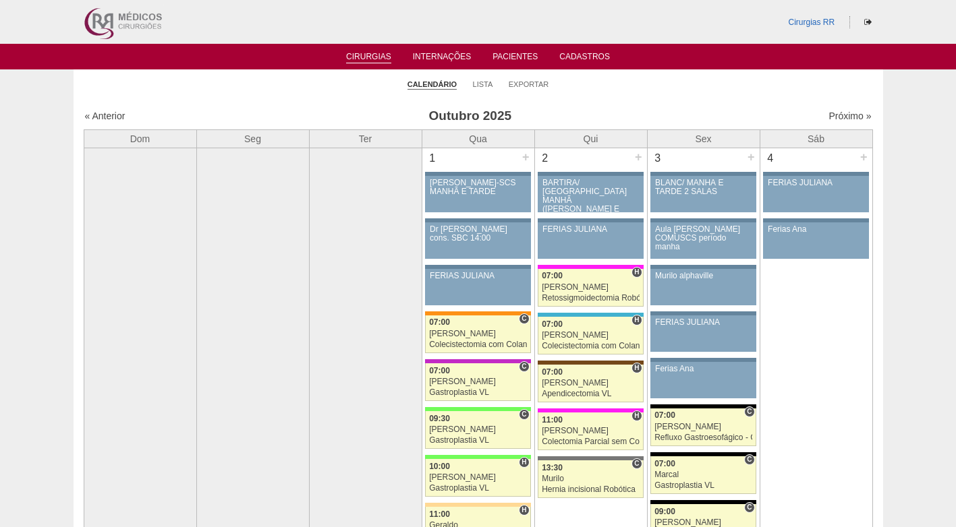
scroll to position [877, 0]
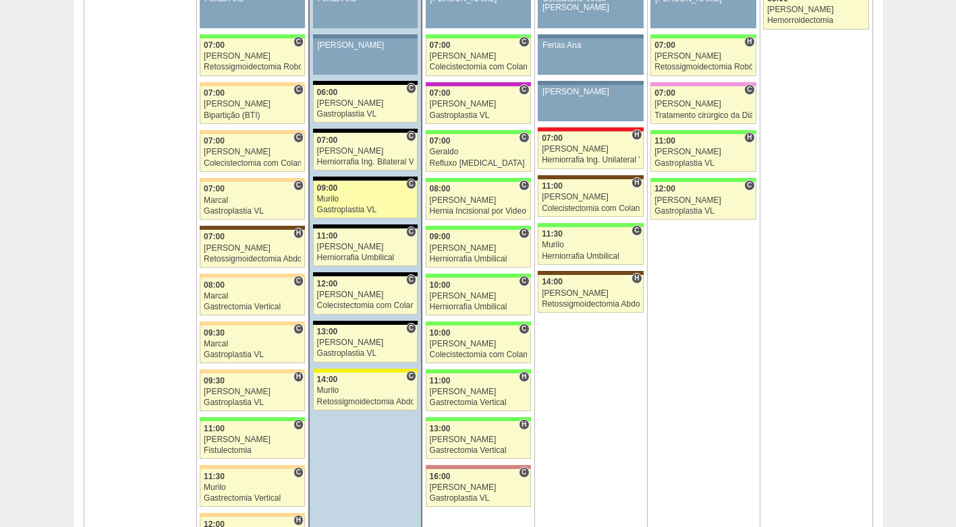
click at [357, 200] on div "Murilo" at bounding box center [365, 199] width 97 height 9
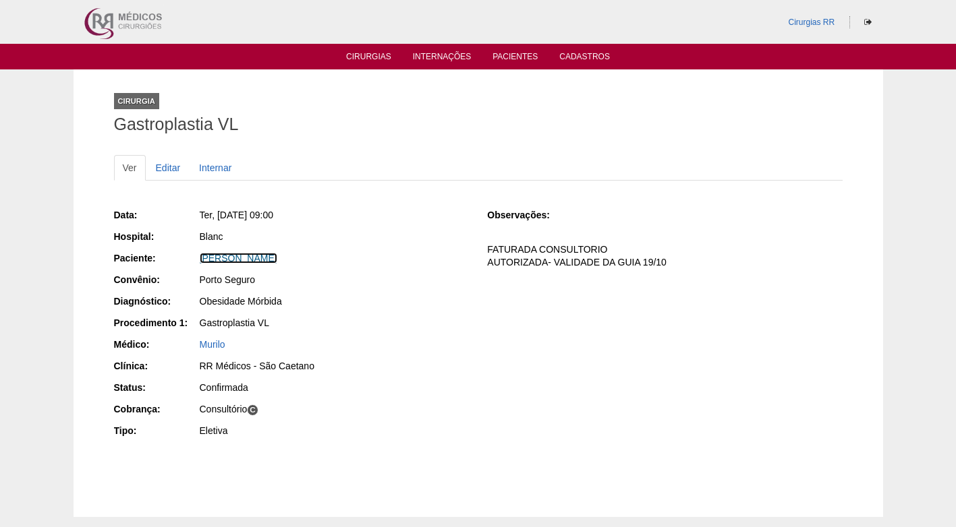
click at [241, 262] on link "Viviane Rodrigues Ramos" at bounding box center [239, 258] width 78 height 11
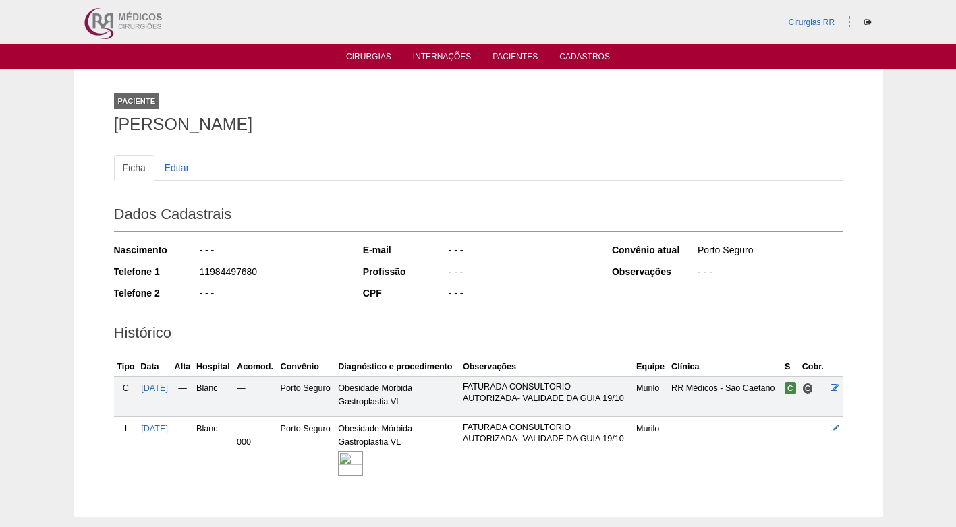
click at [190, 271] on div "Telefone 1 11984497680" at bounding box center [229, 273] width 231 height 17
click at [286, 272] on div "11984497680" at bounding box center [271, 273] width 146 height 17
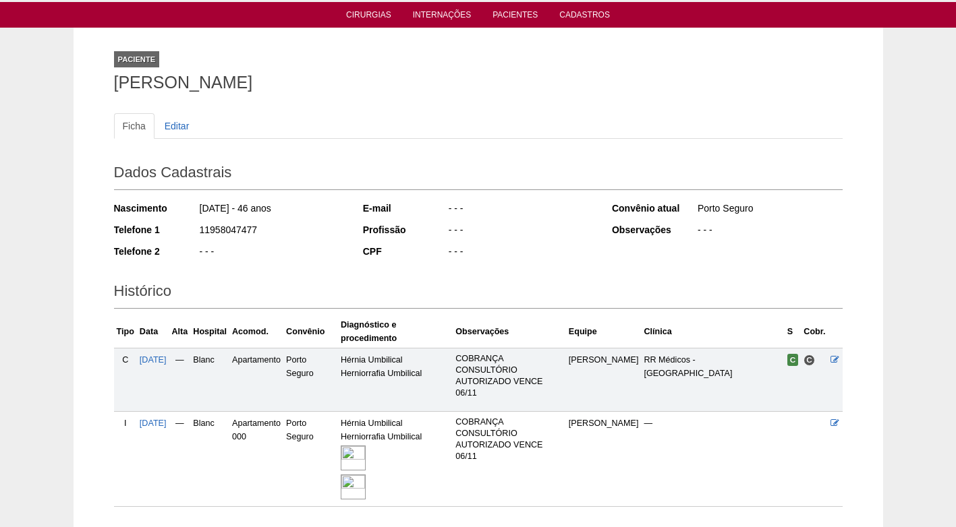
scroll to position [137, 0]
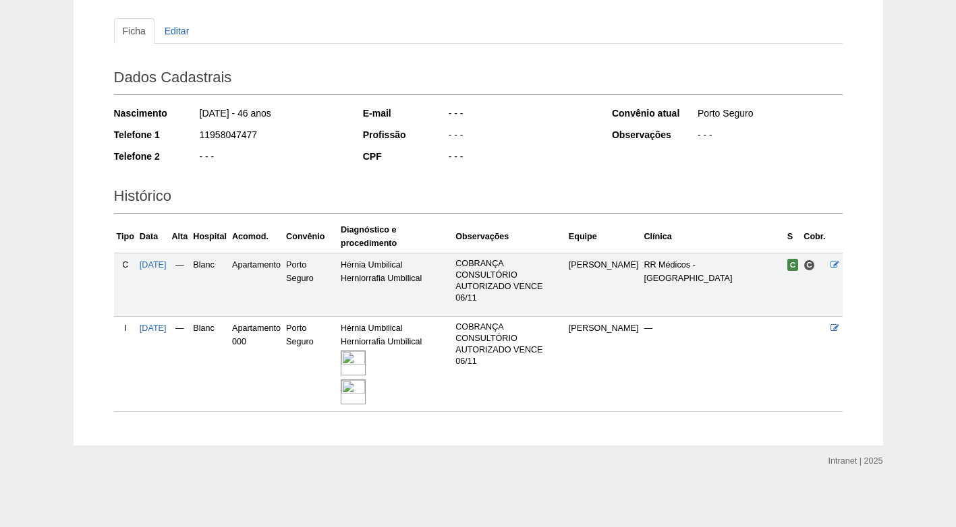
click at [256, 158] on div "- - -" at bounding box center [271, 158] width 146 height 17
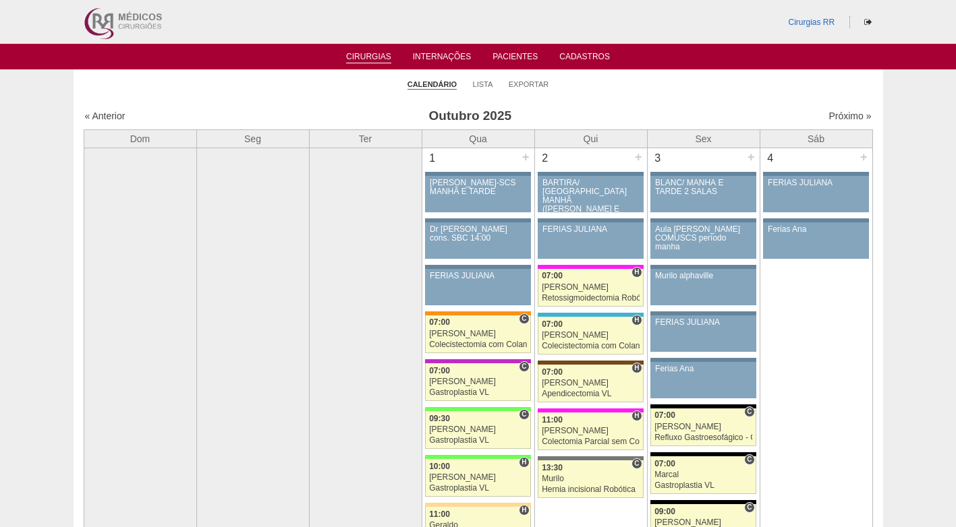
scroll to position [877, 0]
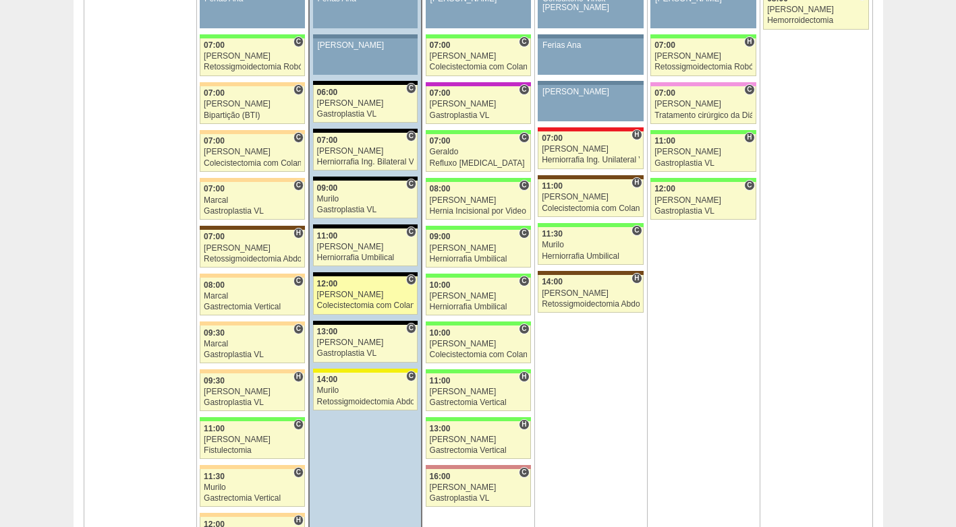
click at [368, 303] on div "Colecistectomia com Colangiografia VL" at bounding box center [365, 305] width 97 height 9
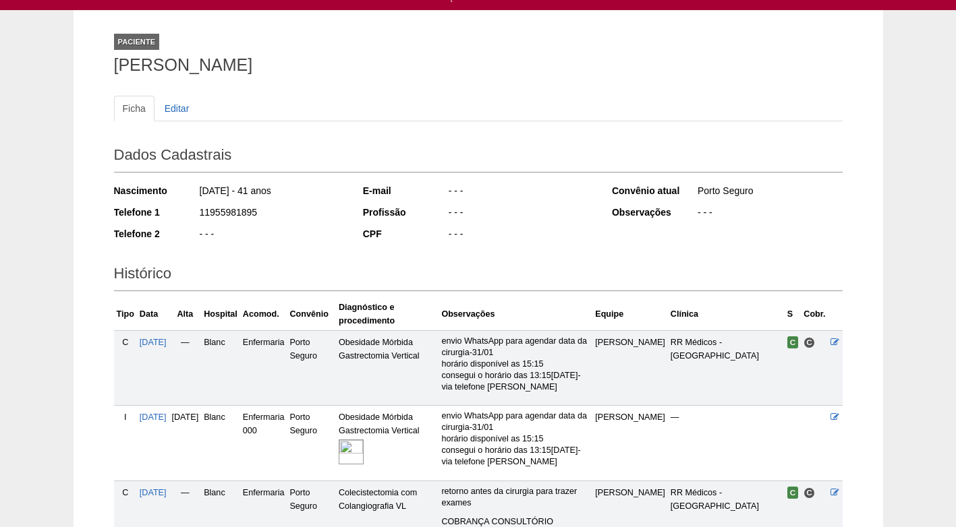
scroll to position [25, 0]
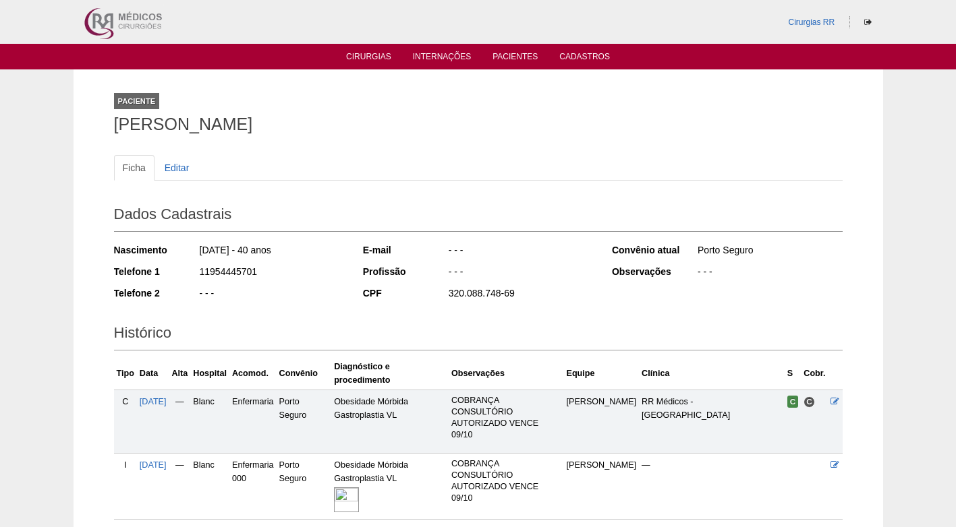
click at [313, 273] on div "11954445701" at bounding box center [271, 273] width 146 height 17
click at [311, 276] on div "11954445701" at bounding box center [271, 273] width 146 height 17
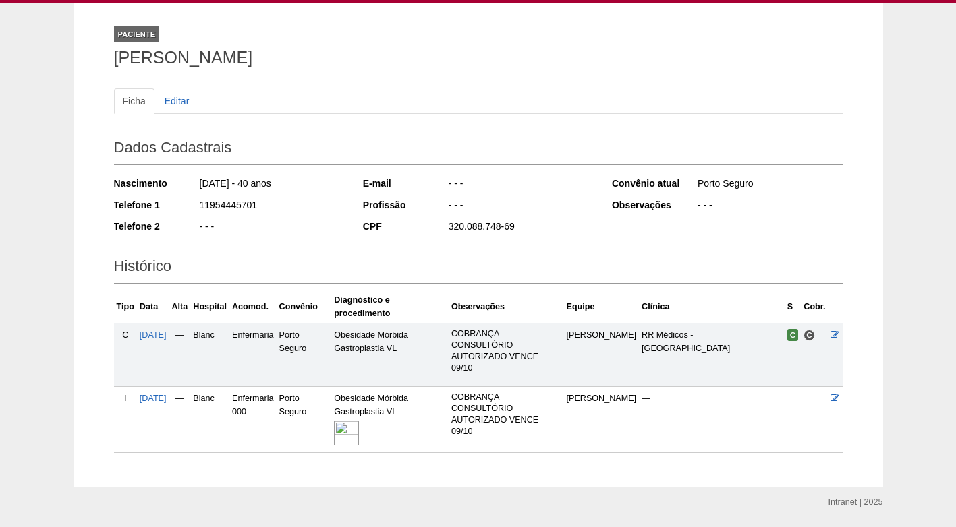
scroll to position [67, 0]
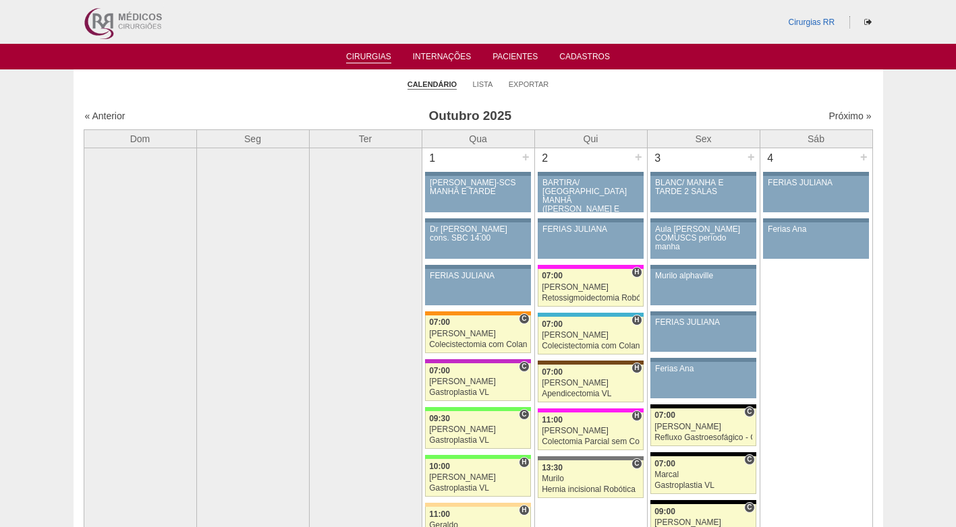
scroll to position [877, 0]
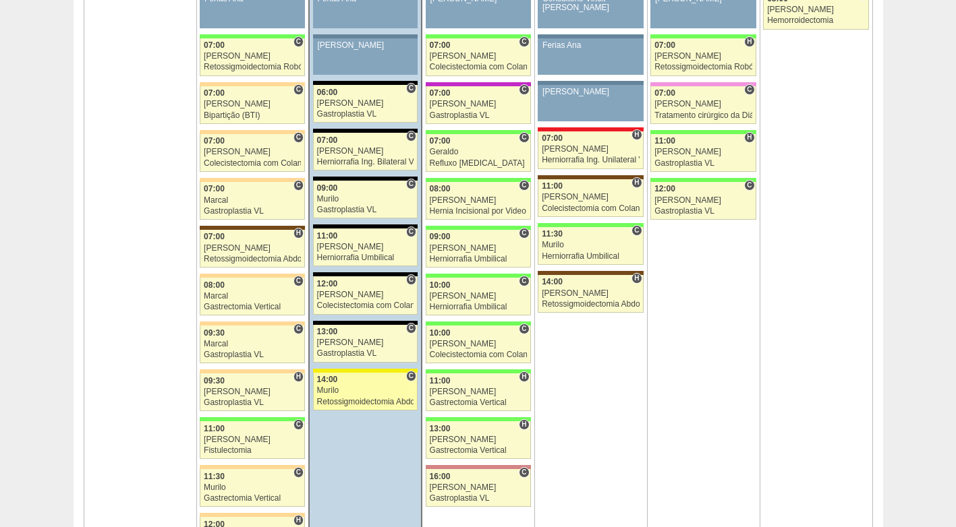
drag, startPoint x: 0, startPoint y: 0, endPoint x: 362, endPoint y: 391, distance: 533.0
click at [362, 391] on div "Murilo" at bounding box center [365, 390] width 97 height 9
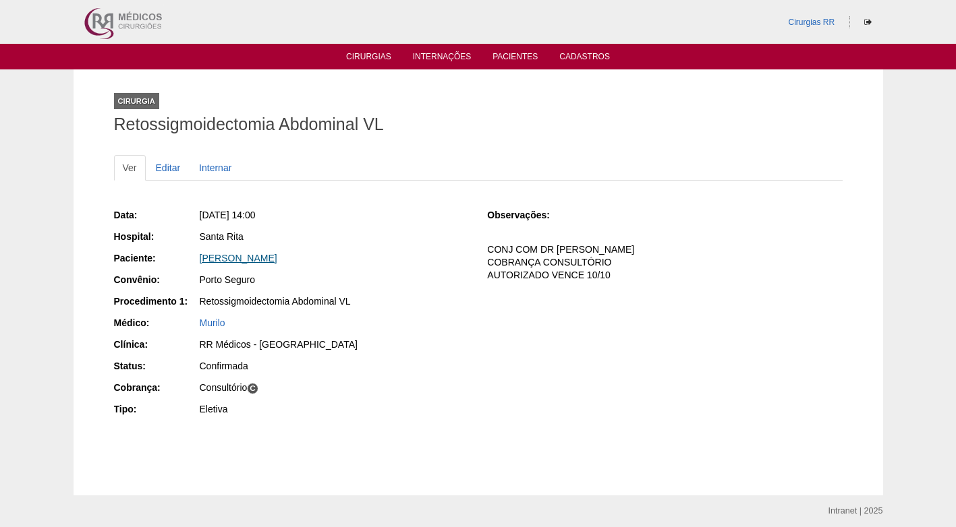
click at [277, 261] on link "[PERSON_NAME]" at bounding box center [239, 258] width 78 height 11
